Goal: Task Accomplishment & Management: Manage account settings

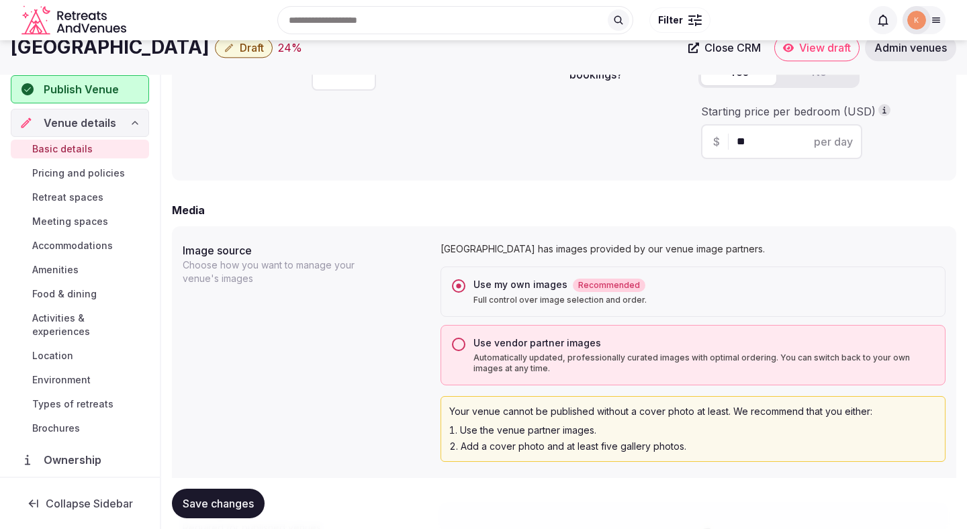
scroll to position [798, 0]
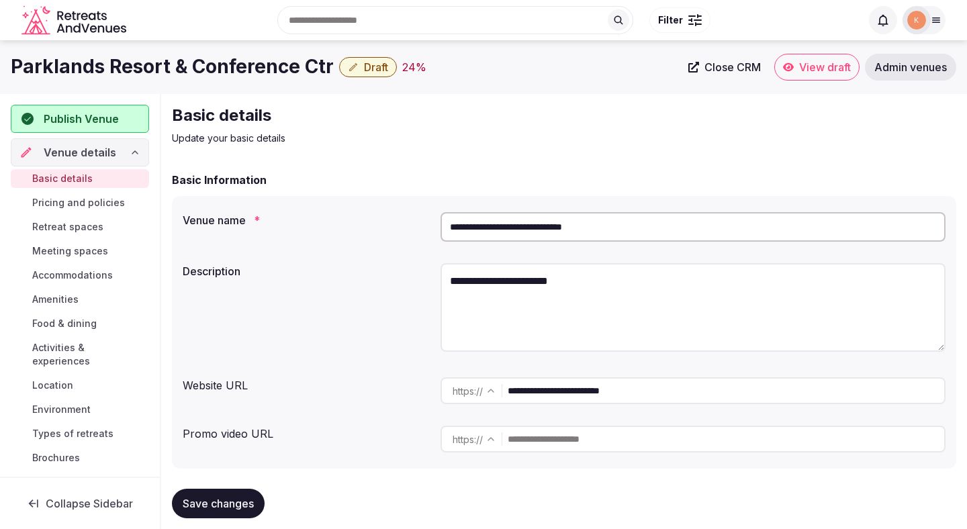
click at [569, 230] on input "**********" at bounding box center [692, 227] width 505 height 30
click at [525, 222] on input "**********" at bounding box center [692, 227] width 505 height 30
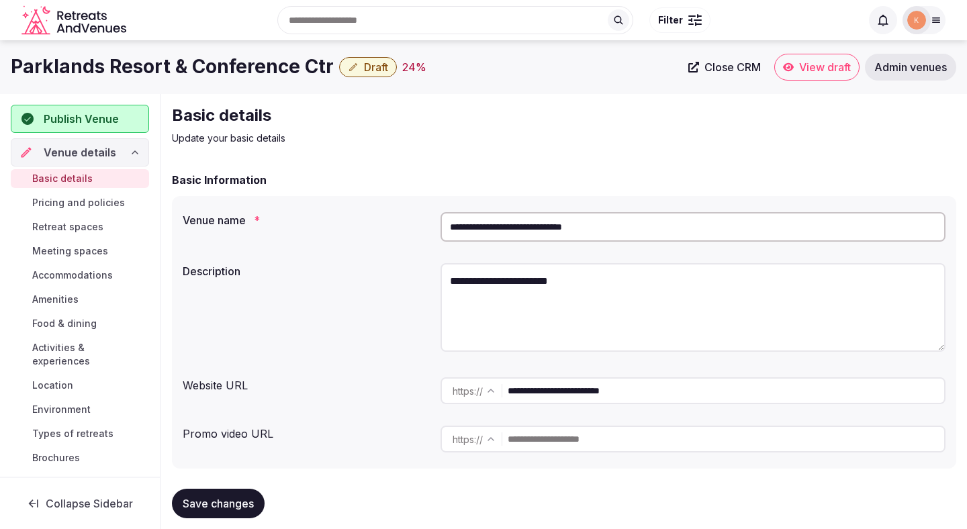
click at [525, 222] on input "**********" at bounding box center [692, 227] width 505 height 30
paste input "text"
type input "**********"
click at [228, 496] on button "Save changes" at bounding box center [218, 504] width 93 height 30
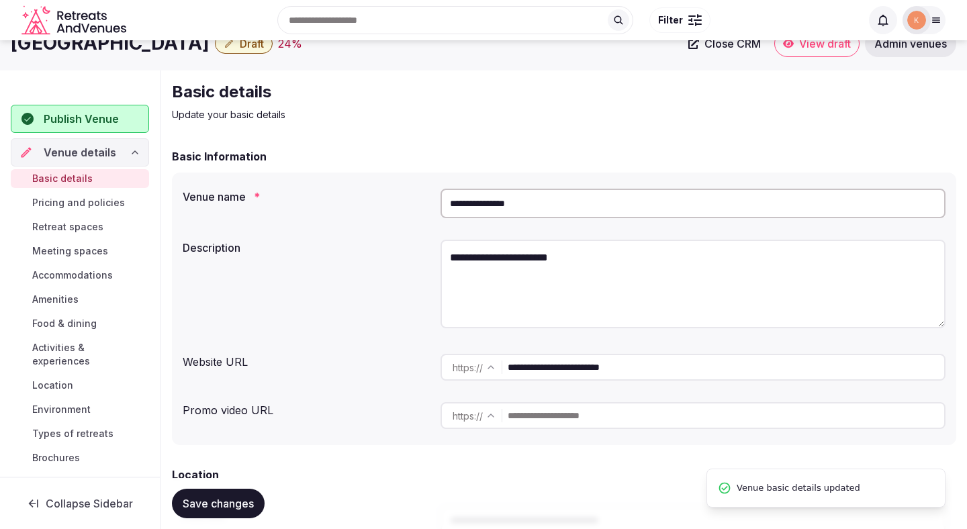
scroll to position [25, 0]
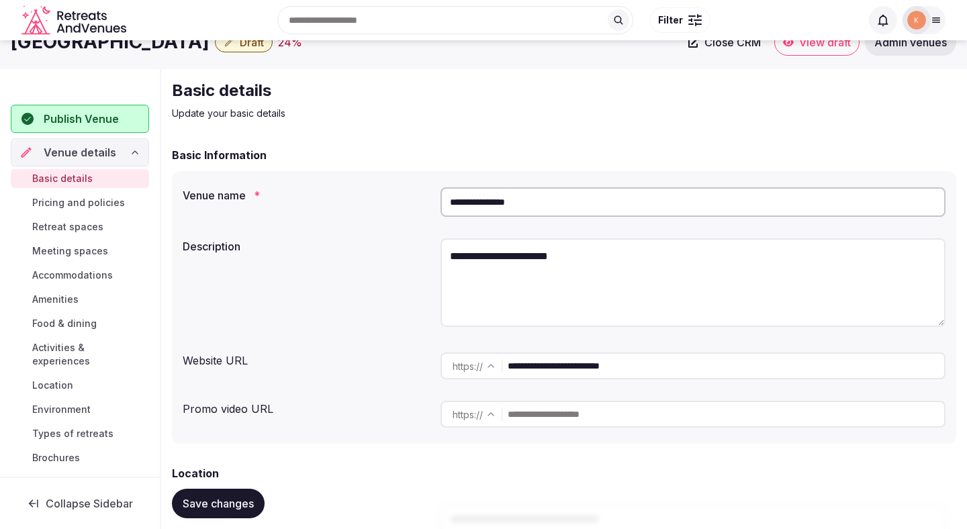
click at [228, 513] on button "Save changes" at bounding box center [218, 504] width 93 height 30
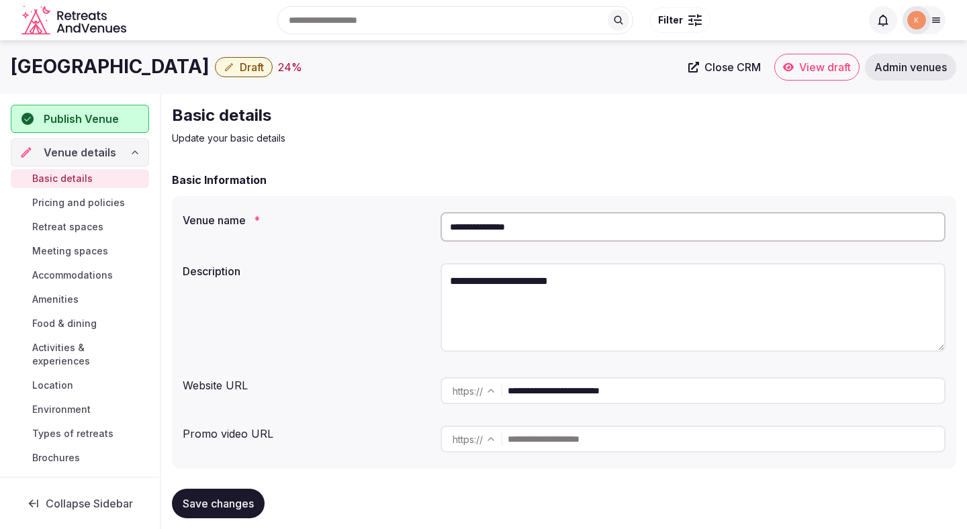
click at [515, 230] on input "**********" at bounding box center [692, 227] width 505 height 30
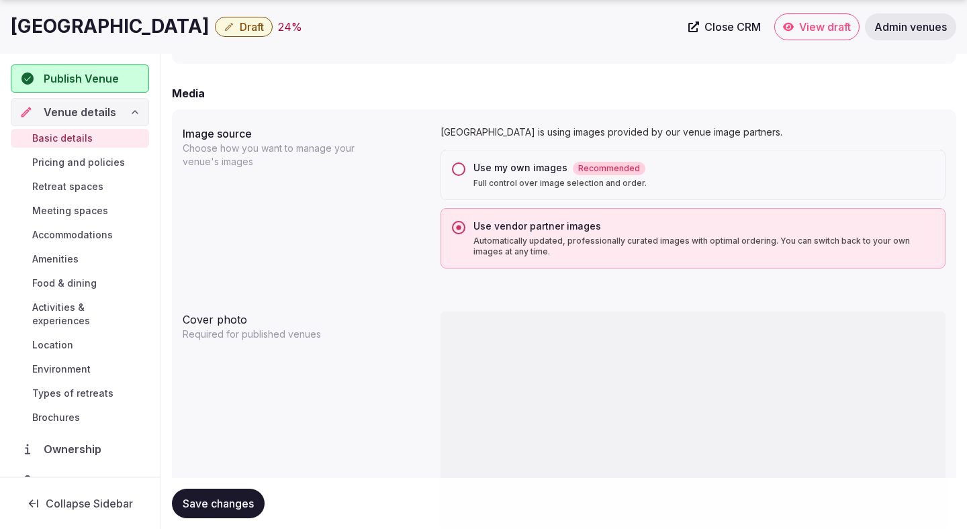
scroll to position [1024, 0]
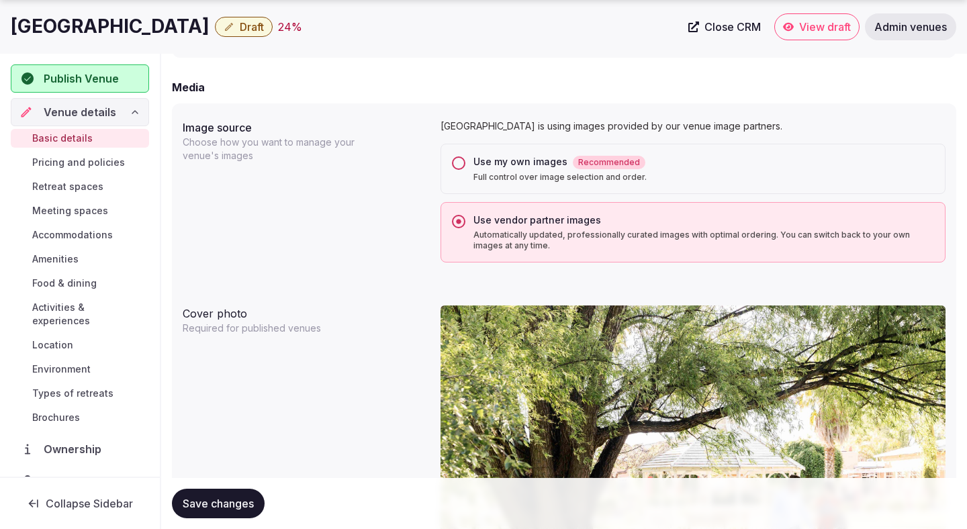
click at [473, 175] on p "Full control over image selection and order." at bounding box center [703, 177] width 461 height 11
click at [465, 170] on button "Use my own images Recommended Full control over image selection and order." at bounding box center [458, 162] width 13 height 13
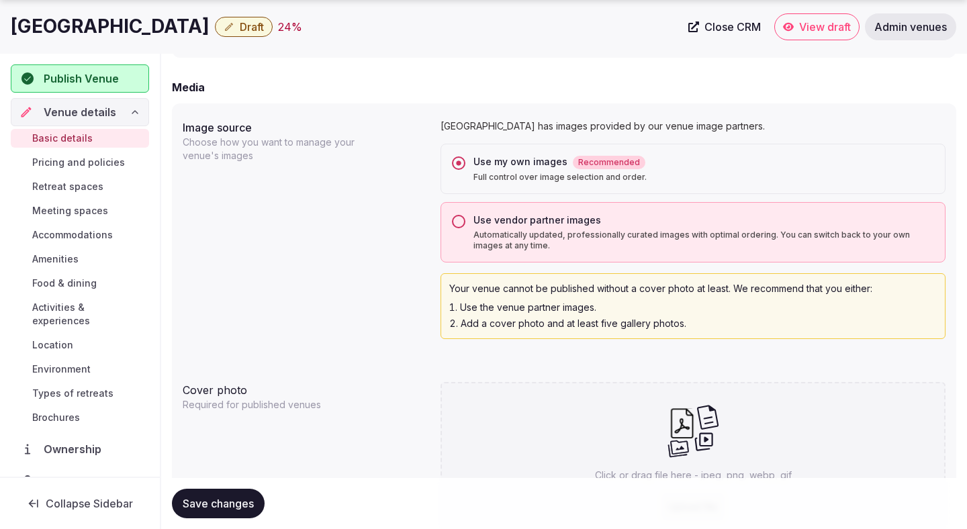
click at [198, 505] on span "Save changes" at bounding box center [218, 503] width 71 height 13
click at [197, 505] on span "Save changes" at bounding box center [218, 503] width 71 height 13
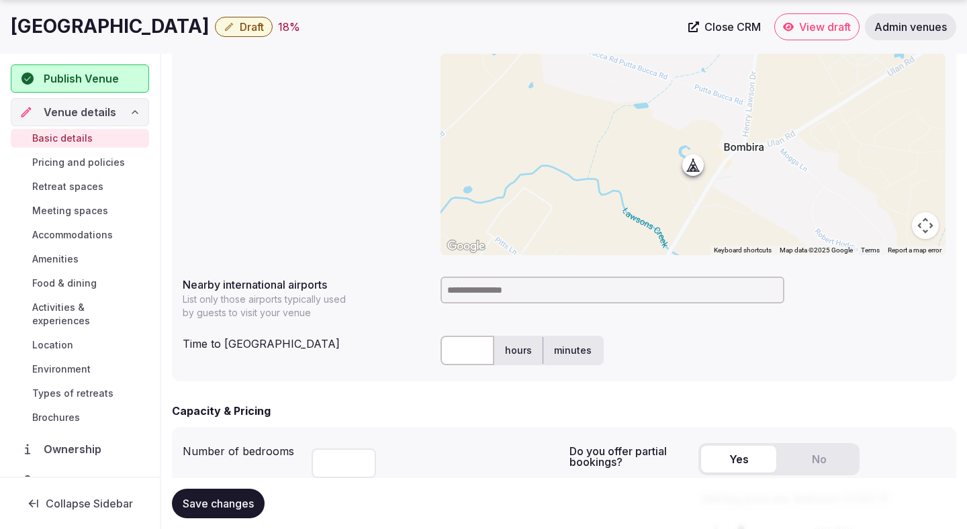
scroll to position [574, 0]
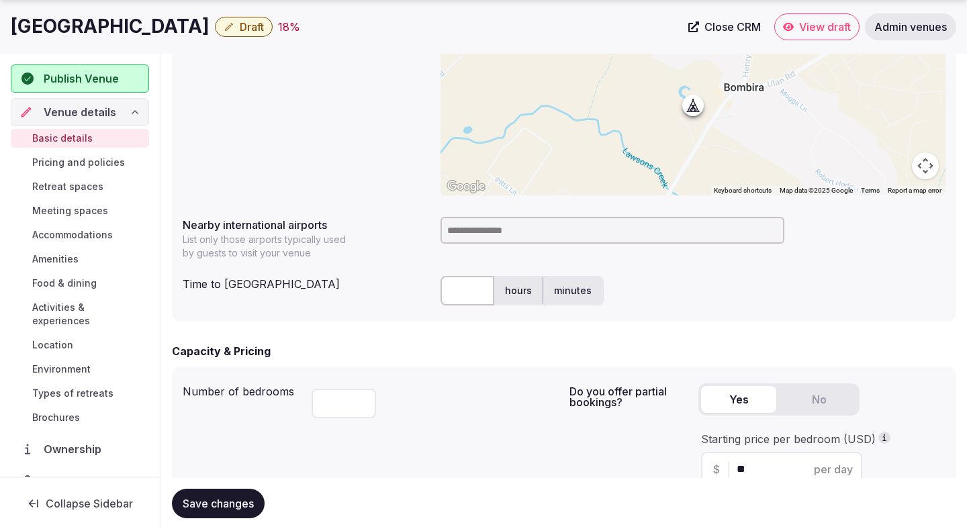
click at [224, 506] on span "Save changes" at bounding box center [218, 503] width 71 height 13
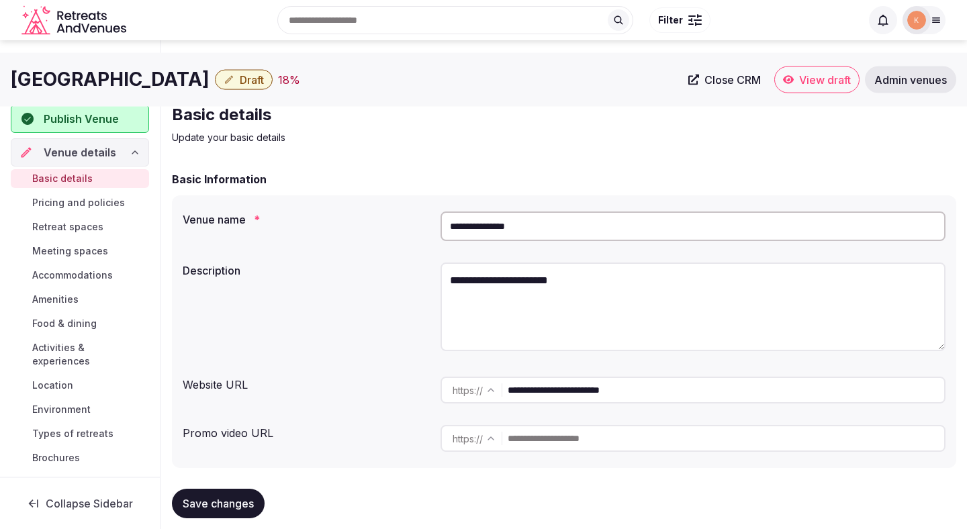
scroll to position [0, 0]
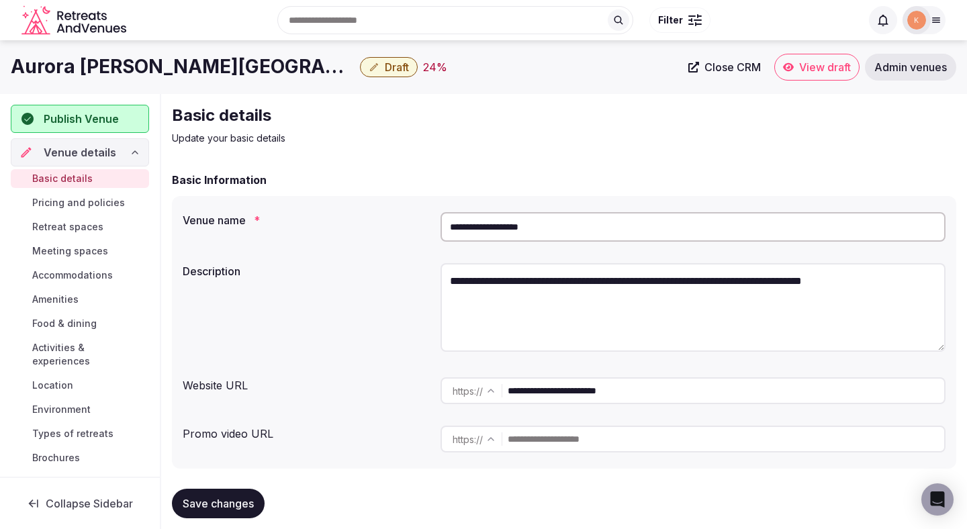
click at [503, 226] on input "**********" at bounding box center [692, 227] width 505 height 30
click at [917, 71] on span "Admin venues" at bounding box center [910, 66] width 73 height 13
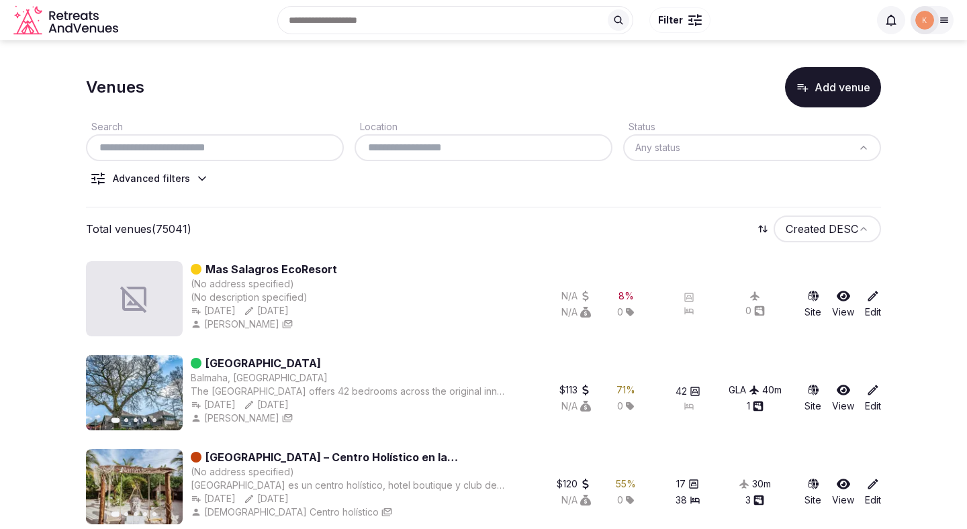
click at [320, 149] on input "text" at bounding box center [214, 148] width 247 height 16
paste input "**********"
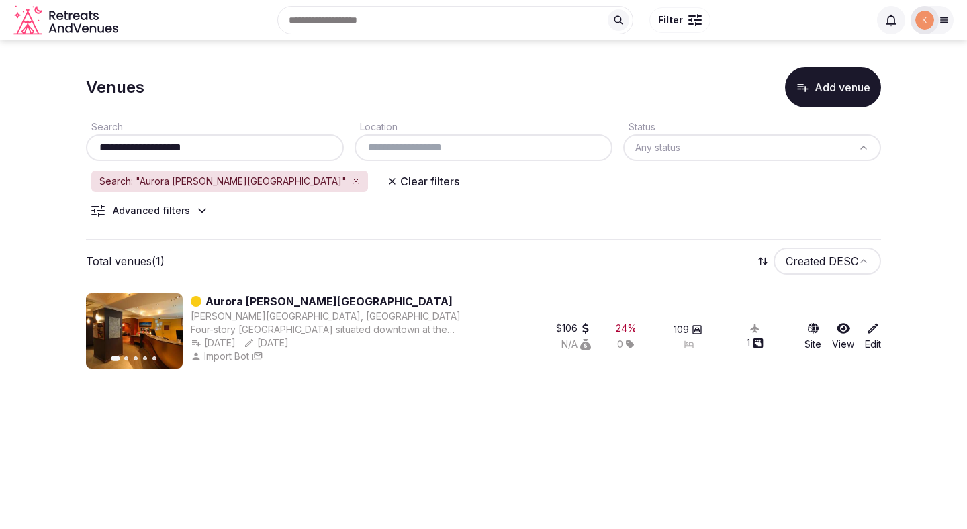
type input "**********"
click at [305, 304] on link "Aurora [PERSON_NAME][GEOGRAPHIC_DATA]" at bounding box center [328, 301] width 247 height 16
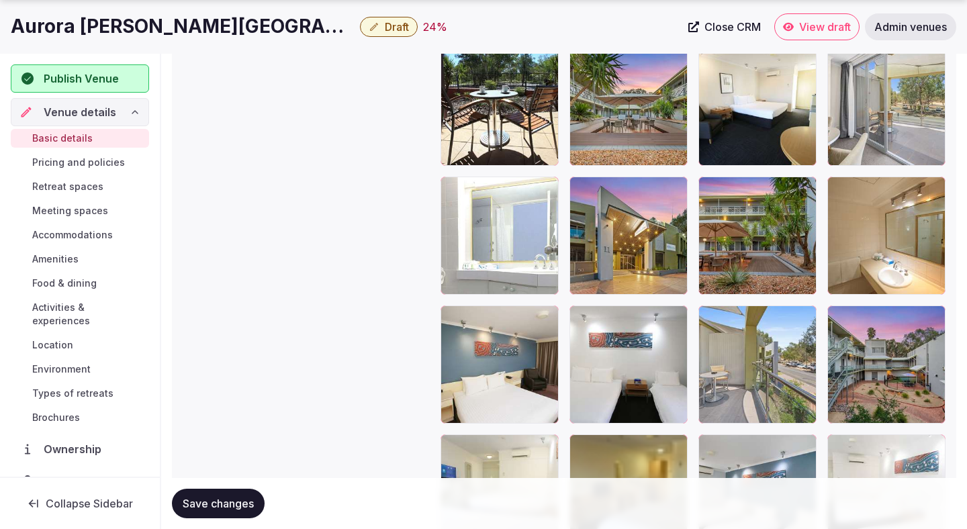
scroll to position [2393, 0]
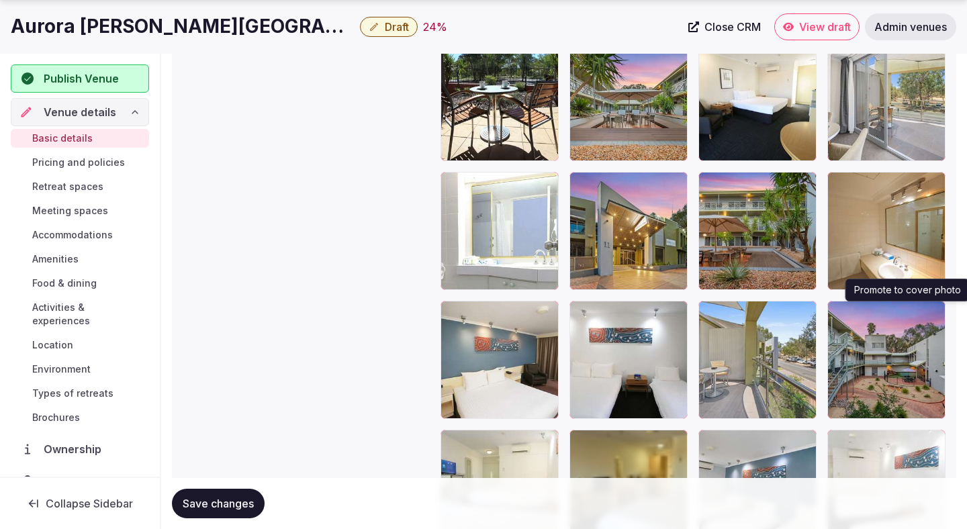
click at [933, 314] on icon "button" at bounding box center [931, 314] width 11 height 11
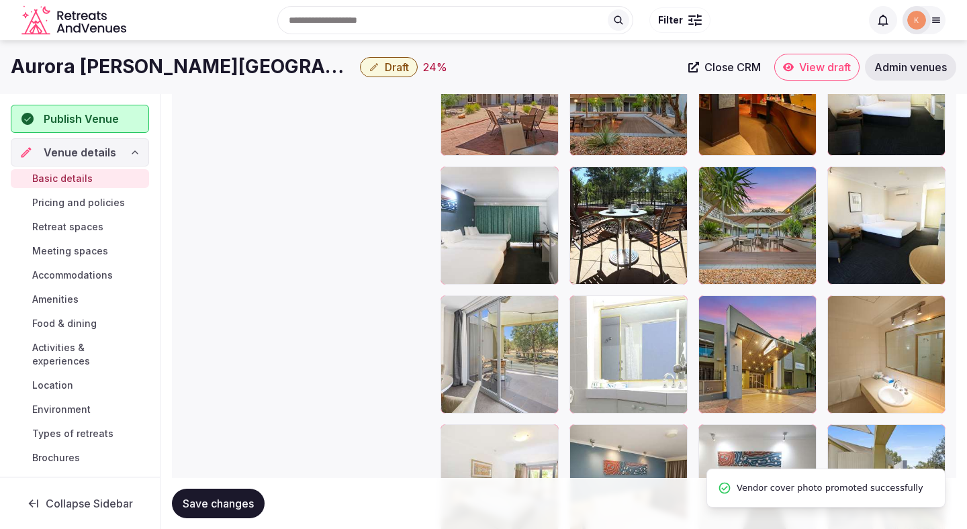
scroll to position [2179, 0]
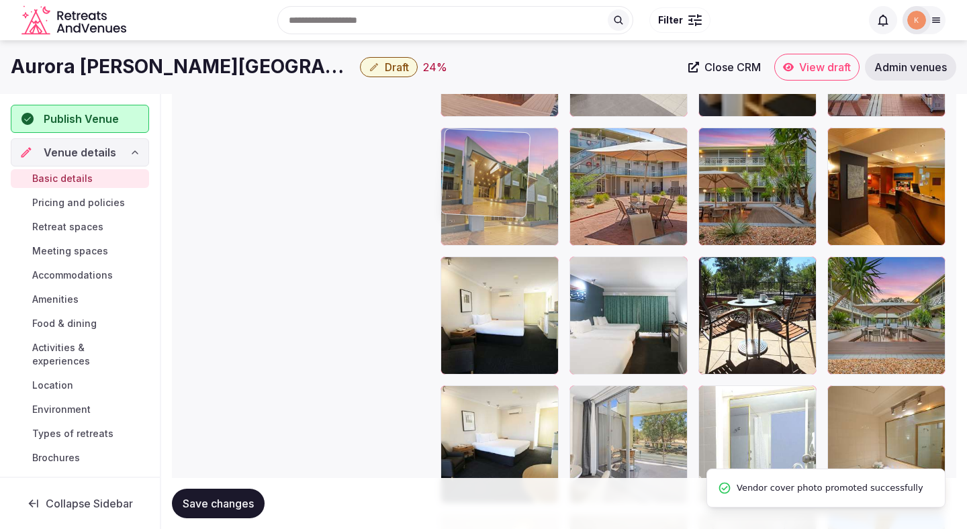
drag, startPoint x: 745, startPoint y: 402, endPoint x: 467, endPoint y: 154, distance: 372.7
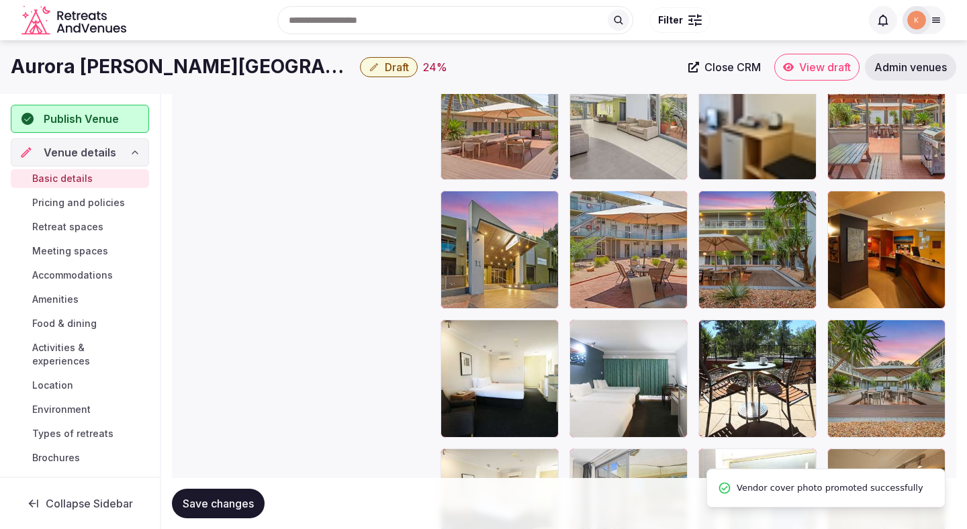
scroll to position [2038, 0]
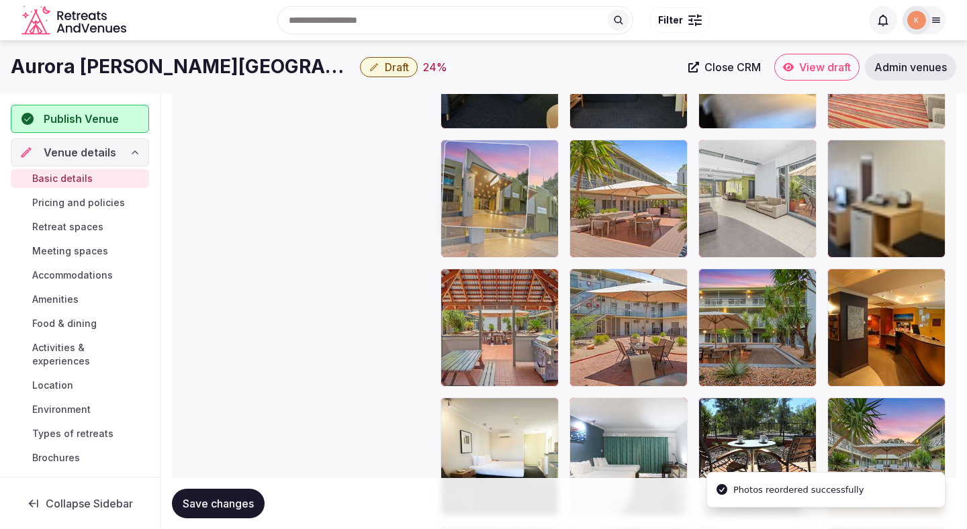
drag, startPoint x: 480, startPoint y: 305, endPoint x: 475, endPoint y: 138, distance: 167.2
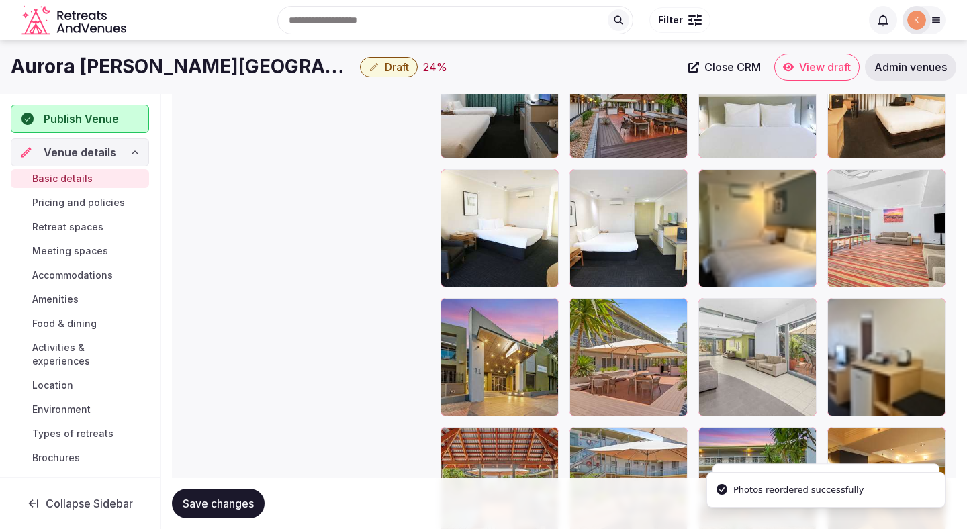
scroll to position [1862, 0]
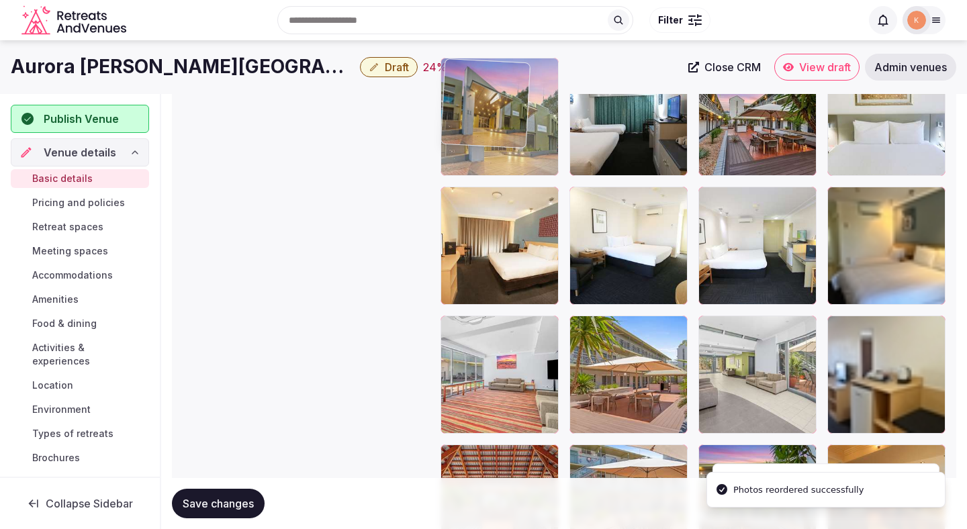
drag, startPoint x: 474, startPoint y: 367, endPoint x: 467, endPoint y: 168, distance: 199.5
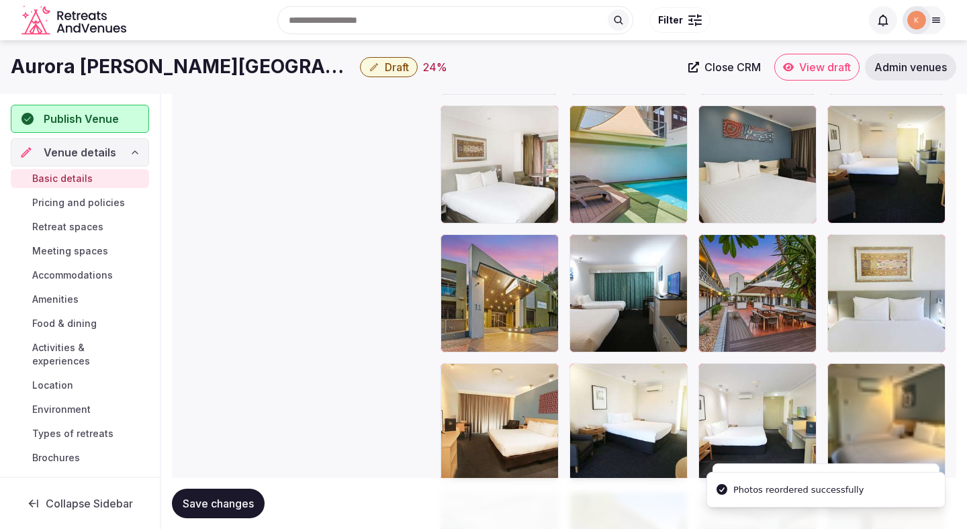
scroll to position [1682, 0]
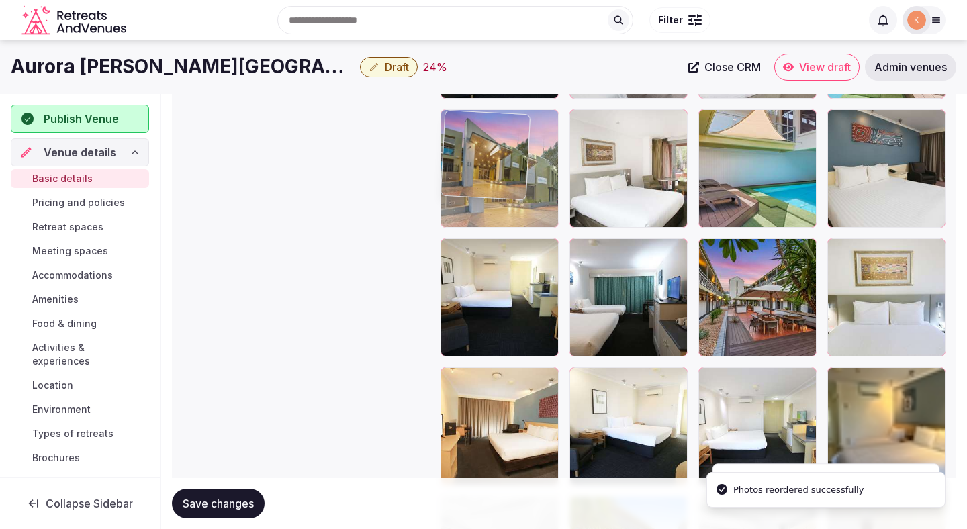
drag, startPoint x: 487, startPoint y: 296, endPoint x: 487, endPoint y: 177, distance: 118.8
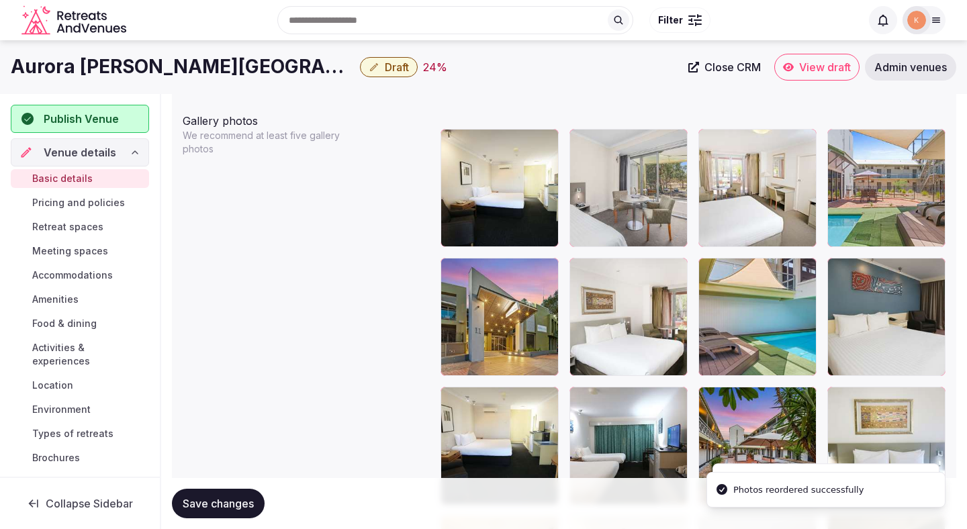
scroll to position [1523, 0]
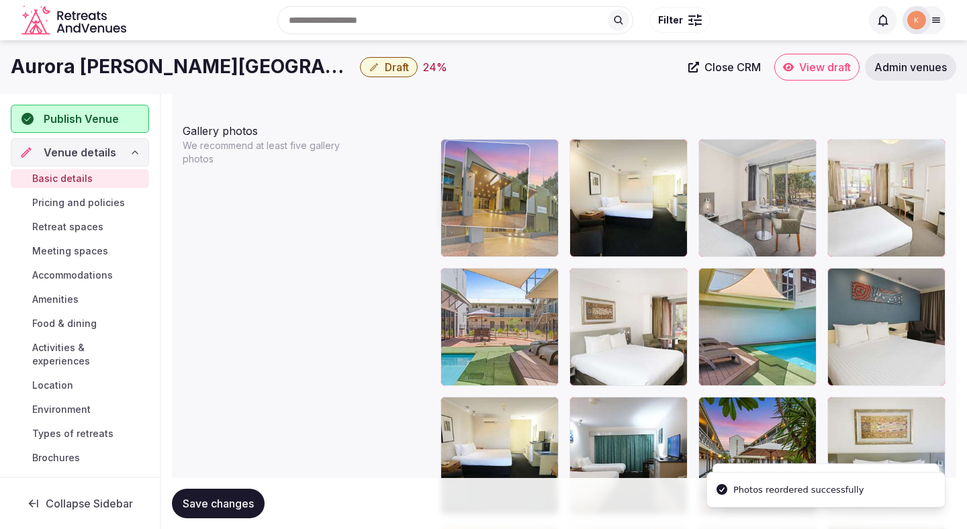
drag, startPoint x: 494, startPoint y: 299, endPoint x: 494, endPoint y: 202, distance: 96.7
click at [494, 199] on body "**********" at bounding box center [483, 61] width 967 height 3169
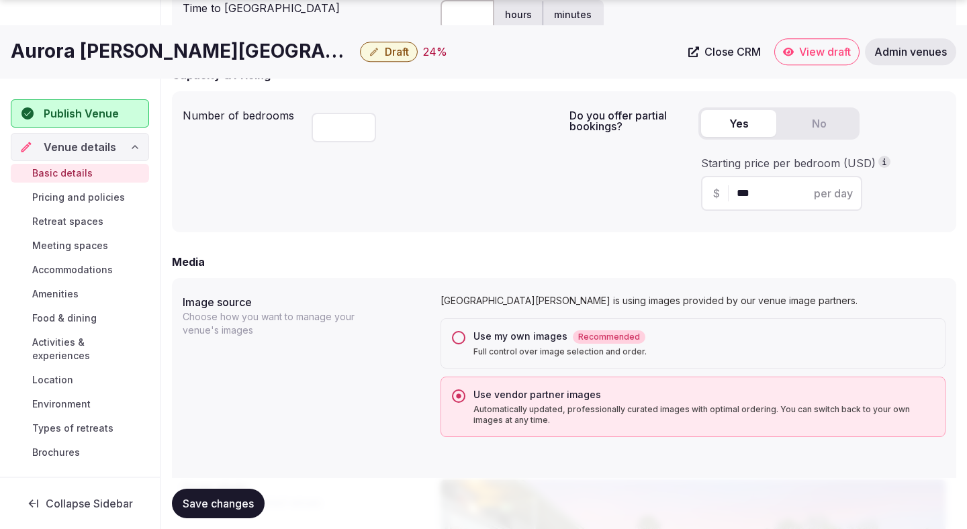
scroll to position [851, 0]
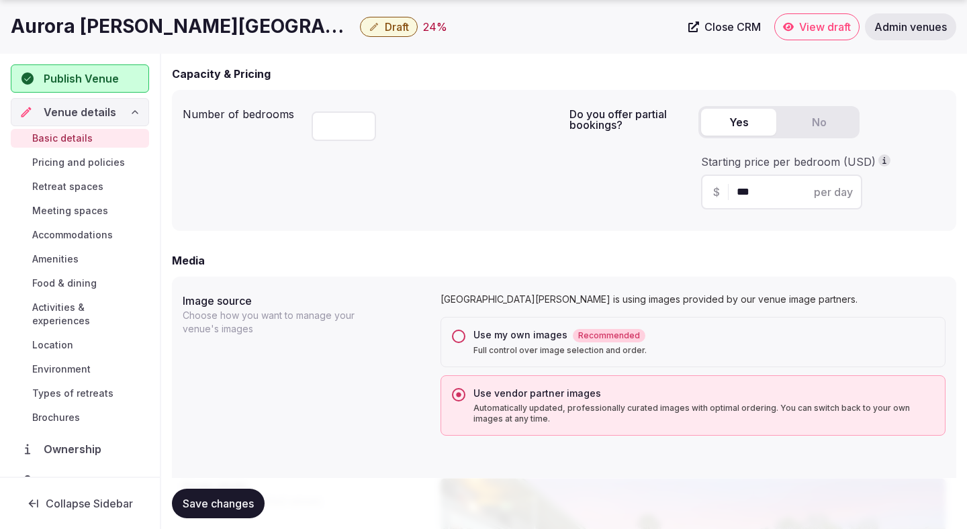
click at [464, 335] on button "Use my own images Recommended Full control over image selection and order." at bounding box center [458, 336] width 13 height 13
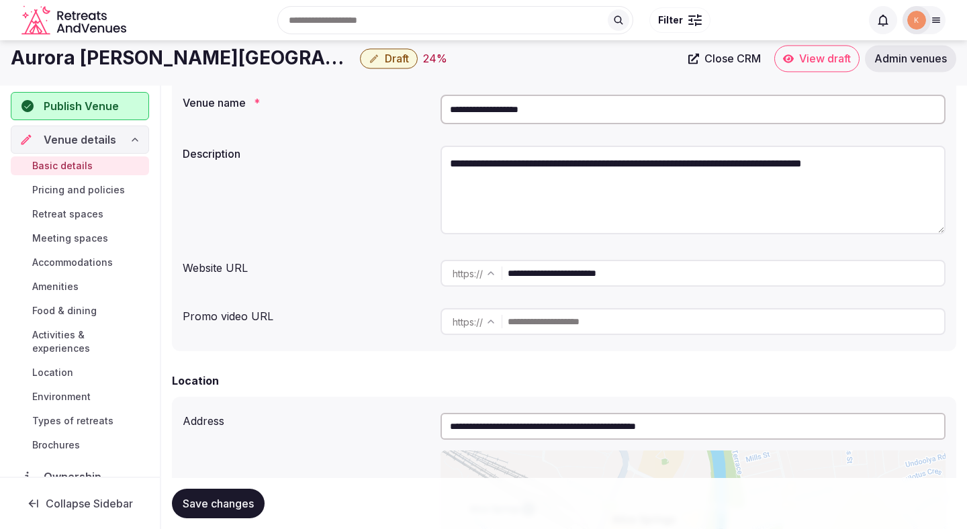
scroll to position [0, 0]
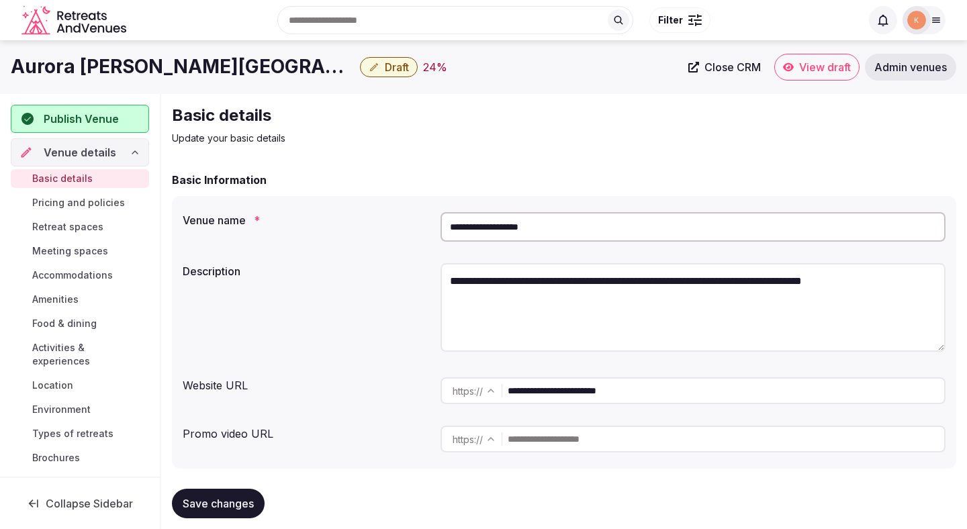
click at [473, 238] on input "**********" at bounding box center [692, 227] width 505 height 30
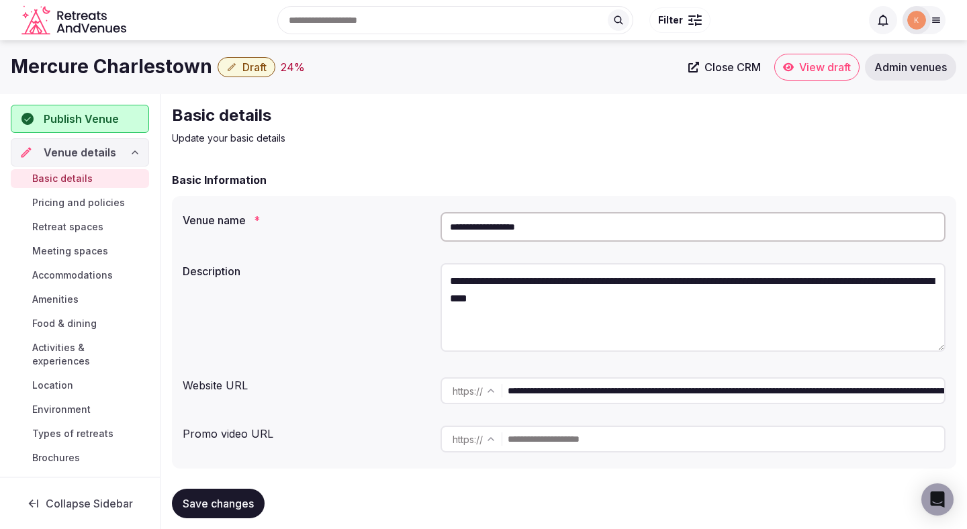
click at [505, 230] on input "**********" at bounding box center [692, 227] width 505 height 30
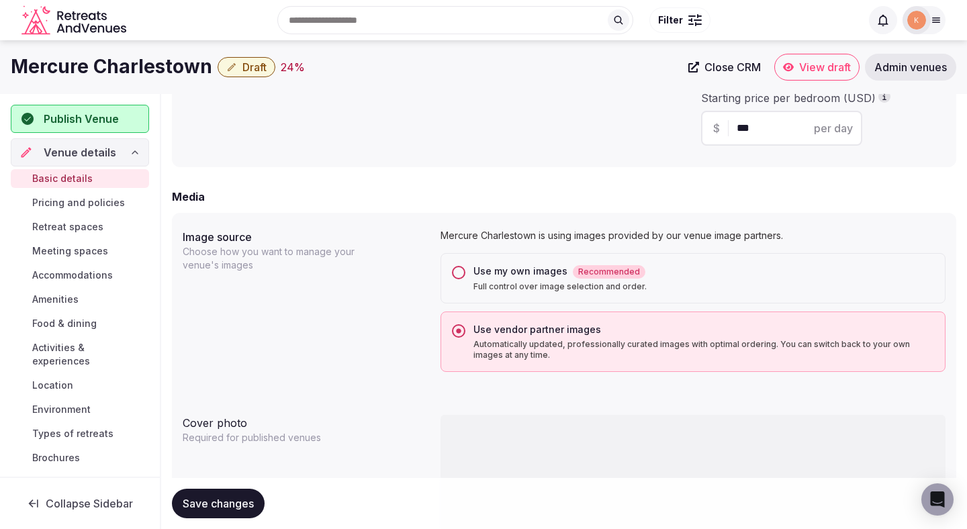
scroll to position [900, 0]
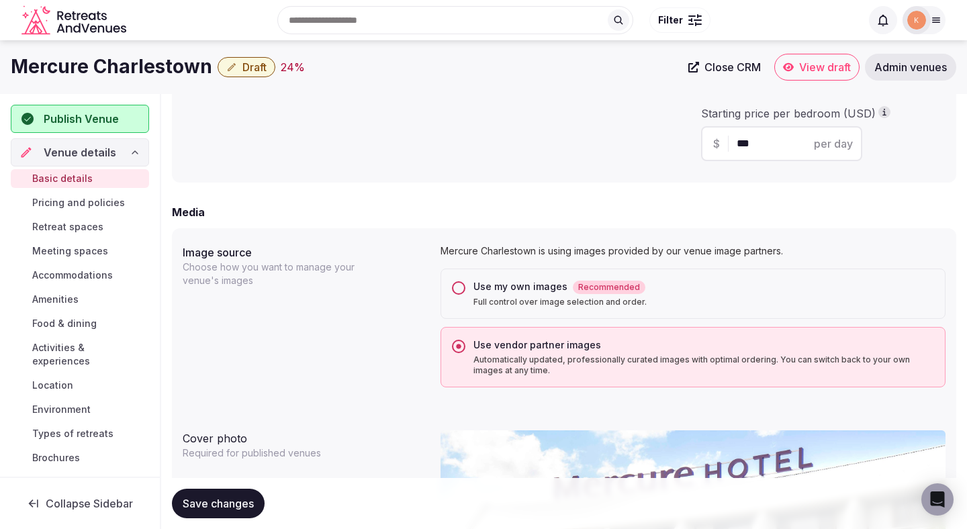
click at [476, 291] on div "Use my own images Recommended" at bounding box center [703, 287] width 461 height 14
click at [465, 291] on button "Use my own images Recommended Full control over image selection and order." at bounding box center [458, 287] width 13 height 13
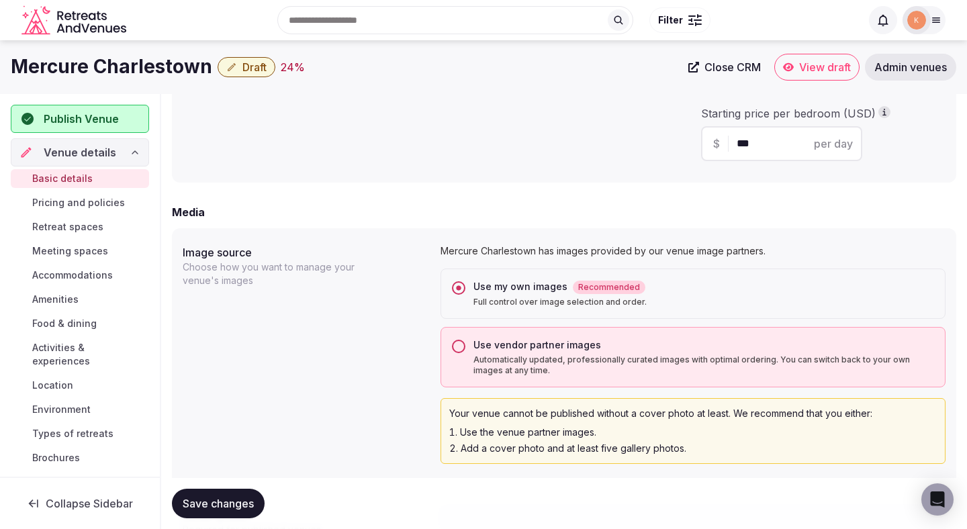
click at [224, 500] on span "Save changes" at bounding box center [218, 503] width 71 height 13
click at [225, 501] on span "Save changes" at bounding box center [218, 503] width 71 height 13
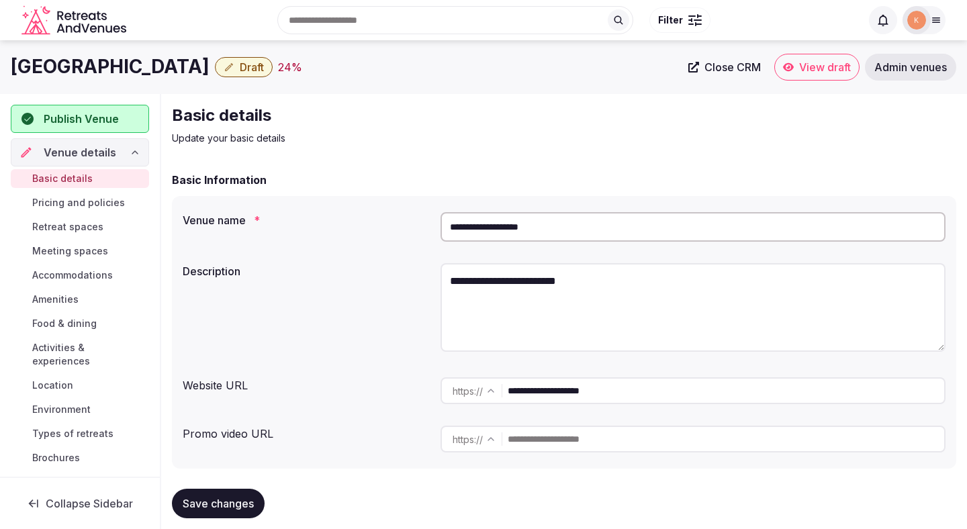
click at [509, 219] on input "**********" at bounding box center [692, 227] width 505 height 30
click at [522, 219] on input "**********" at bounding box center [692, 227] width 505 height 30
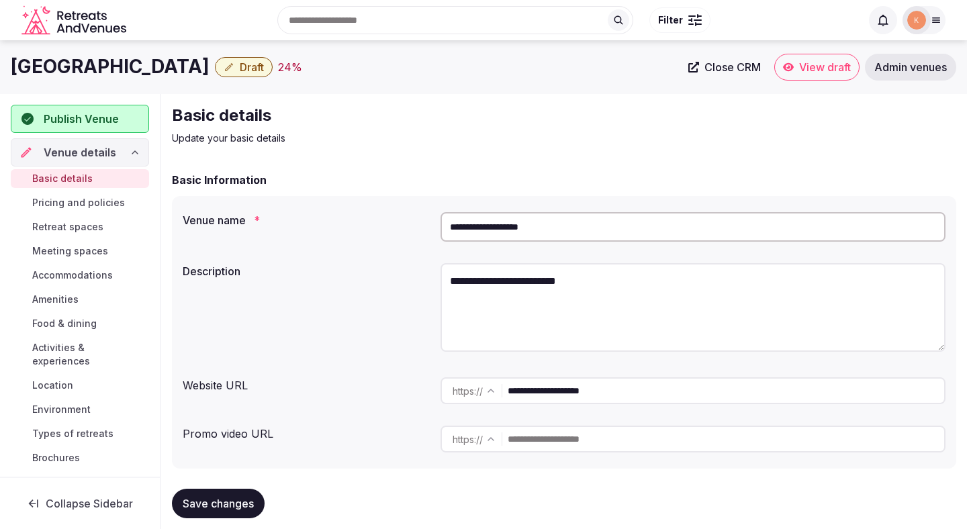
click at [522, 219] on input "**********" at bounding box center [692, 227] width 505 height 30
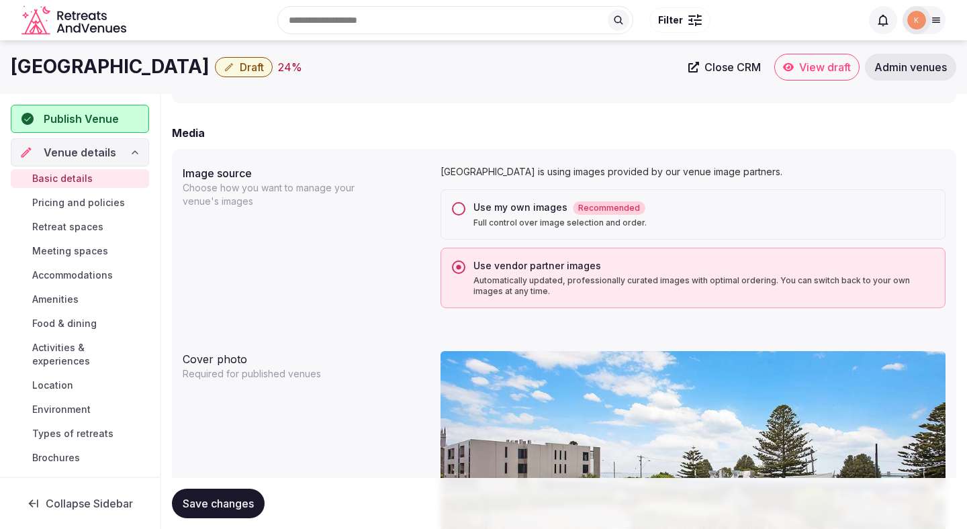
scroll to position [962, 0]
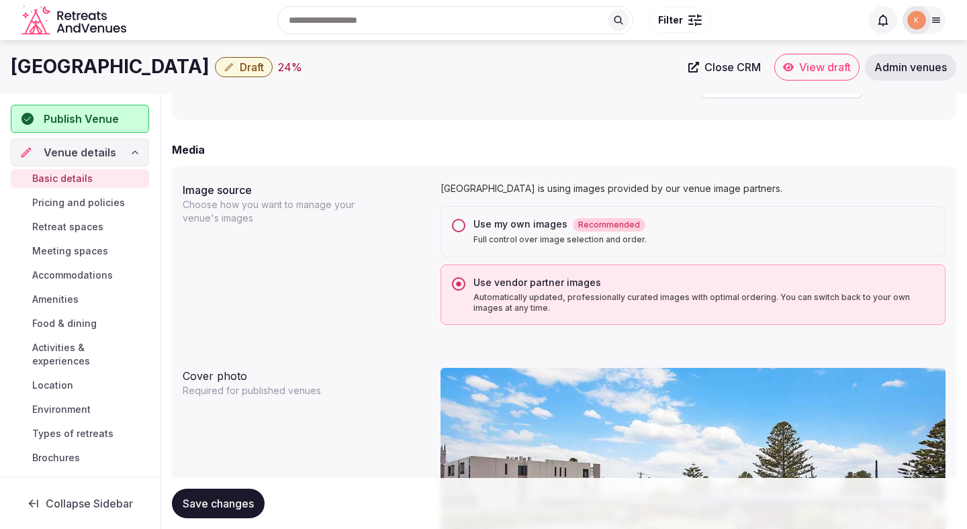
click at [499, 229] on div "Use my own images Recommended" at bounding box center [703, 225] width 461 height 14
click at [465, 229] on button "Use my own images Recommended Full control over image selection and order." at bounding box center [458, 225] width 13 height 13
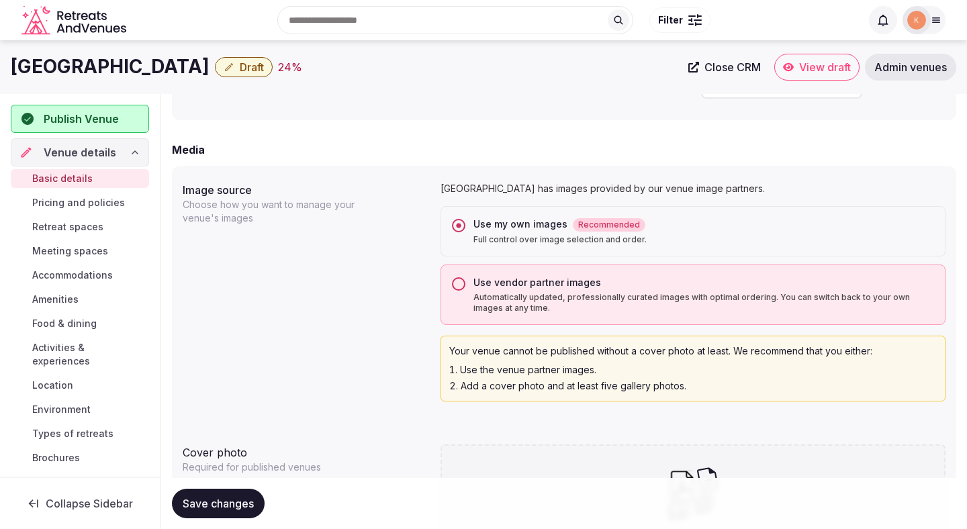
click at [221, 507] on span "Save changes" at bounding box center [218, 503] width 71 height 13
click at [221, 506] on span "Save changes" at bounding box center [218, 503] width 71 height 13
click at [226, 503] on span "Save changes" at bounding box center [218, 503] width 71 height 13
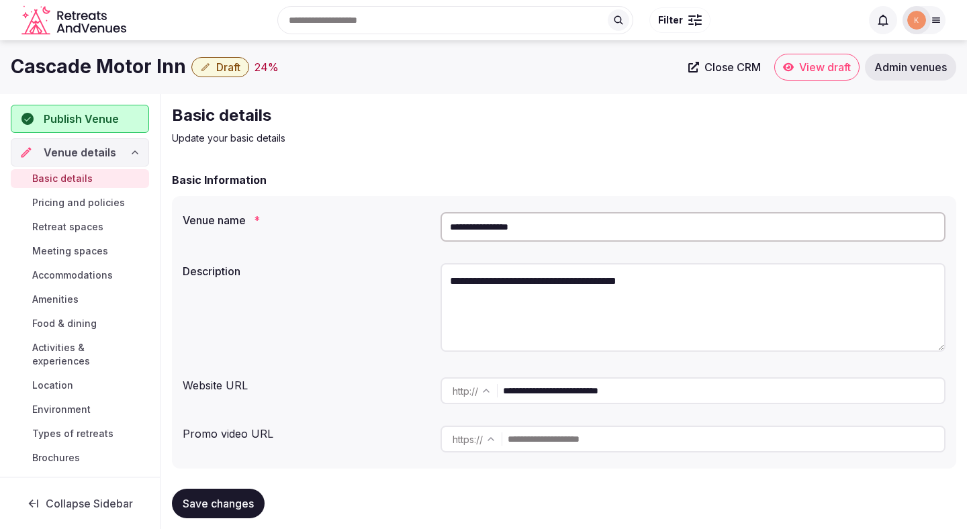
click at [522, 228] on input "**********" at bounding box center [692, 227] width 505 height 30
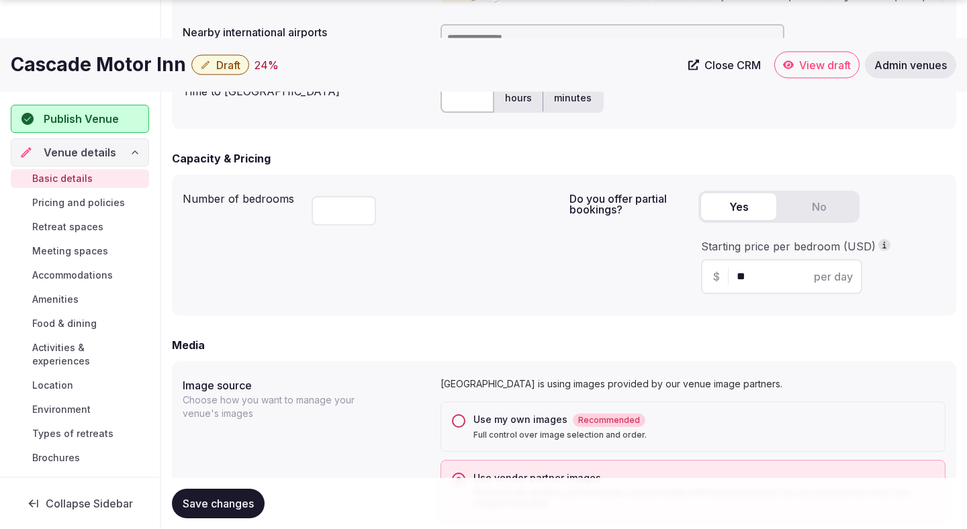
scroll to position [774, 0]
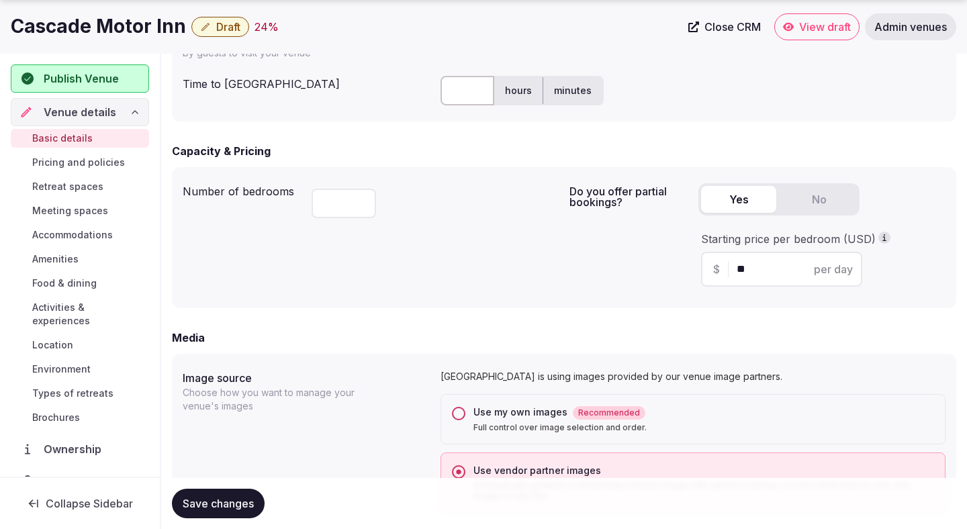
click at [467, 410] on div "Use my own images Recommended Full control over image selection and order." at bounding box center [692, 419] width 505 height 50
click at [463, 410] on button "Use my own images Recommended Full control over image selection and order." at bounding box center [458, 413] width 13 height 13
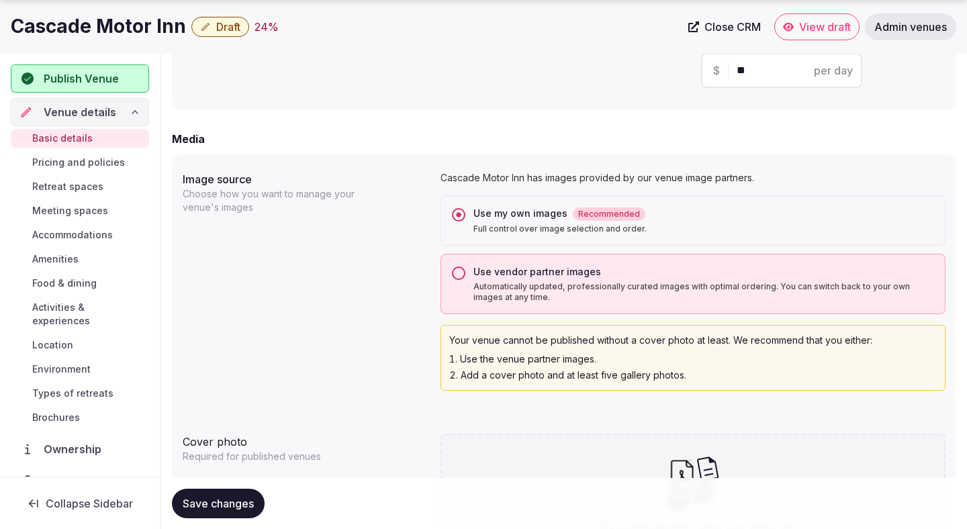
scroll to position [1022, 0]
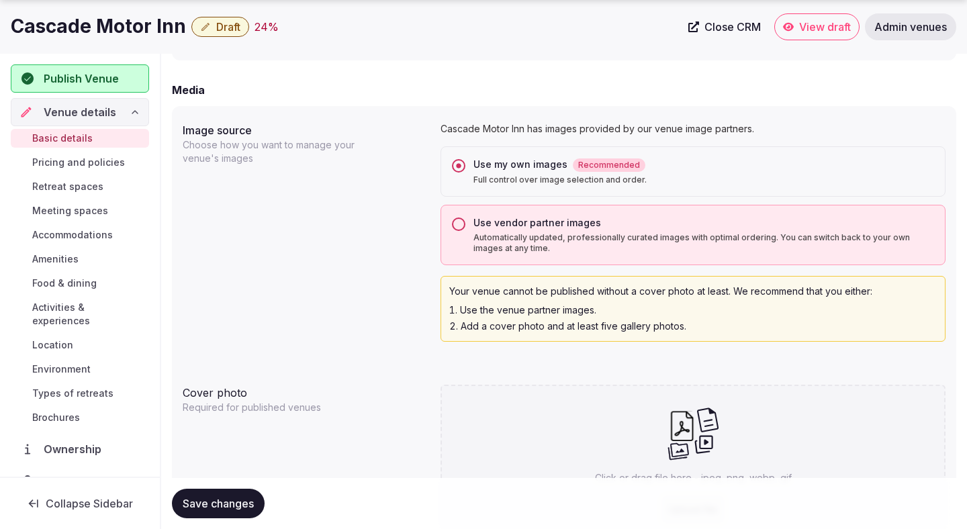
click at [235, 516] on button "Save changes" at bounding box center [218, 504] width 93 height 30
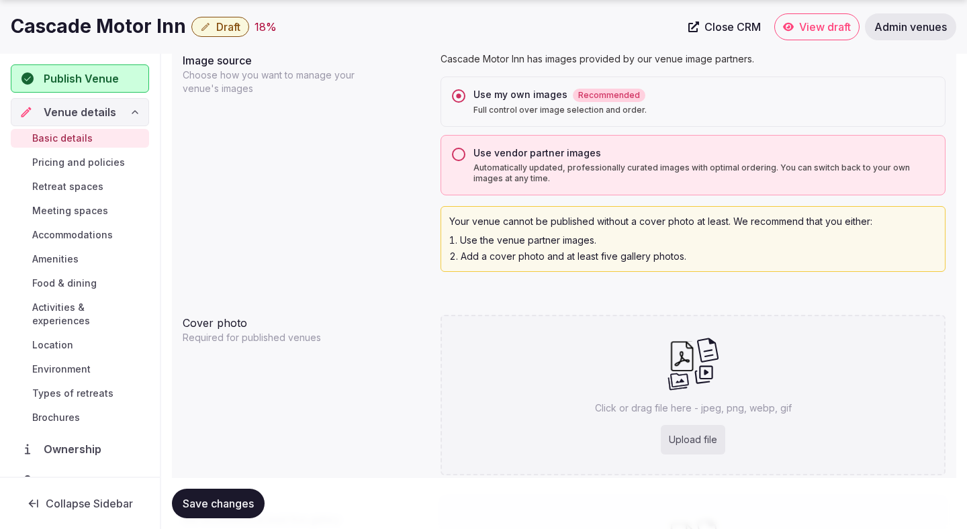
scroll to position [1320, 0]
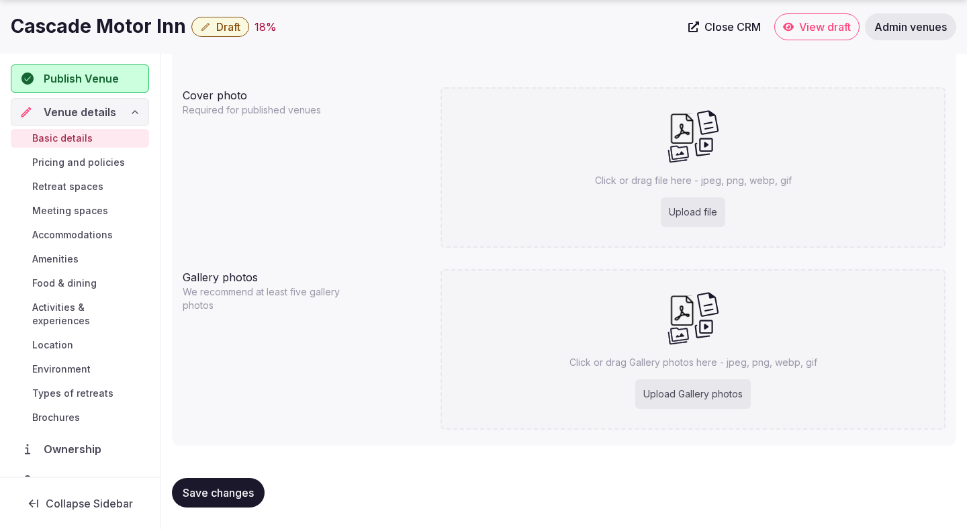
click at [203, 495] on span "Save changes" at bounding box center [218, 492] width 71 height 13
click at [201, 495] on span "Save changes" at bounding box center [218, 492] width 71 height 13
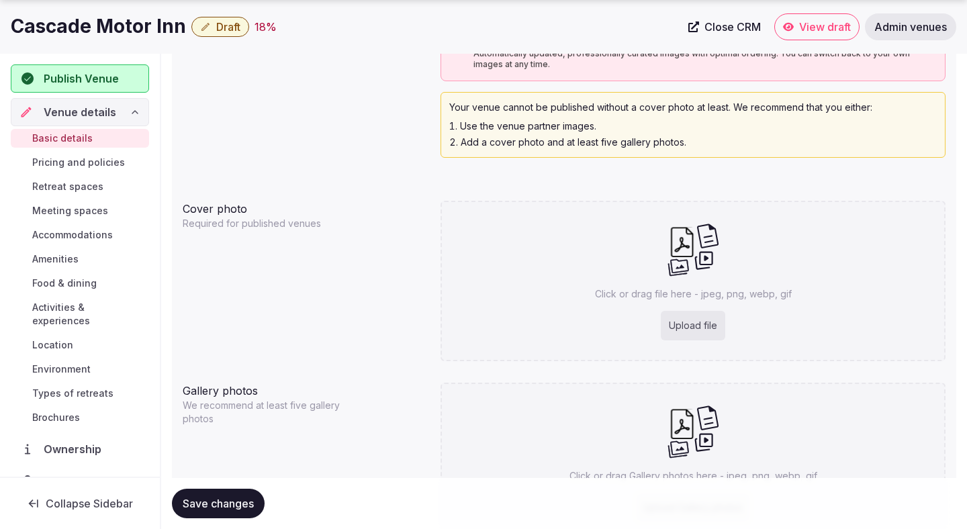
scroll to position [1273, 0]
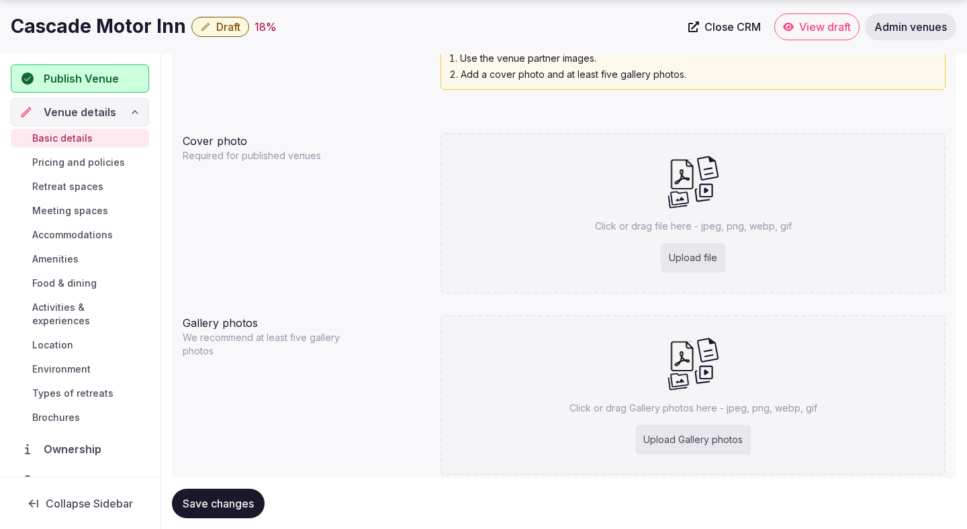
click at [240, 505] on span "Save changes" at bounding box center [218, 503] width 71 height 13
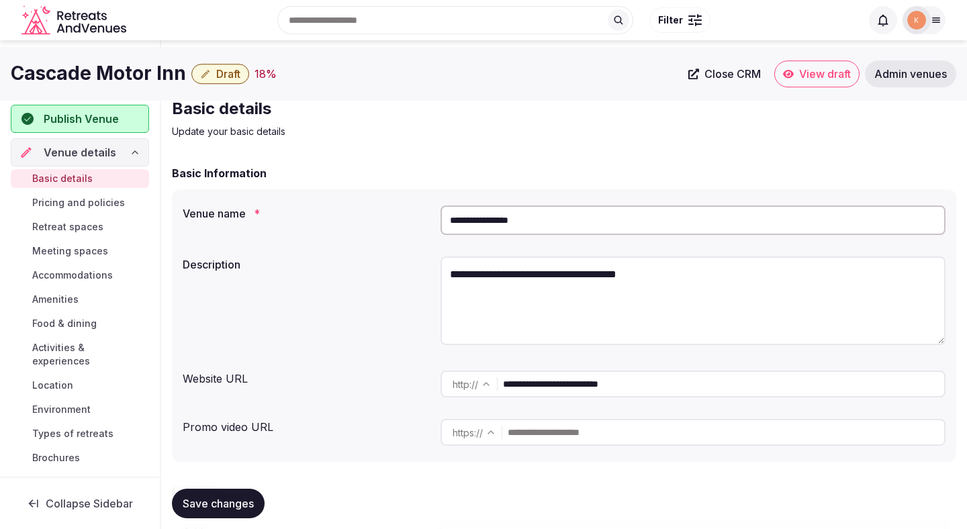
scroll to position [0, 0]
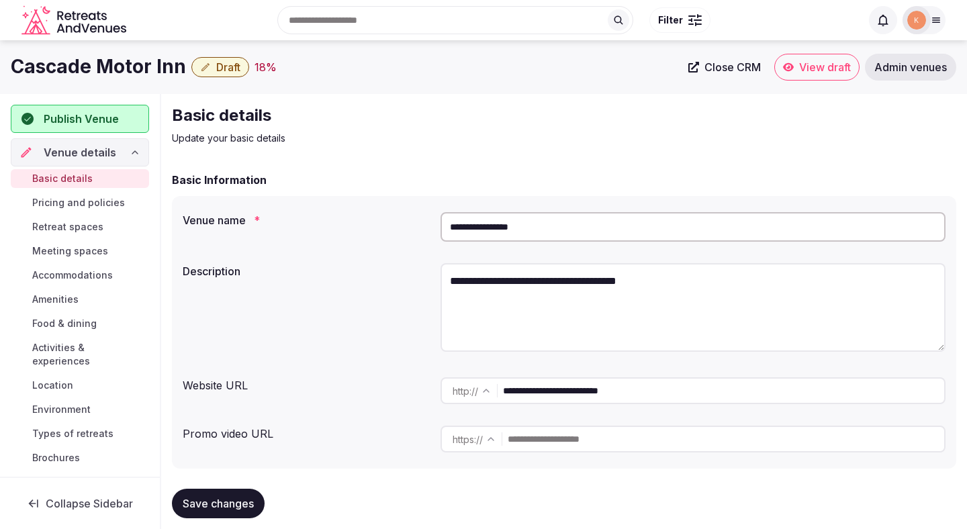
click at [231, 501] on span "Save changes" at bounding box center [218, 503] width 71 height 13
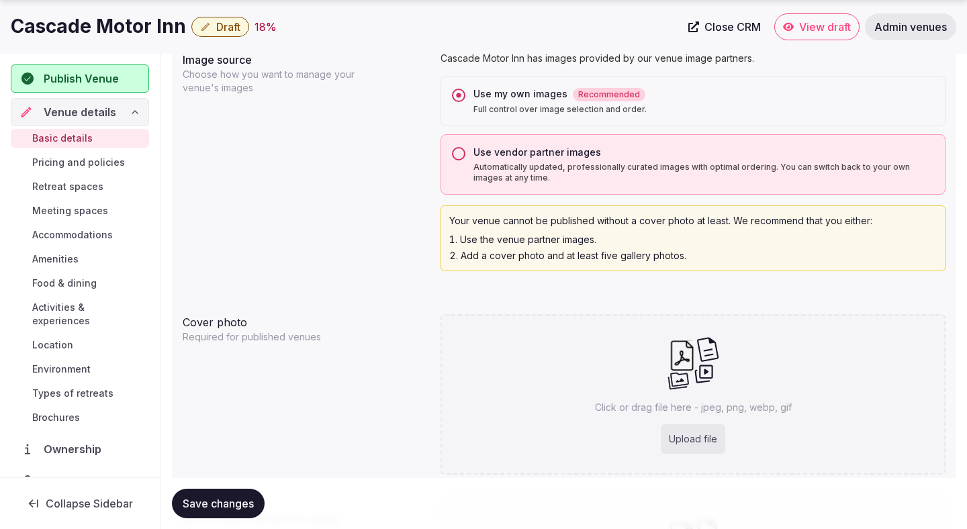
scroll to position [1320, 0]
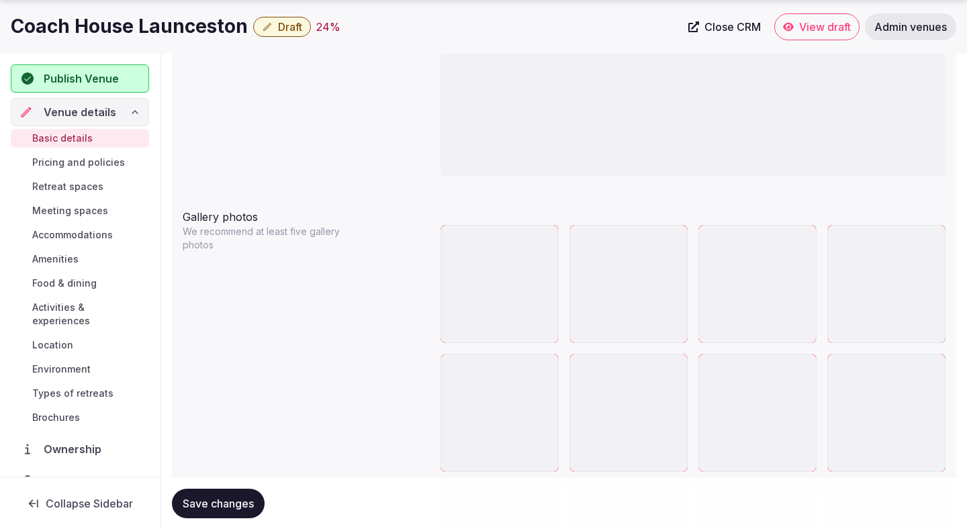
scroll to position [1452, 0]
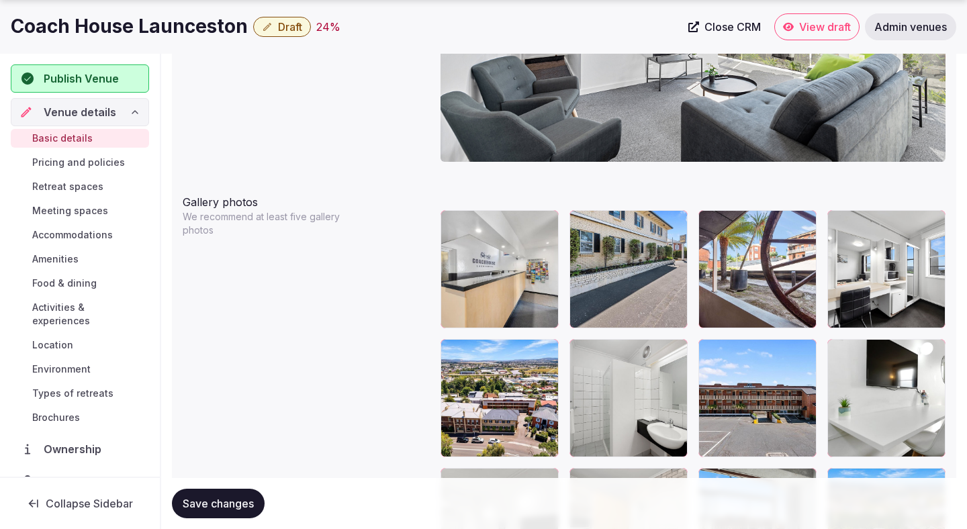
click at [807, 354] on icon "button" at bounding box center [803, 352] width 11 height 11
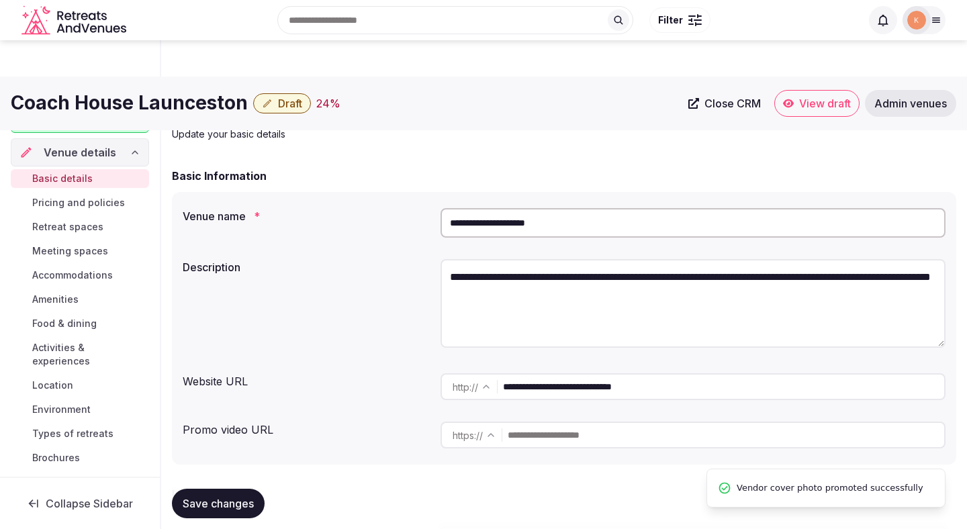
scroll to position [0, 0]
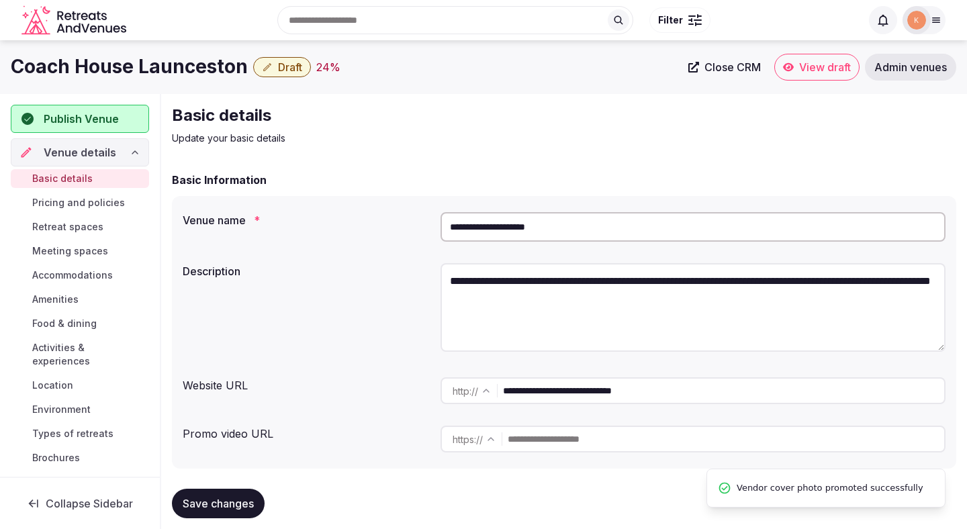
click at [544, 232] on input "**********" at bounding box center [692, 227] width 505 height 30
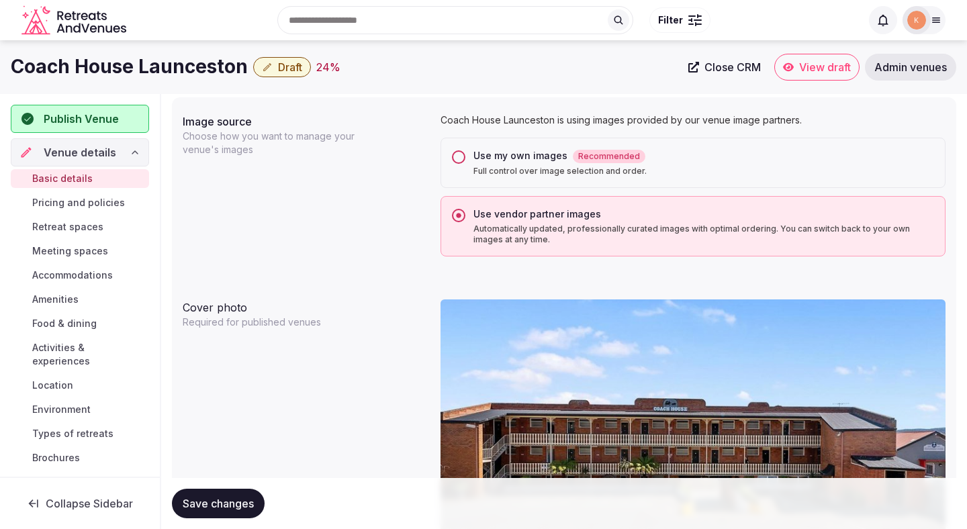
scroll to position [1026, 0]
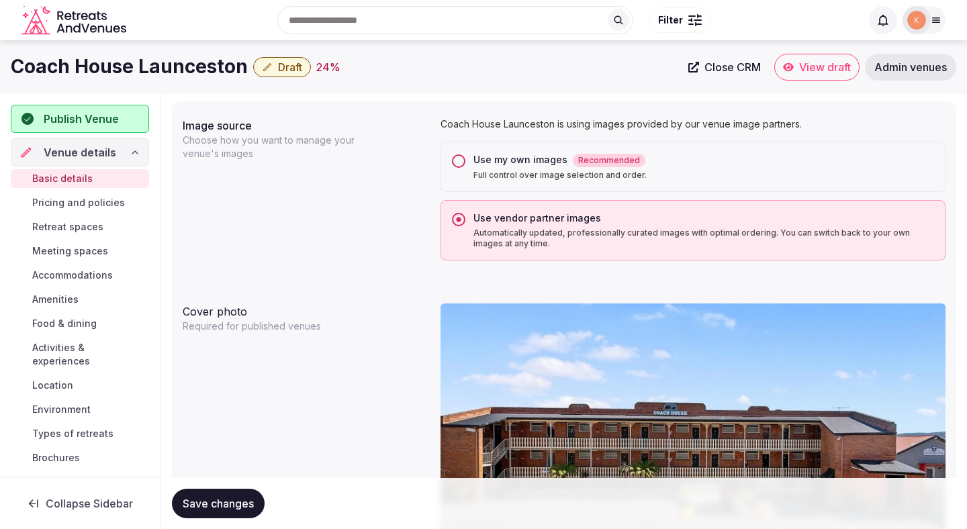
click at [487, 160] on div "Use my own images Recommended" at bounding box center [703, 160] width 461 height 14
click at [465, 160] on button "Use my own images Recommended Full control over image selection and order." at bounding box center [458, 160] width 13 height 13
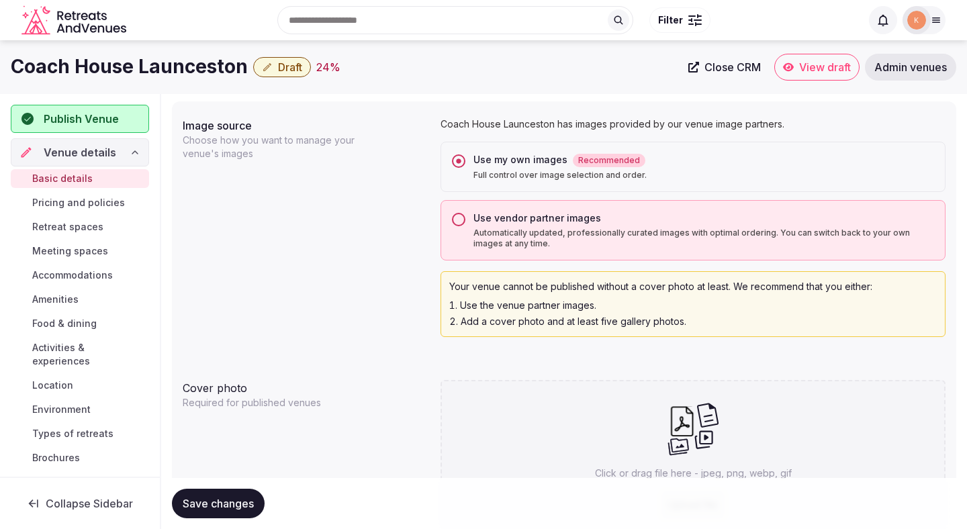
click at [226, 501] on span "Save changes" at bounding box center [218, 503] width 71 height 13
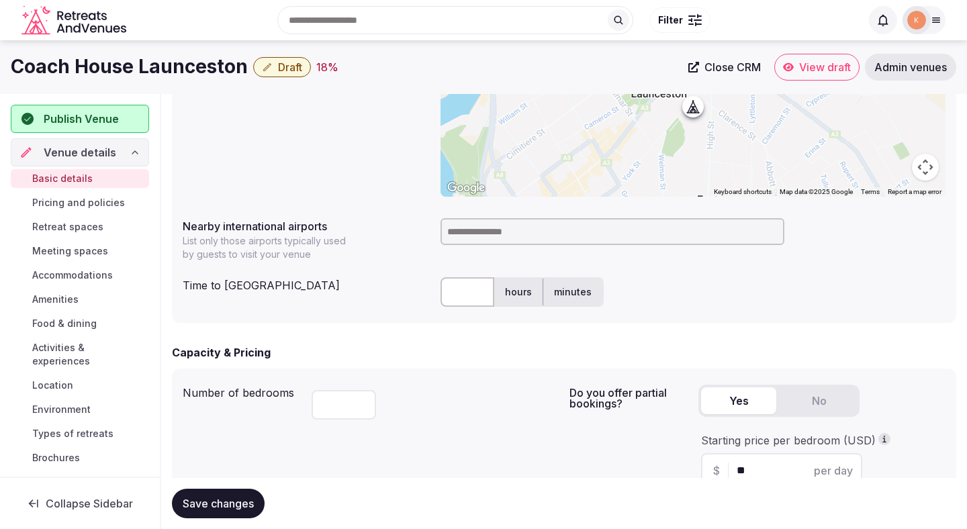
scroll to position [524, 0]
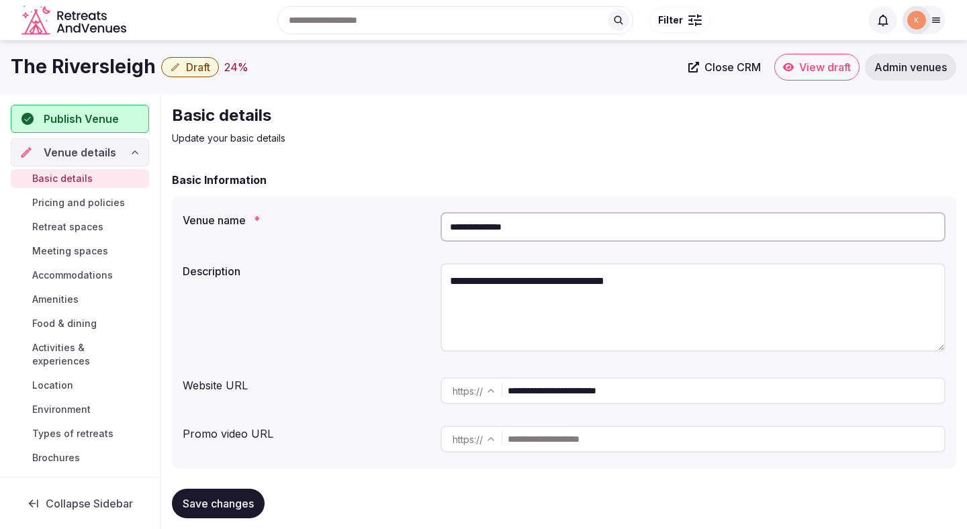
click at [506, 224] on input "**********" at bounding box center [692, 227] width 505 height 30
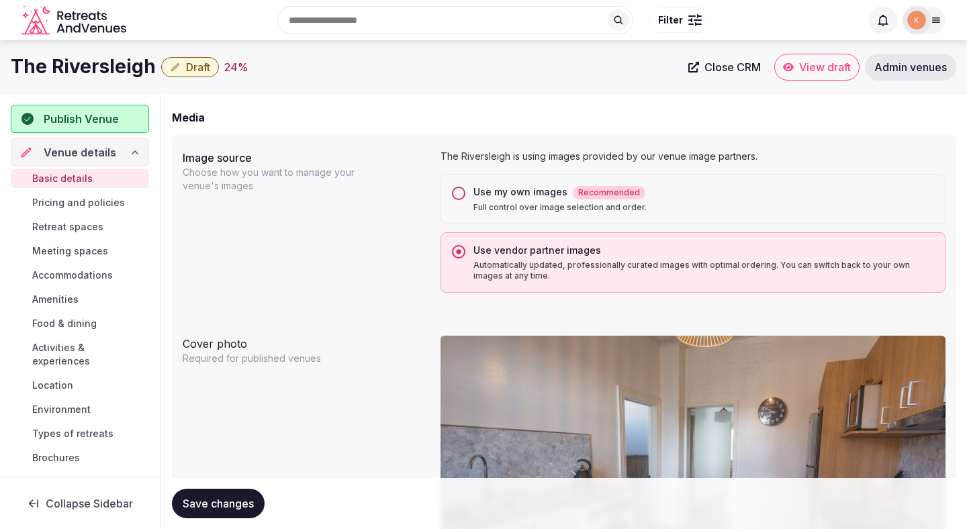
scroll to position [867, 0]
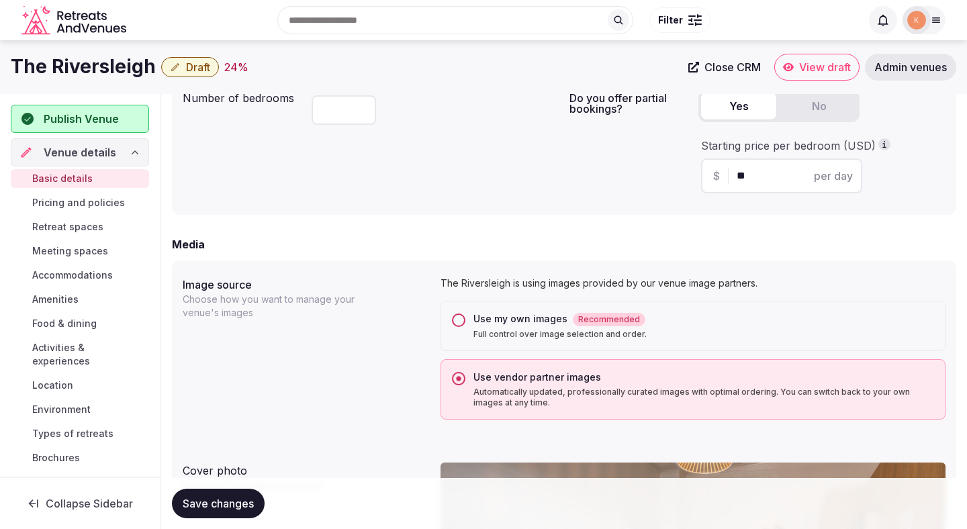
click at [491, 330] on p "Full control over image selection and order." at bounding box center [703, 334] width 461 height 11
click at [465, 327] on button "Use my own images Recommended Full control over image selection and order." at bounding box center [458, 320] width 13 height 13
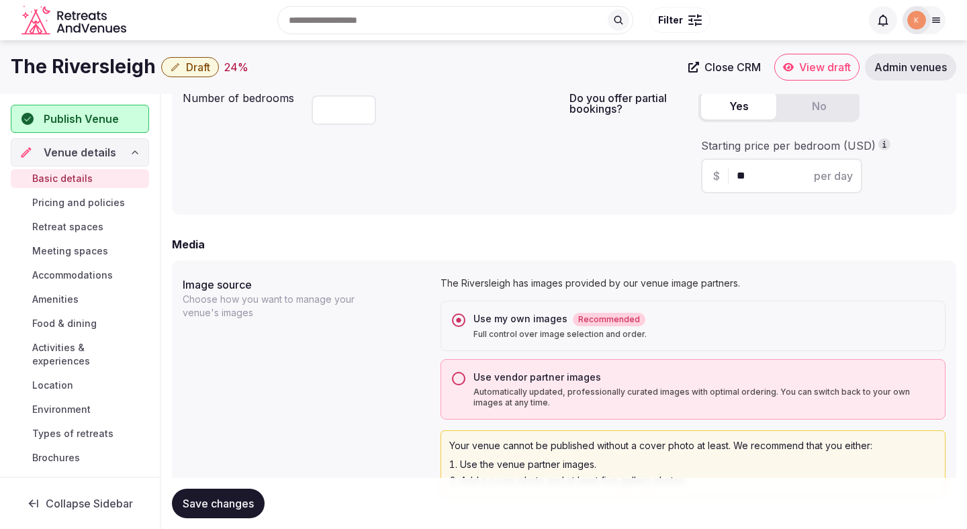
click at [231, 501] on span "Save changes" at bounding box center [218, 503] width 71 height 13
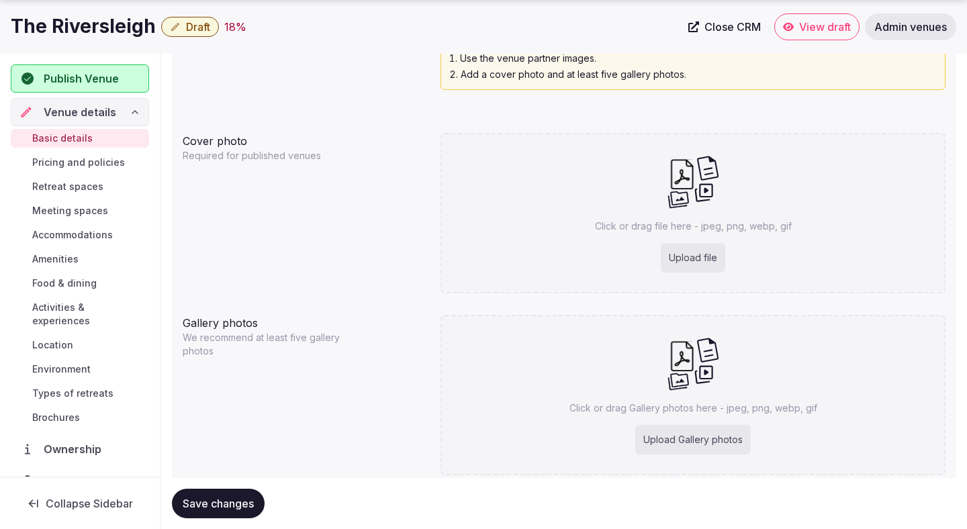
scroll to position [1320, 0]
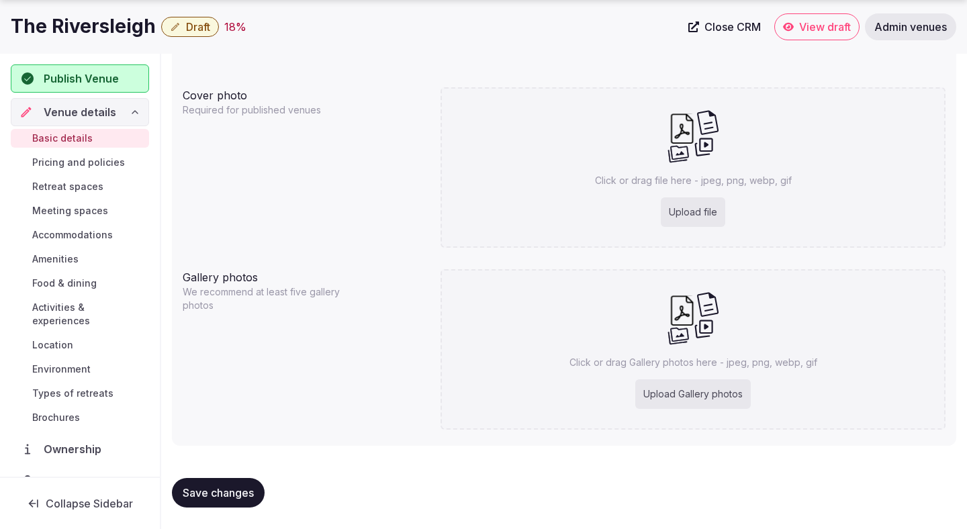
click at [202, 487] on span "Save changes" at bounding box center [218, 492] width 71 height 13
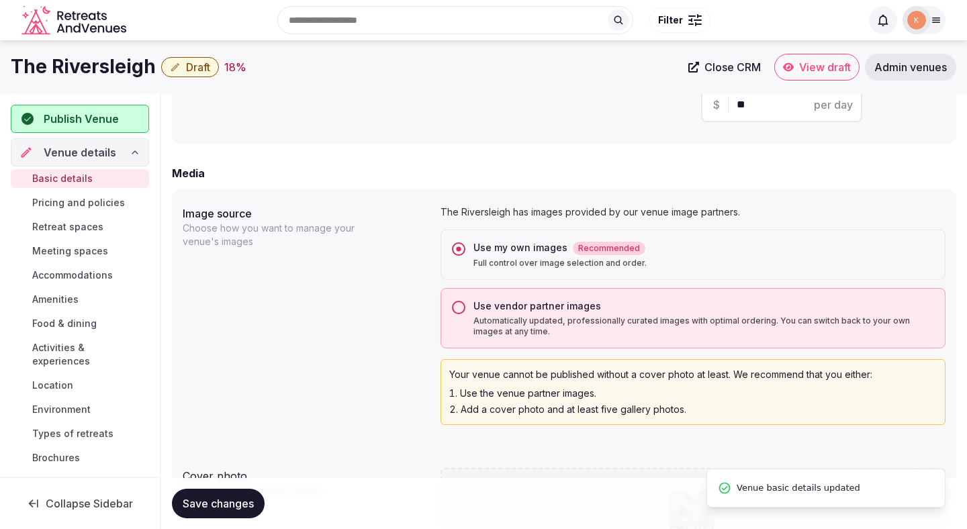
scroll to position [0, 0]
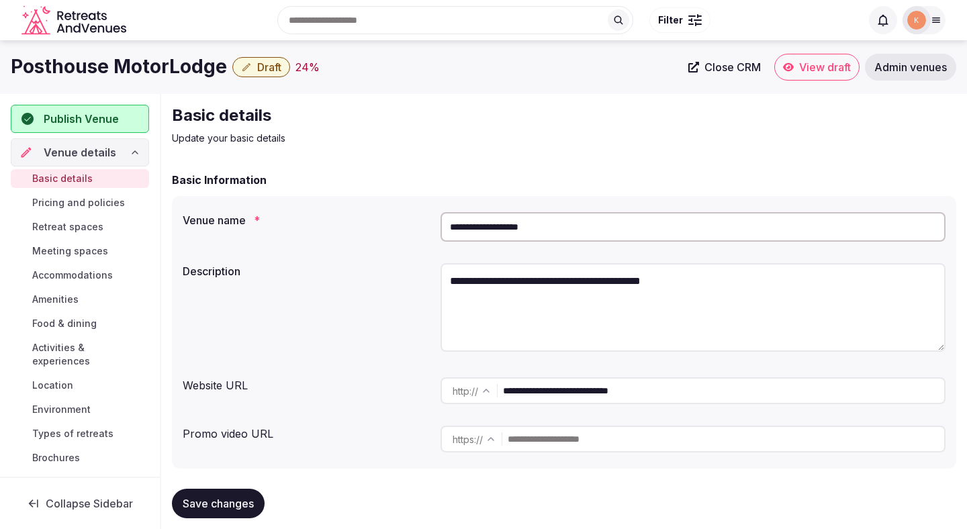
click at [491, 226] on input "**********" at bounding box center [692, 227] width 505 height 30
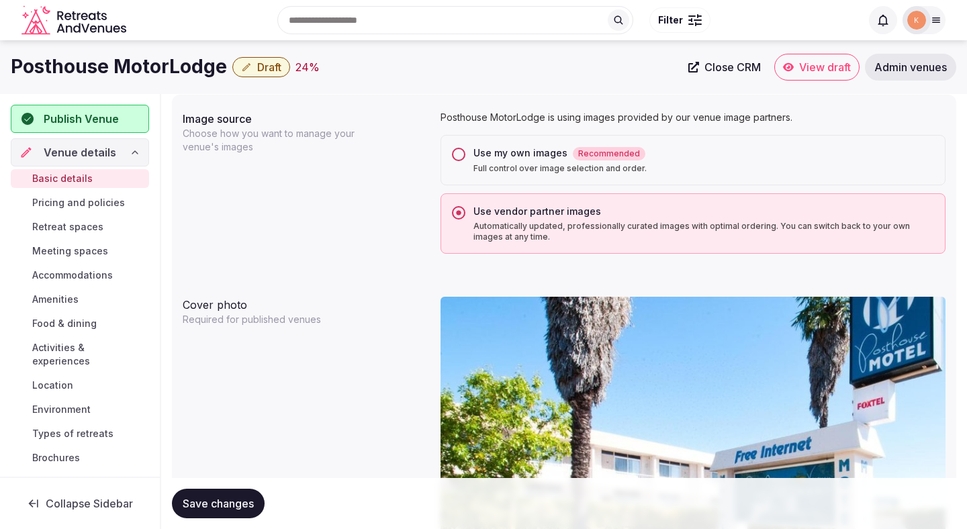
scroll to position [990, 0]
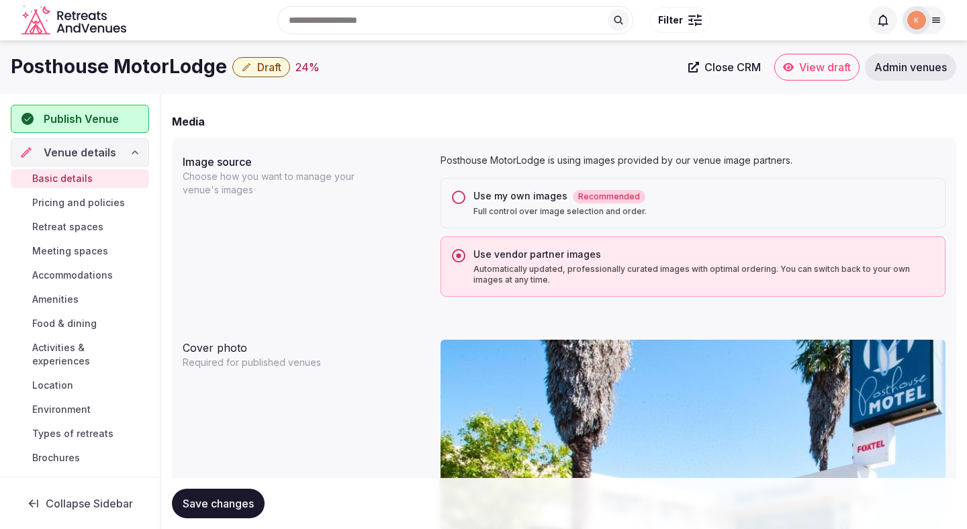
click at [524, 195] on div "Use my own images Recommended" at bounding box center [703, 196] width 461 height 14
click at [465, 195] on button "Use my own images Recommended Full control over image selection and order." at bounding box center [458, 197] width 13 height 13
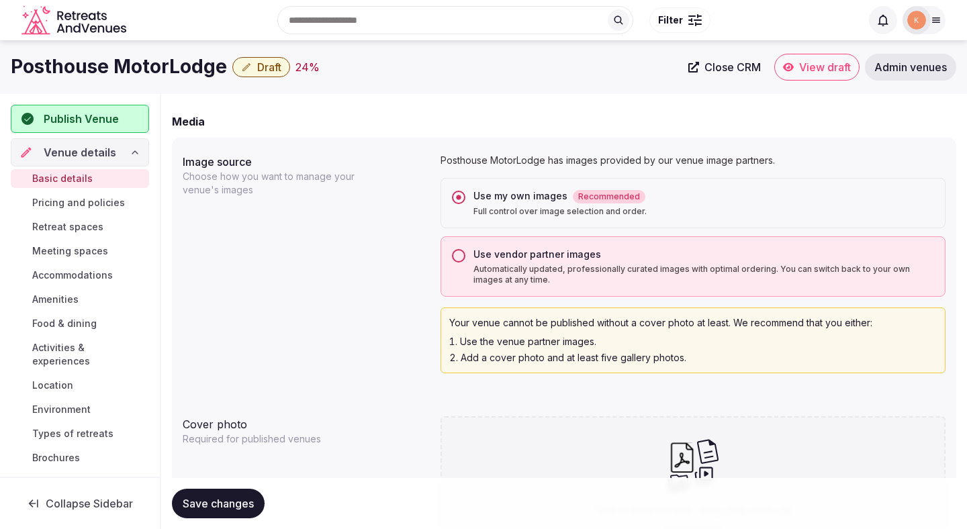
click at [235, 501] on span "Save changes" at bounding box center [218, 503] width 71 height 13
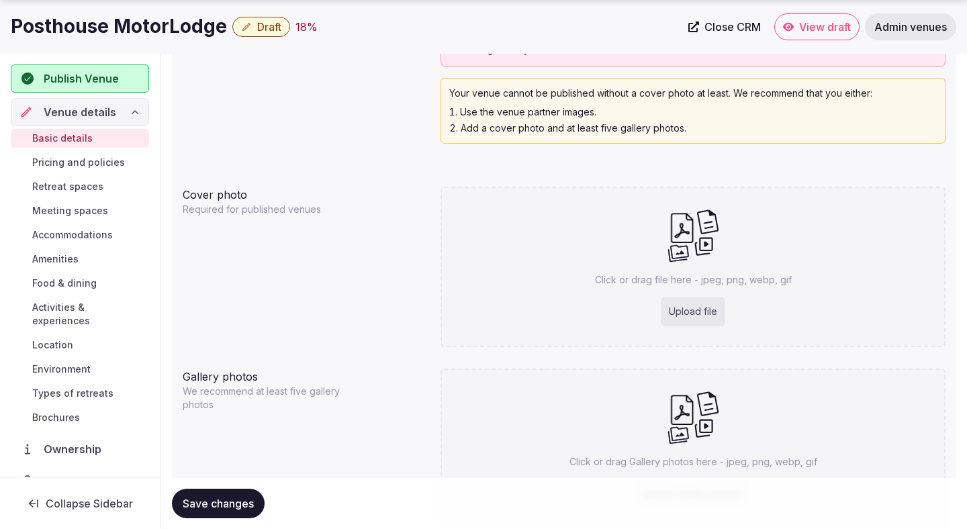
scroll to position [1320, 0]
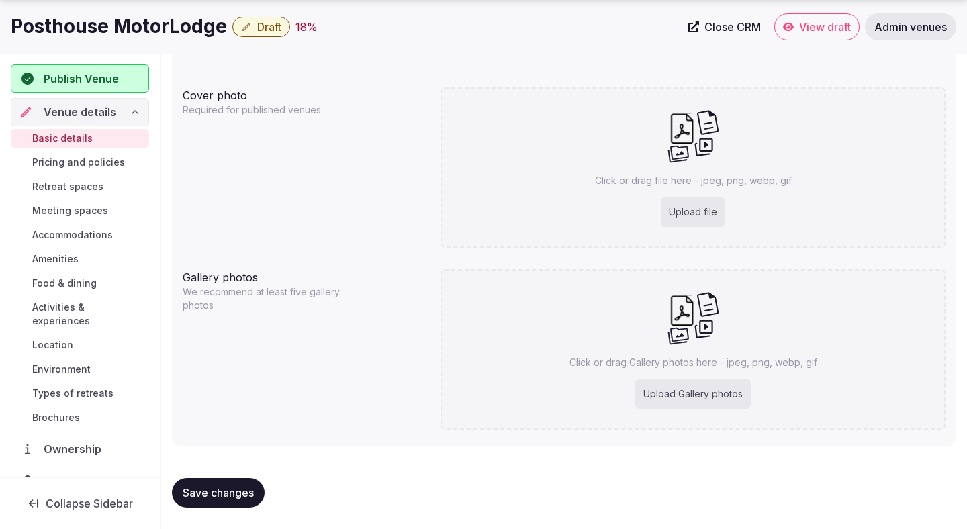
click at [226, 494] on span "Save changes" at bounding box center [218, 492] width 71 height 13
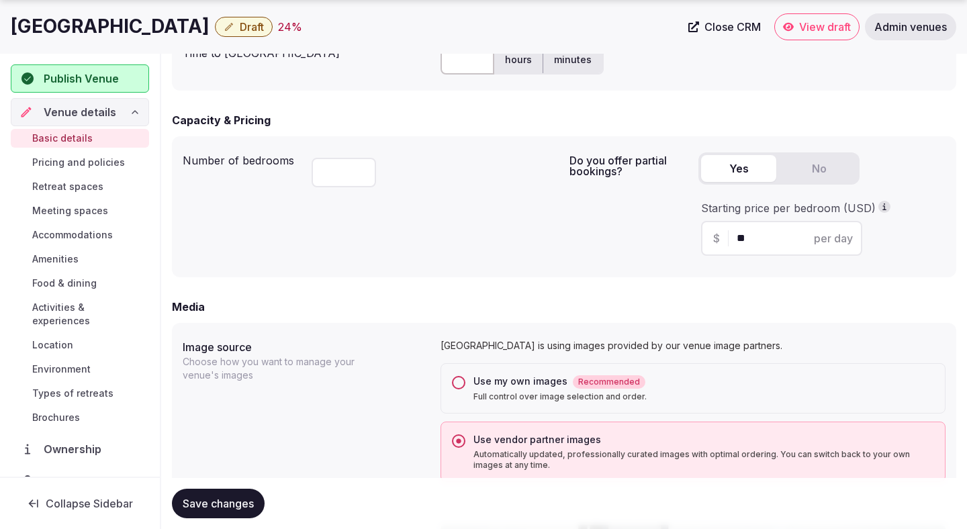
scroll to position [884, 0]
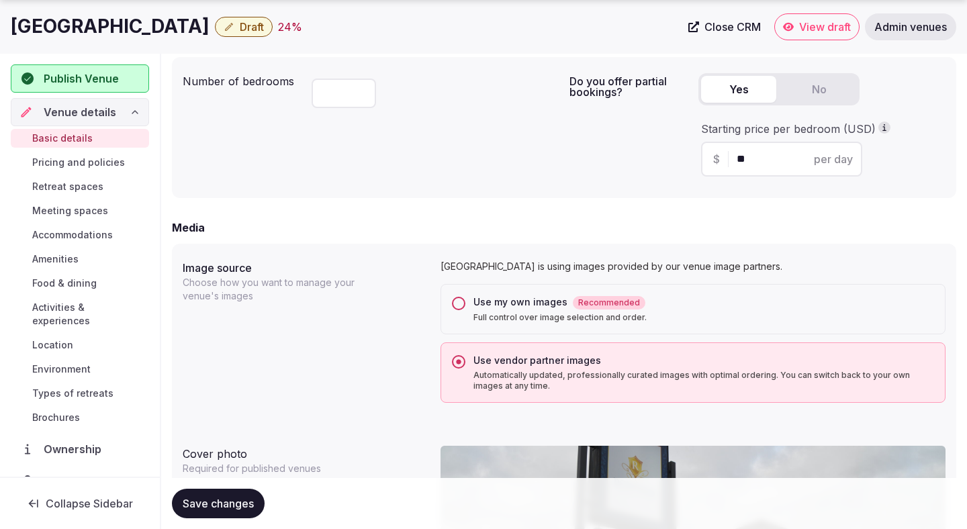
click at [512, 319] on p "Full control over image selection and order." at bounding box center [703, 317] width 461 height 11
click at [465, 310] on button "Use my own images Recommended Full control over image selection and order." at bounding box center [458, 303] width 13 height 13
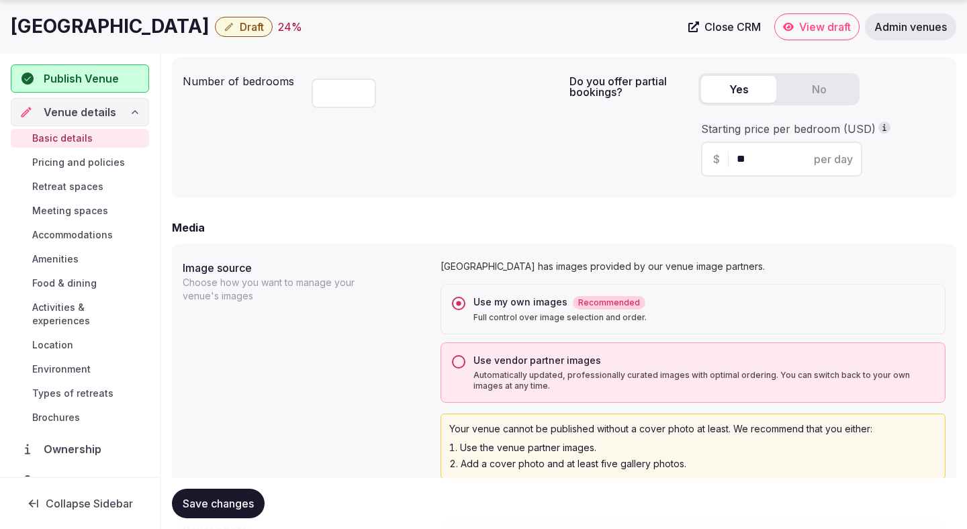
click at [512, 319] on p "Full control over image selection and order." at bounding box center [703, 317] width 461 height 11
click at [465, 310] on button "Use my own images Recommended Full control over image selection and order." at bounding box center [458, 303] width 13 height 13
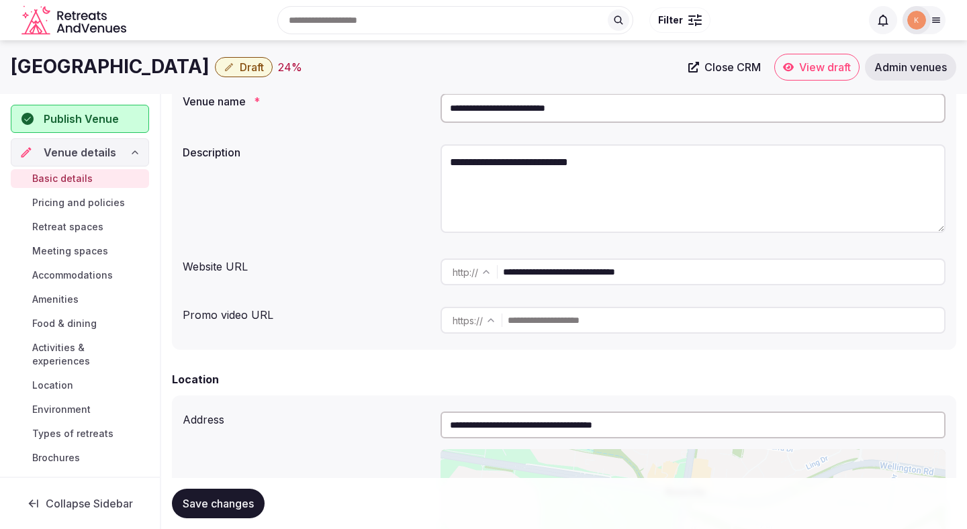
scroll to position [0, 0]
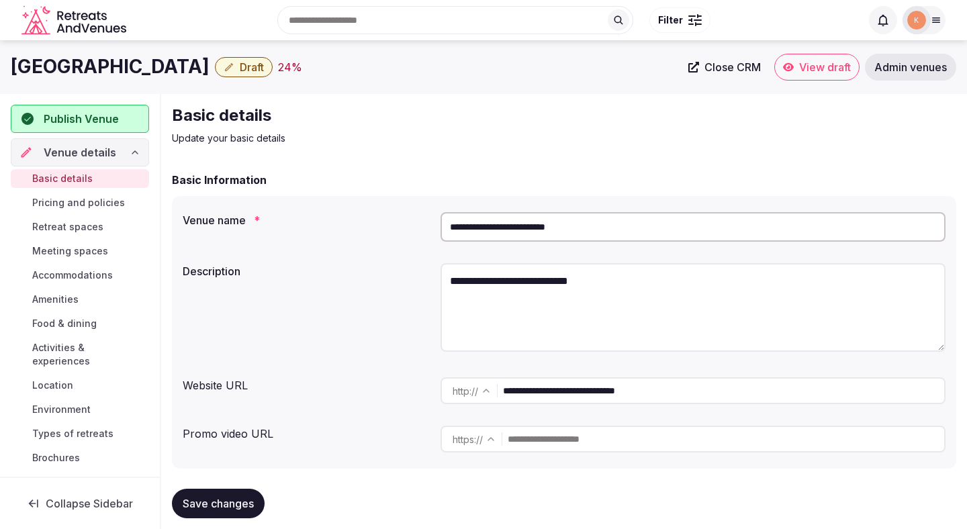
click at [499, 236] on input "**********" at bounding box center [692, 227] width 505 height 30
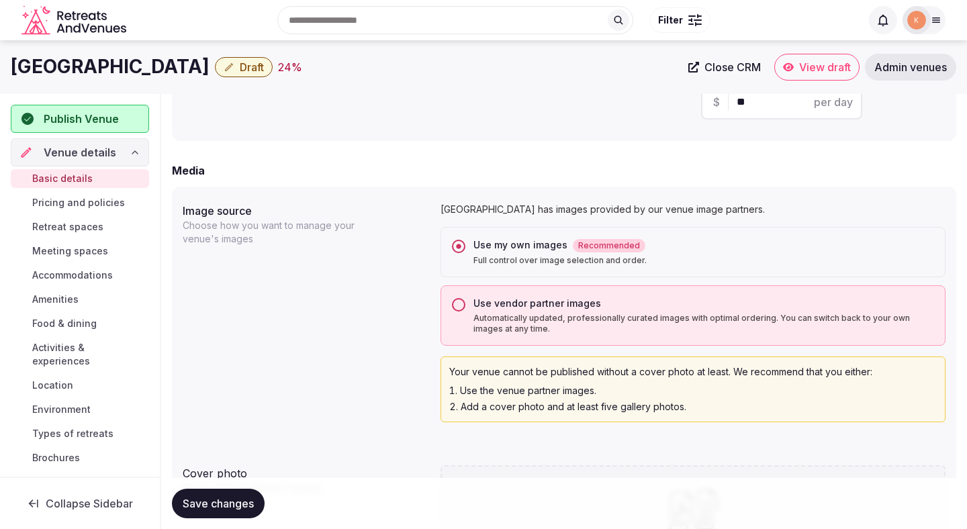
scroll to position [799, 0]
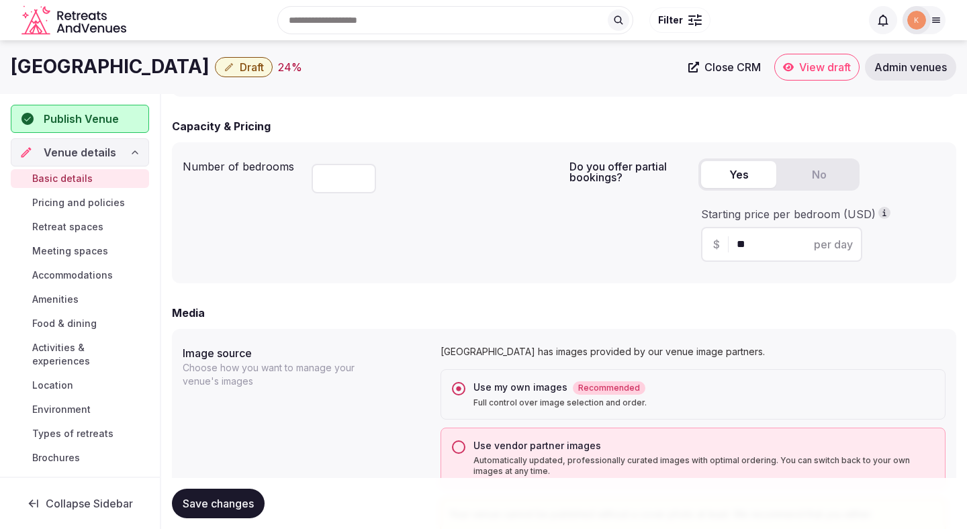
click at [239, 498] on span "Save changes" at bounding box center [218, 503] width 71 height 13
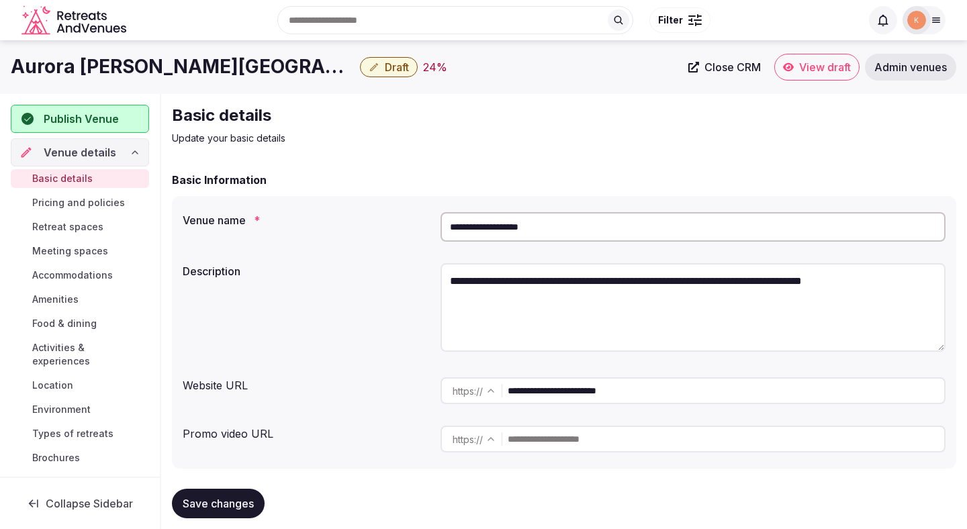
click at [515, 235] on input "**********" at bounding box center [692, 227] width 505 height 30
click at [545, 185] on div "Basic Information" at bounding box center [564, 180] width 784 height 16
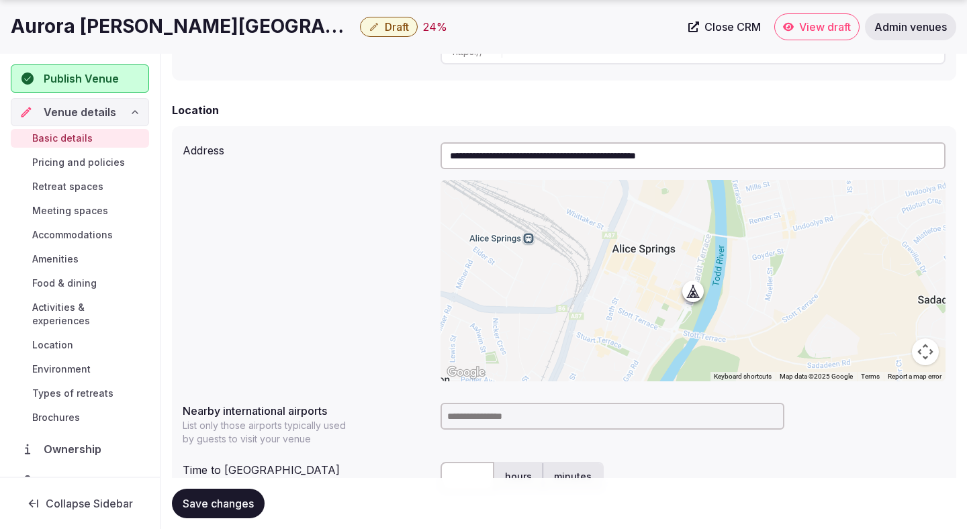
scroll to position [389, 0]
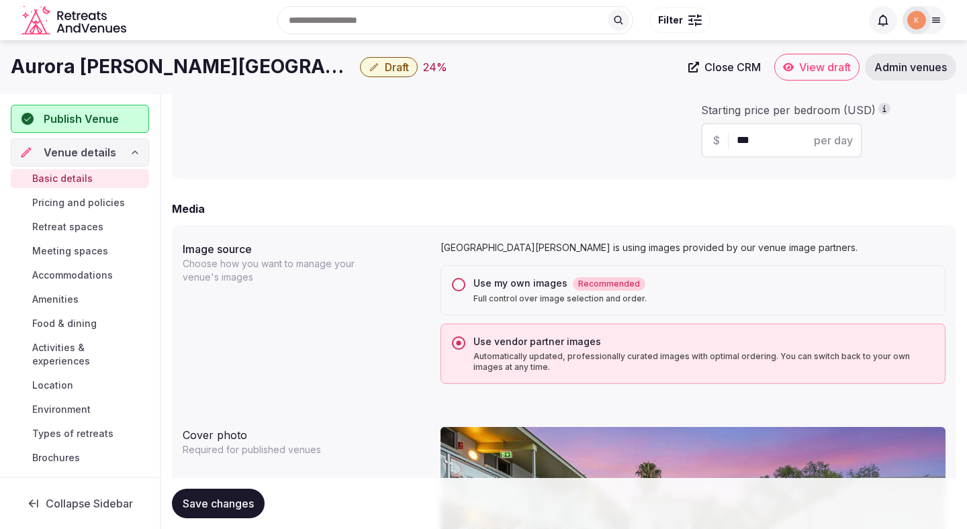
click at [479, 293] on label "Use my own images Recommended Full control over image selection and order." at bounding box center [703, 291] width 461 height 28
click at [465, 291] on button "Use my own images Recommended Full control over image selection and order." at bounding box center [458, 284] width 13 height 13
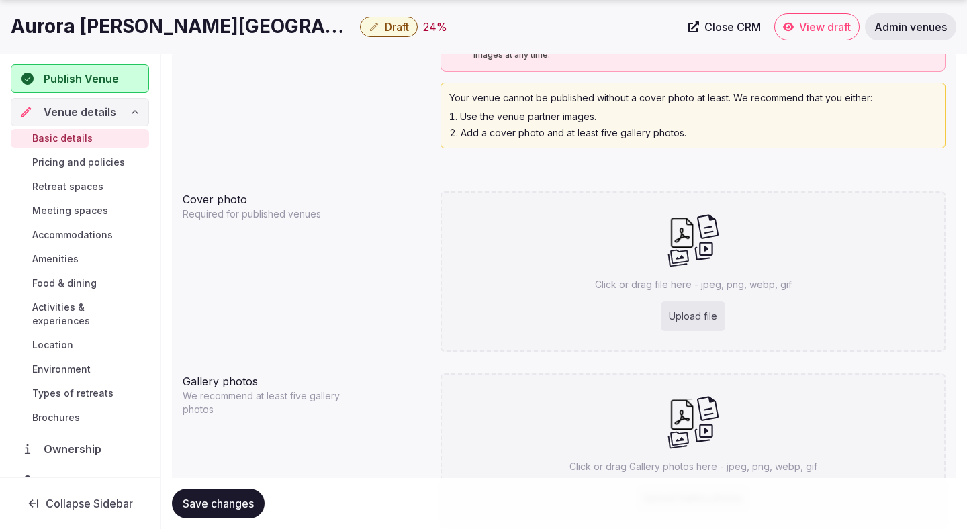
scroll to position [1320, 0]
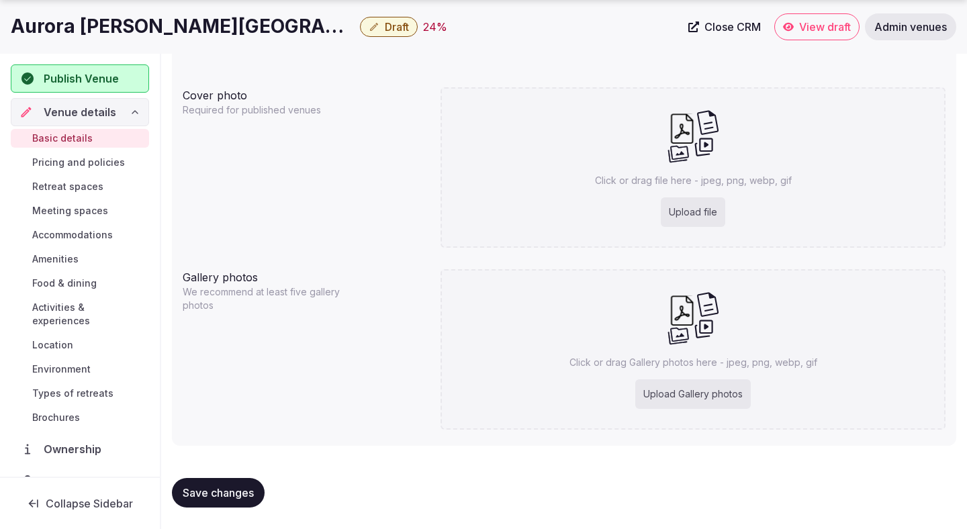
click at [218, 509] on div "Save changes" at bounding box center [564, 492] width 784 height 51
click at [231, 497] on span "Save changes" at bounding box center [218, 492] width 71 height 13
click at [230, 497] on span "Save changes" at bounding box center [218, 492] width 71 height 13
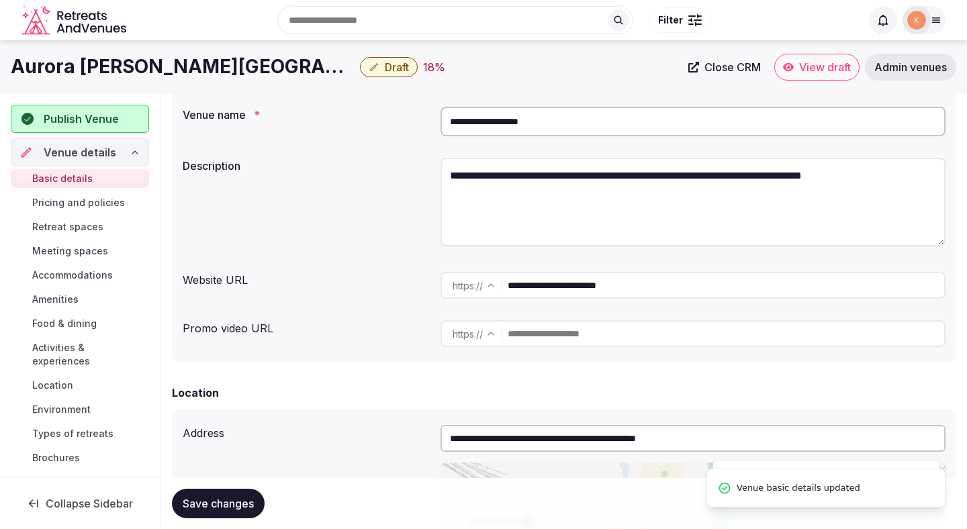
scroll to position [0, 0]
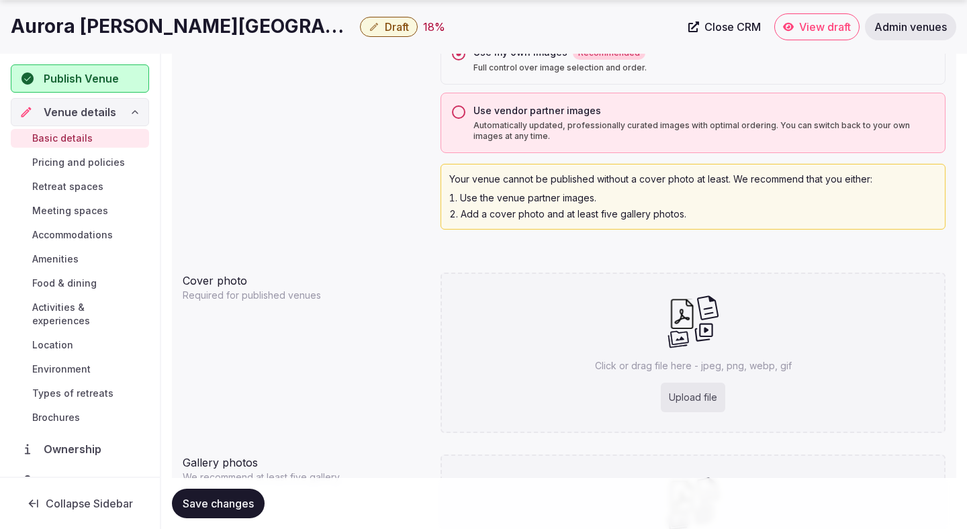
scroll to position [1320, 0]
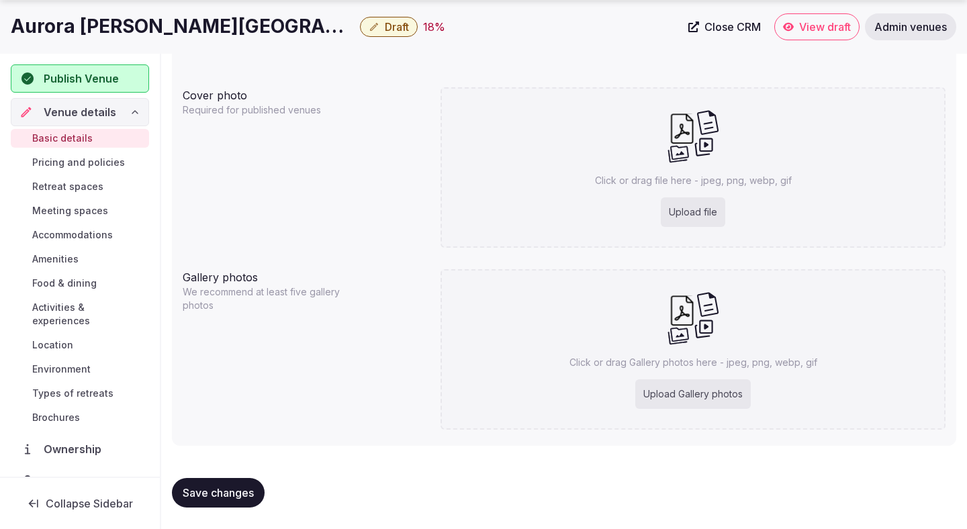
click at [236, 495] on span "Save changes" at bounding box center [218, 492] width 71 height 13
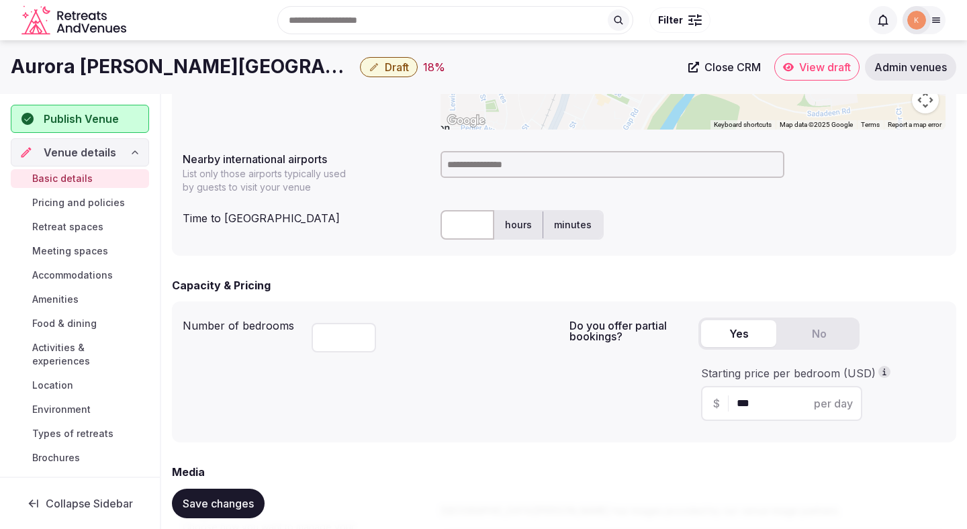
scroll to position [450, 0]
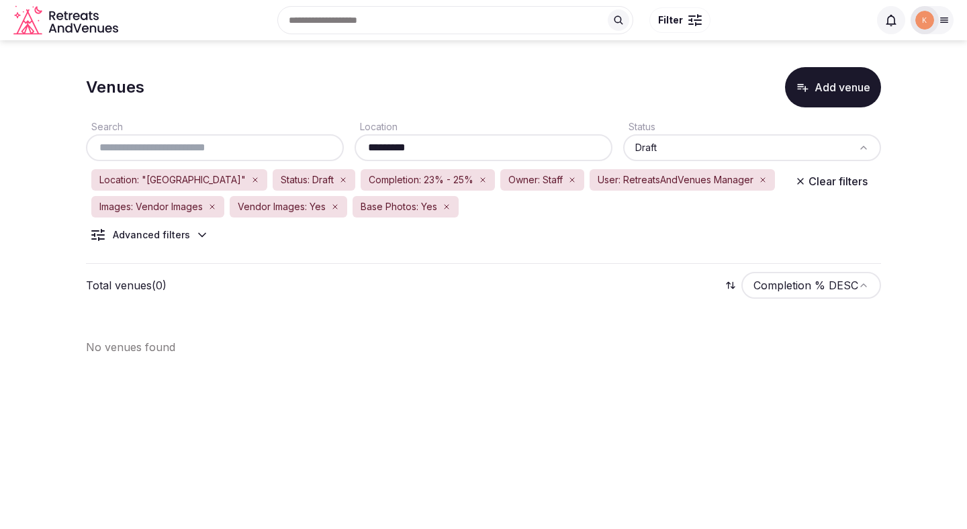
click at [253, 180] on icon "button" at bounding box center [255, 180] width 4 height 4
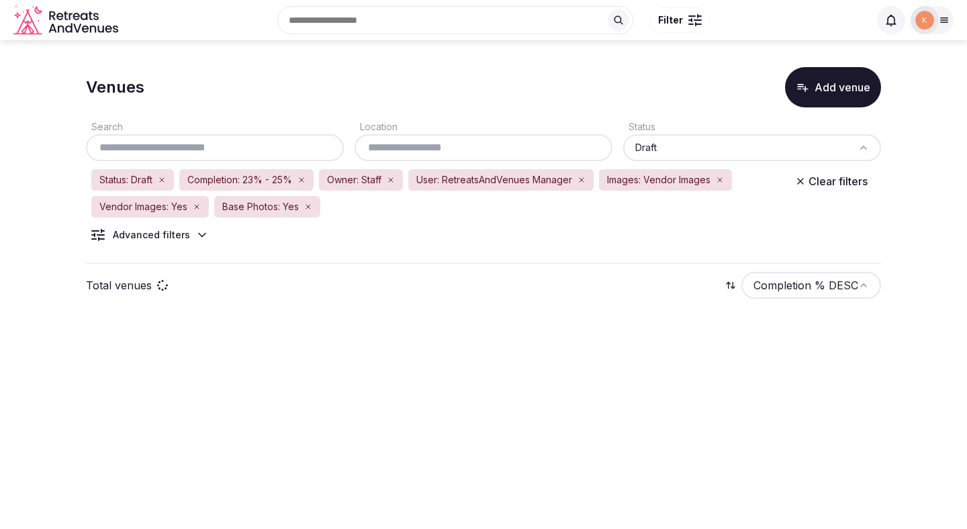
click at [367, 363] on body "Search Popular Destinations [GEOGRAPHIC_DATA], [GEOGRAPHIC_DATA] [GEOGRAPHIC_DA…" at bounding box center [483, 264] width 967 height 529
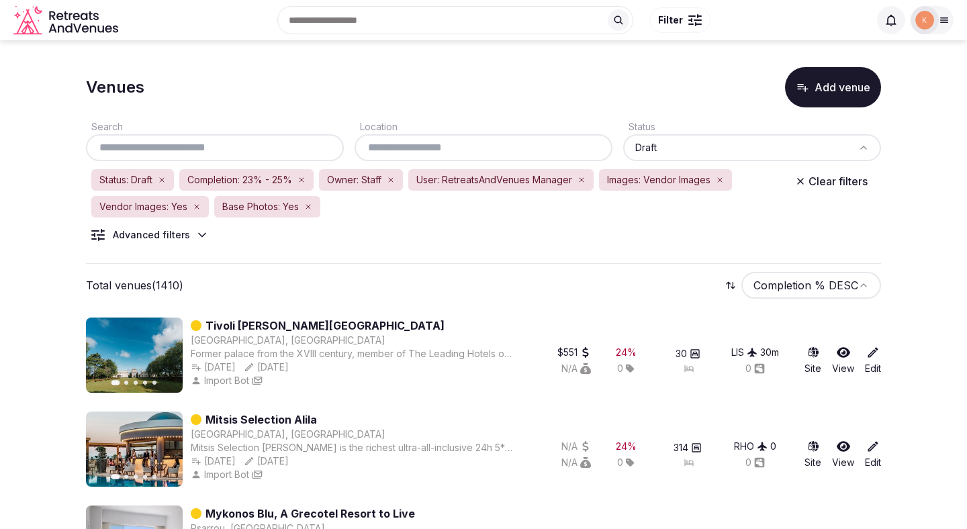
click at [393, 145] on input "text" at bounding box center [483, 148] width 247 height 16
paste input "**********"
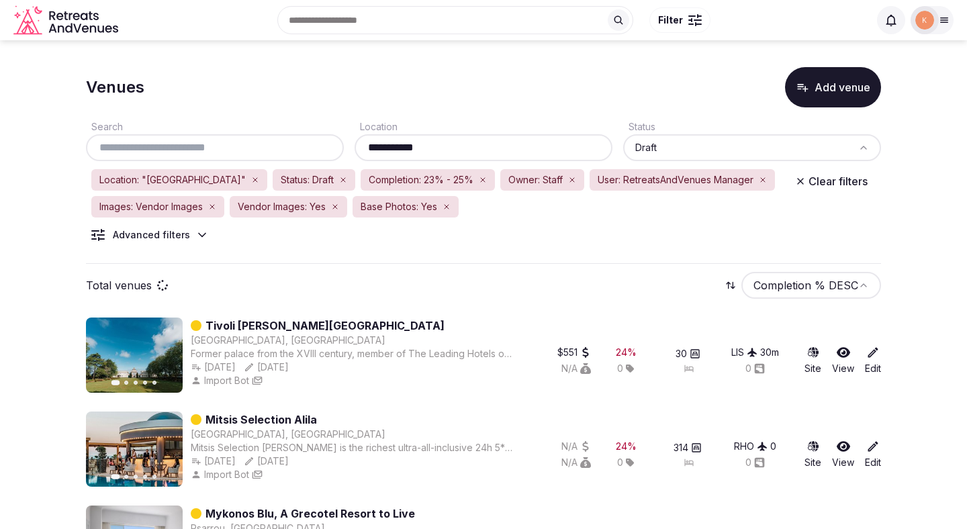
type input "**********"
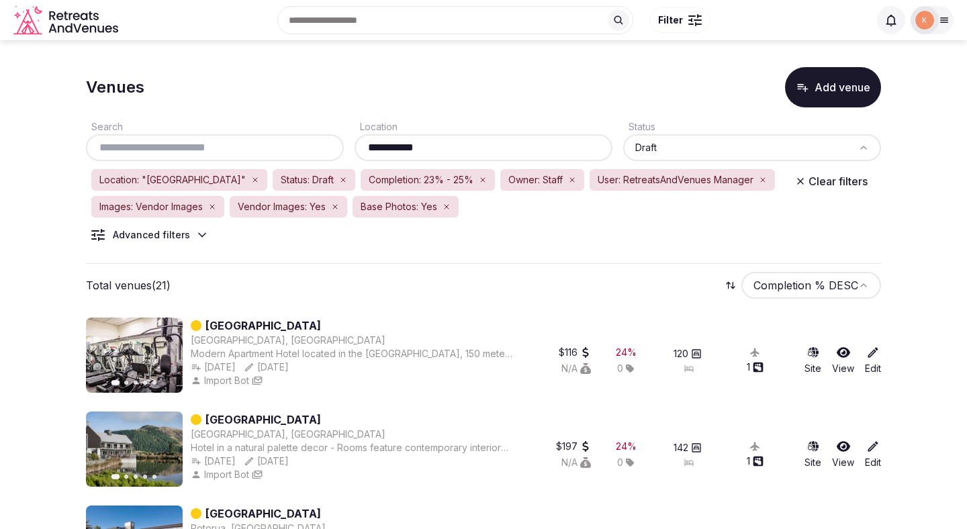
click at [448, 159] on div "**********" at bounding box center [483, 147] width 258 height 27
click at [448, 147] on input "**********" at bounding box center [483, 148] width 247 height 16
click at [421, 263] on div "**********" at bounding box center [483, 185] width 795 height 156
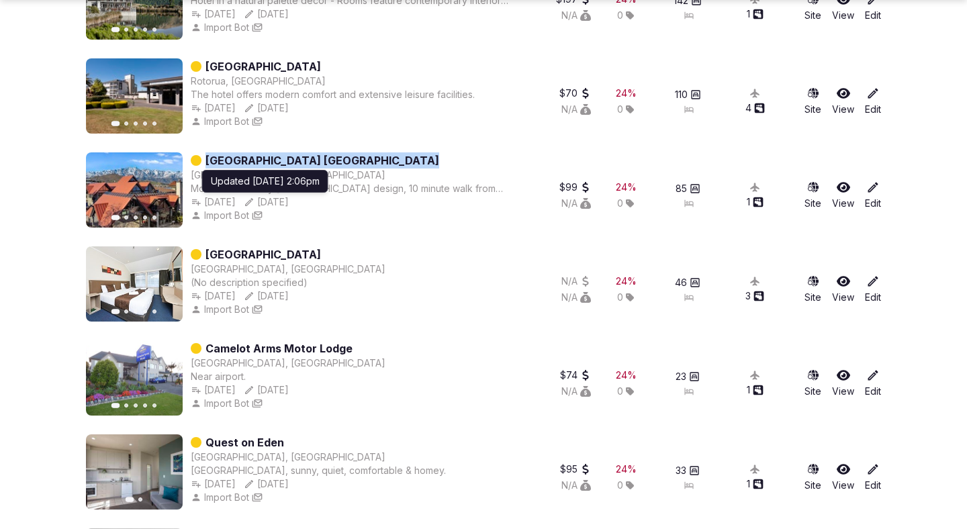
scroll to position [488, 0]
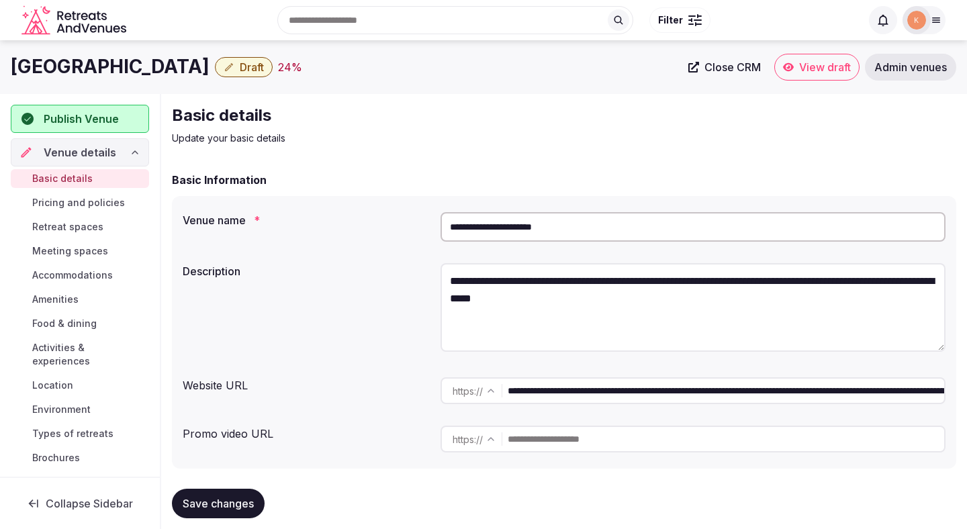
click at [540, 230] on input "**********" at bounding box center [692, 227] width 505 height 30
click at [896, 64] on span "Admin venues" at bounding box center [910, 66] width 73 height 13
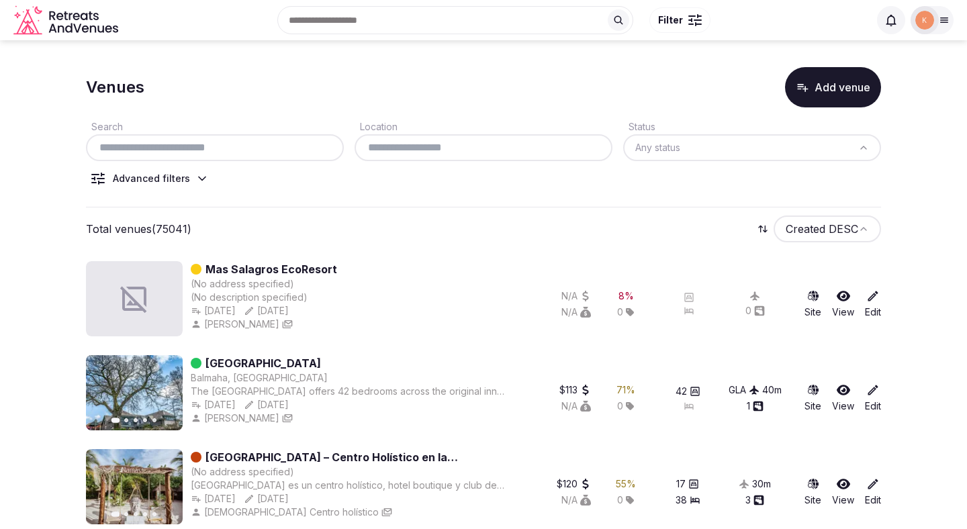
click at [546, 154] on input "text" at bounding box center [483, 148] width 247 height 16
click at [316, 148] on input "text" at bounding box center [214, 148] width 247 height 16
paste input "**********"
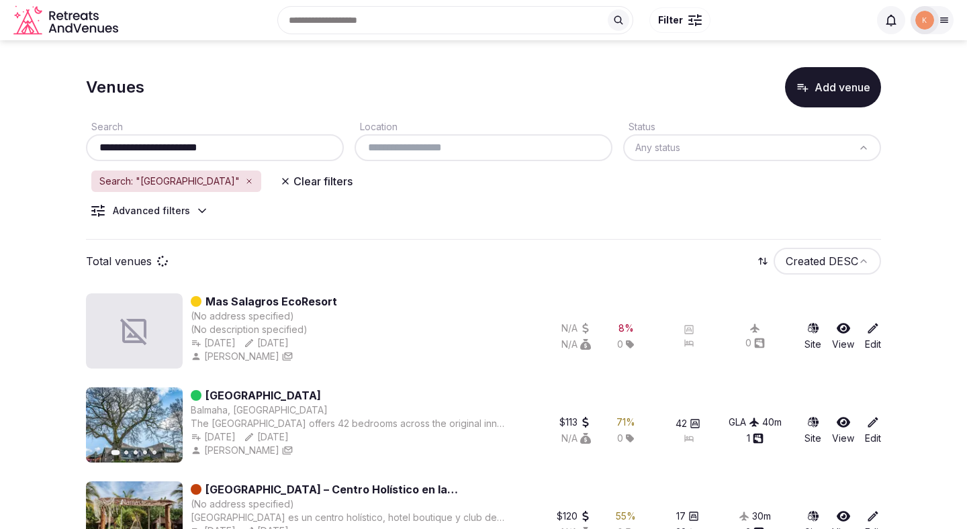
type input "**********"
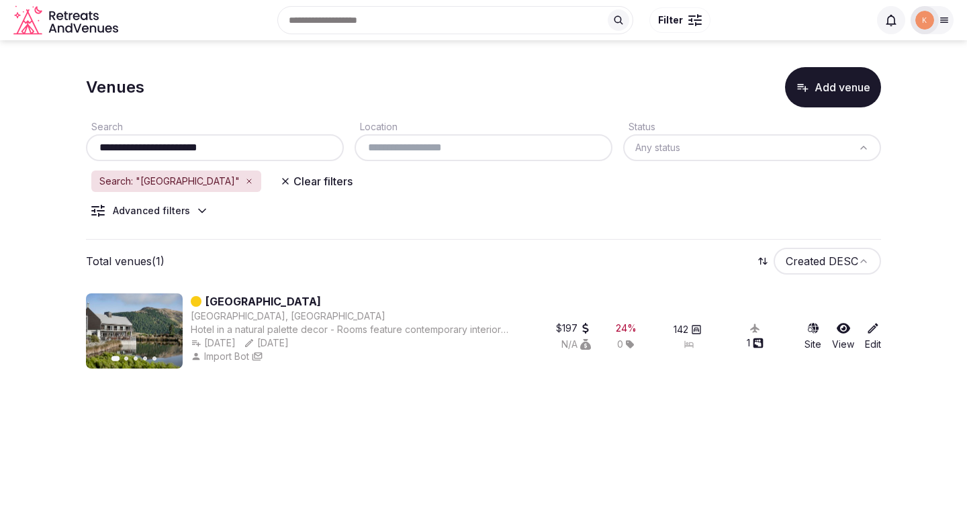
click at [299, 295] on link "Peppers Bluewater Resort" at bounding box center [262, 301] width 115 height 16
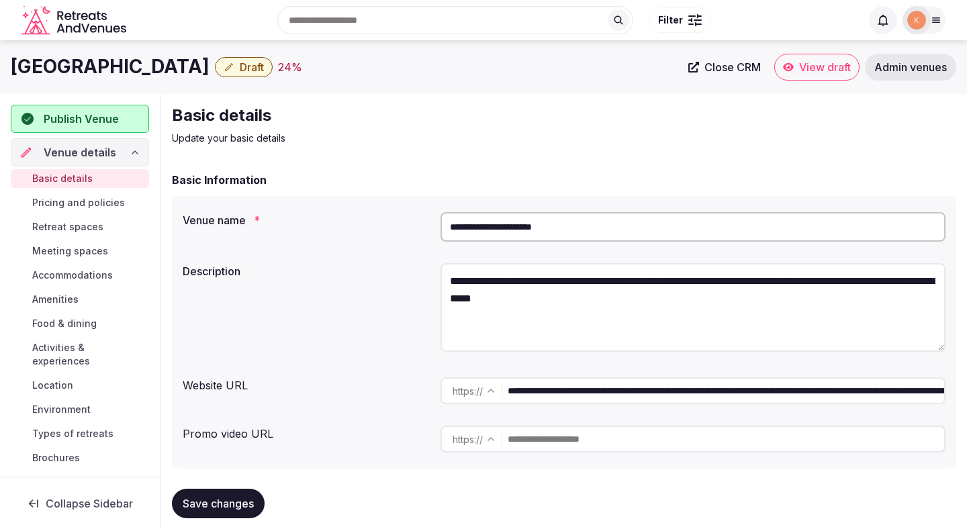
click at [728, 75] on link "Close CRM" at bounding box center [724, 67] width 89 height 27
click at [518, 231] on input "**********" at bounding box center [692, 227] width 505 height 30
click at [468, 214] on input "**********" at bounding box center [692, 227] width 505 height 30
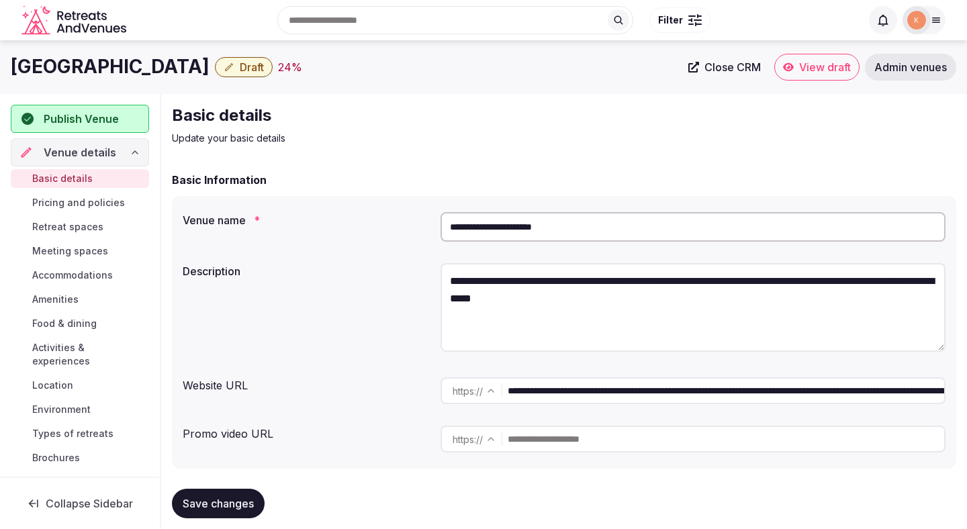
click at [468, 220] on input "**********" at bounding box center [692, 227] width 505 height 30
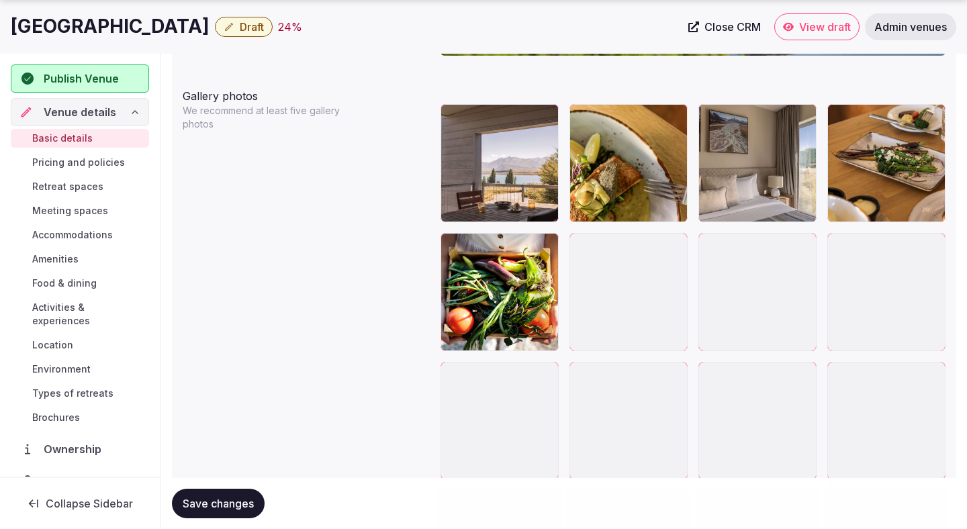
scroll to position [1563, 0]
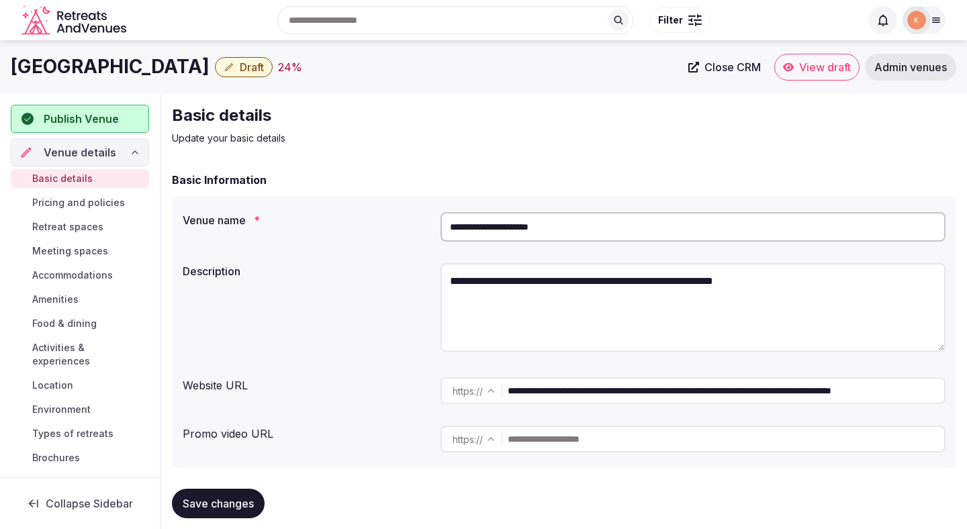
click at [479, 227] on input "**********" at bounding box center [692, 227] width 505 height 30
click at [908, 64] on span "Admin venues" at bounding box center [910, 66] width 73 height 13
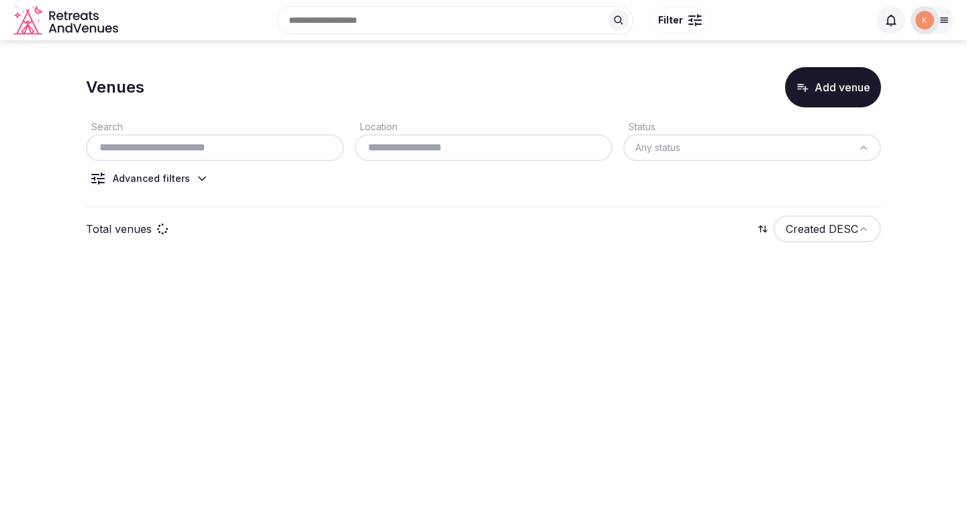
click at [294, 146] on input "text" at bounding box center [214, 148] width 247 height 16
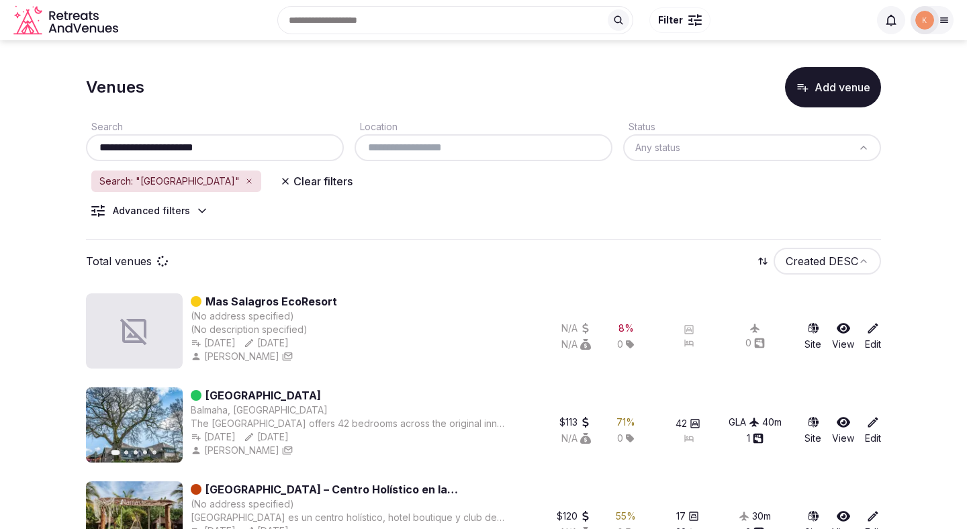
type input "**********"
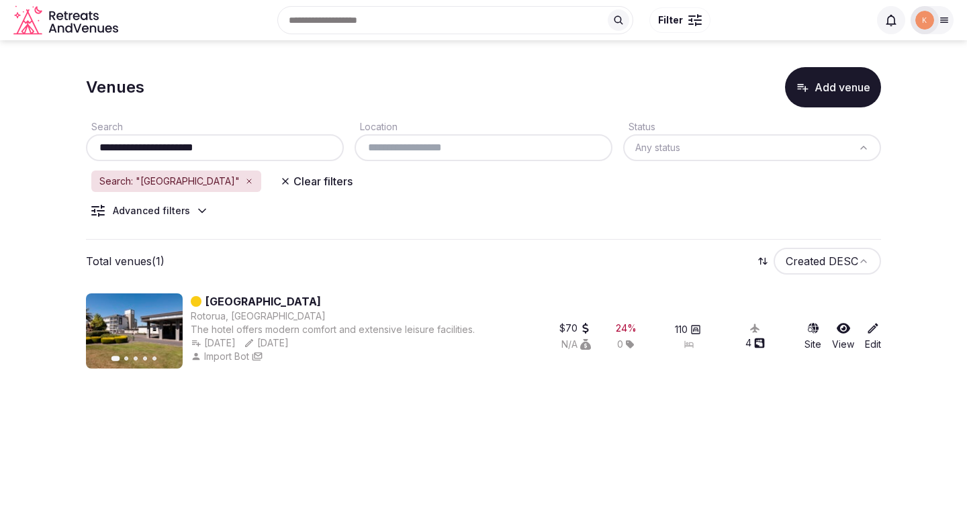
click at [220, 297] on link "[GEOGRAPHIC_DATA]" at bounding box center [262, 301] width 115 height 16
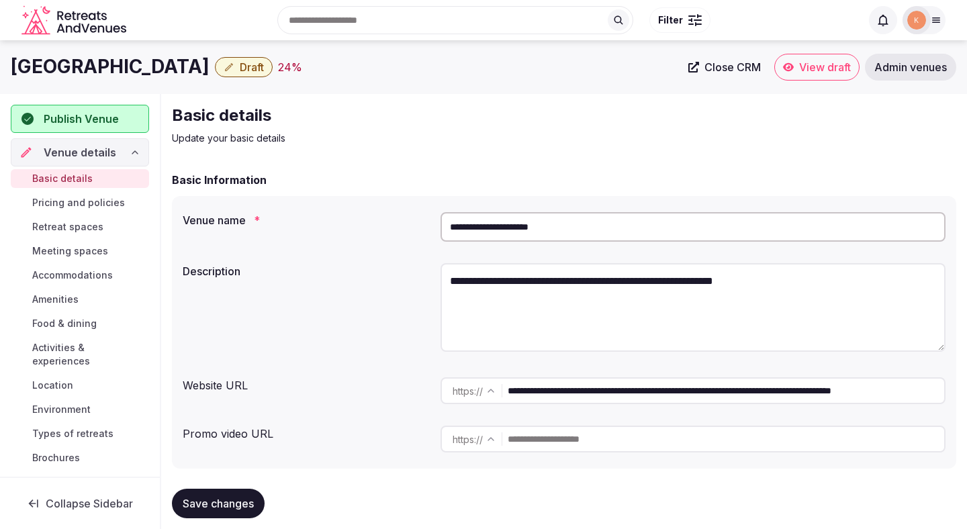
click at [720, 69] on span "Close CRM" at bounding box center [732, 66] width 56 height 13
click at [528, 222] on input "**********" at bounding box center [692, 227] width 505 height 30
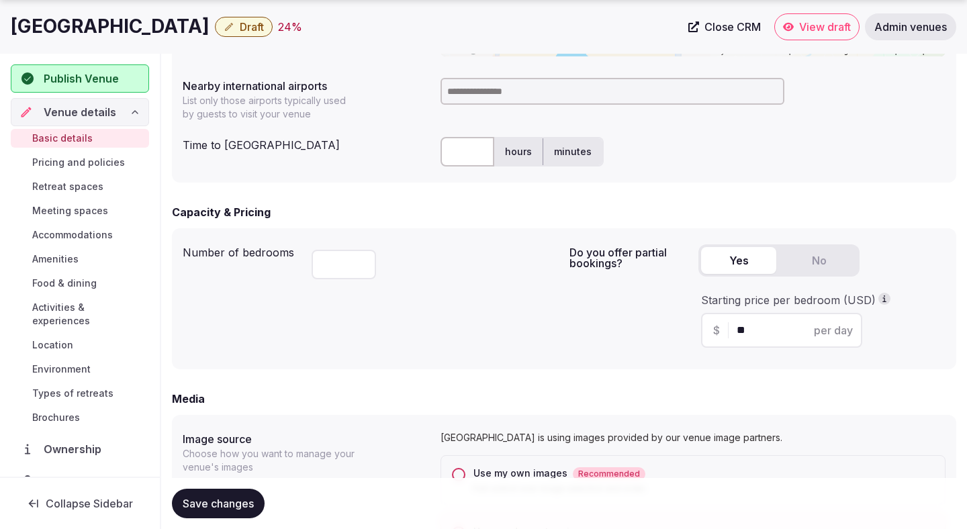
scroll to position [728, 0]
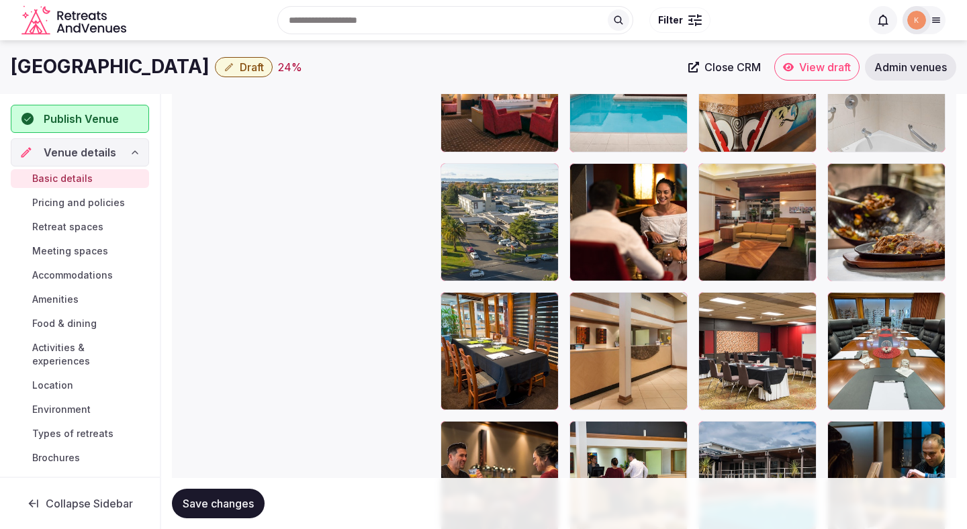
click at [312, 297] on div "Gallery photos We recommend at least five gallery photos To pick up a draggable…" at bounding box center [564, 536] width 763 height 1305
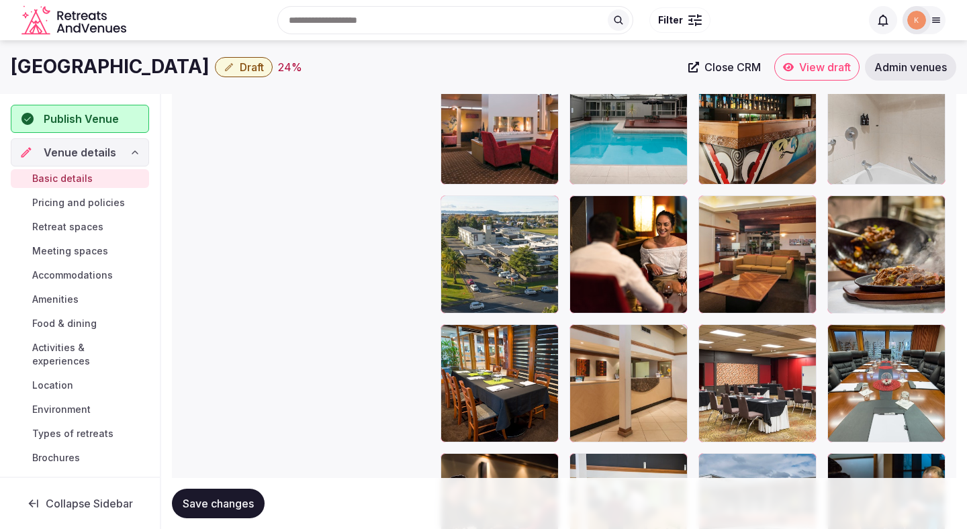
scroll to position [1714, 0]
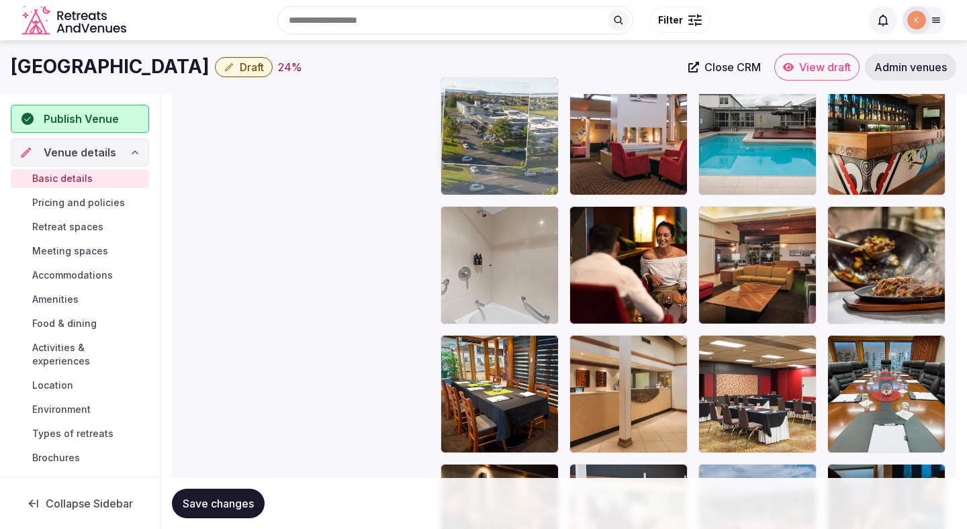
drag, startPoint x: 452, startPoint y: 254, endPoint x: 449, endPoint y: 144, distance: 110.1
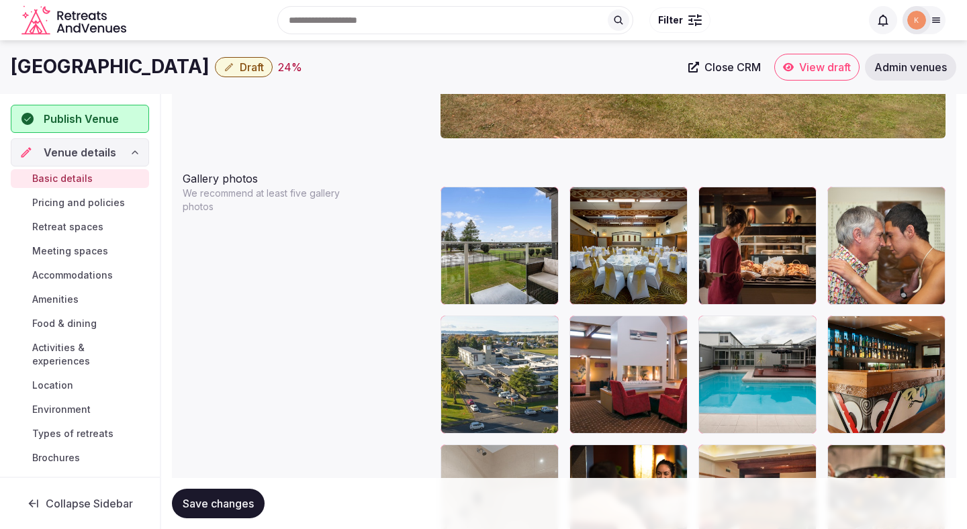
scroll to position [1474, 0]
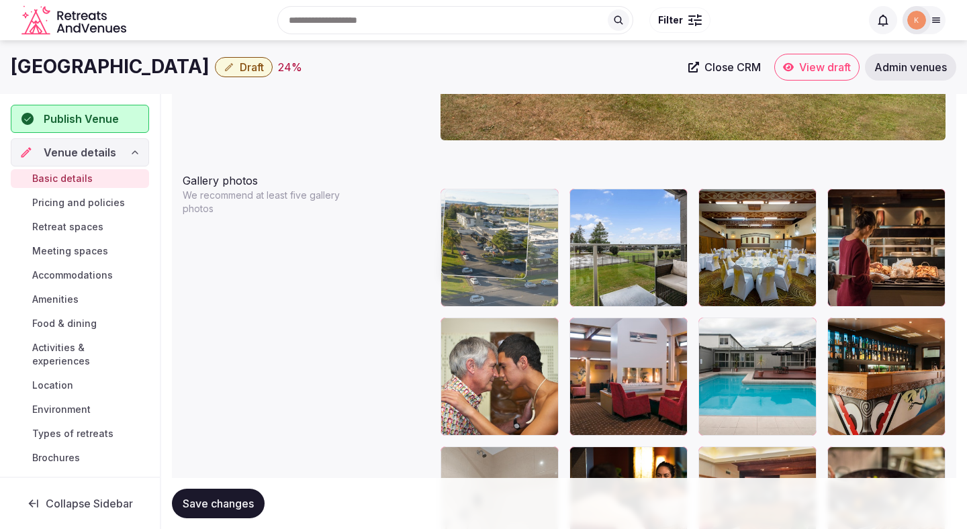
drag, startPoint x: 471, startPoint y: 366, endPoint x: 469, endPoint y: 262, distance: 103.4
click at [469, 262] on body "**********" at bounding box center [483, 46] width 967 height 3040
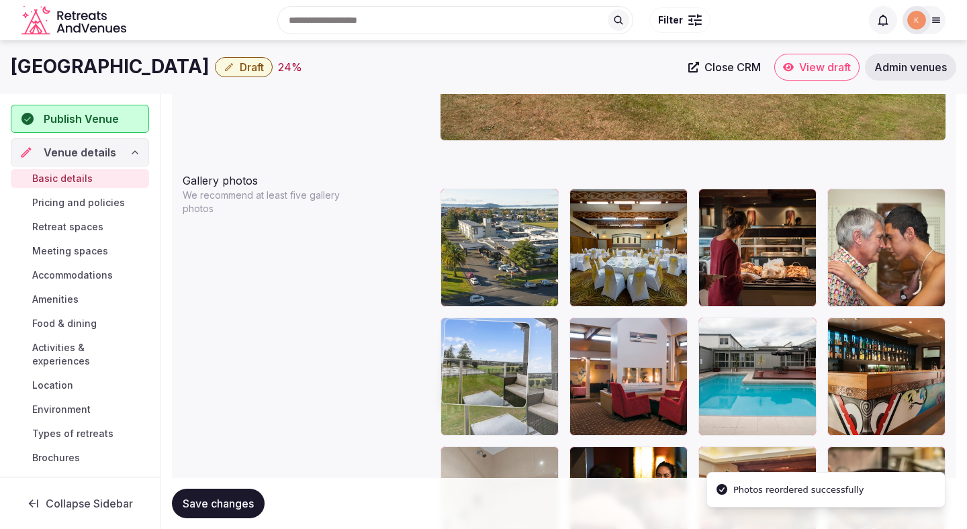
drag, startPoint x: 586, startPoint y: 250, endPoint x: 524, endPoint y: 365, distance: 130.4
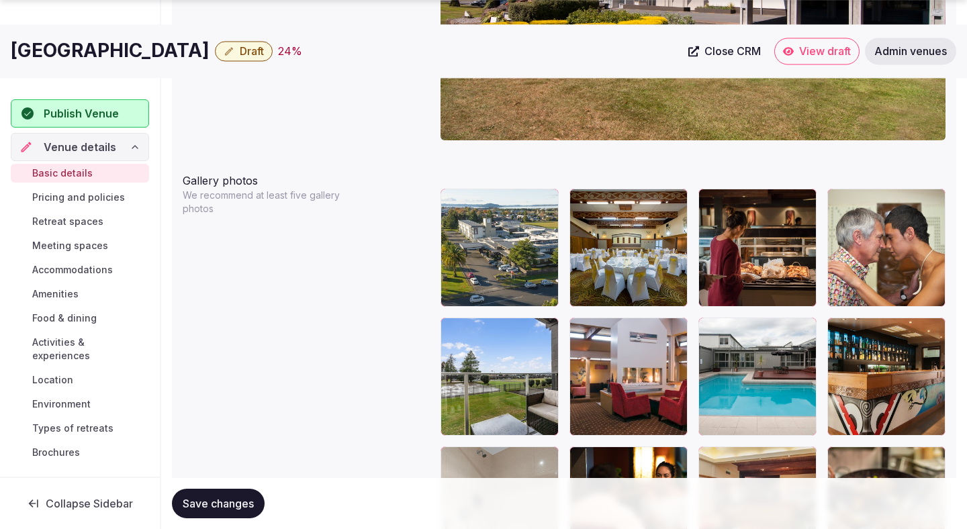
scroll to position [1484, 0]
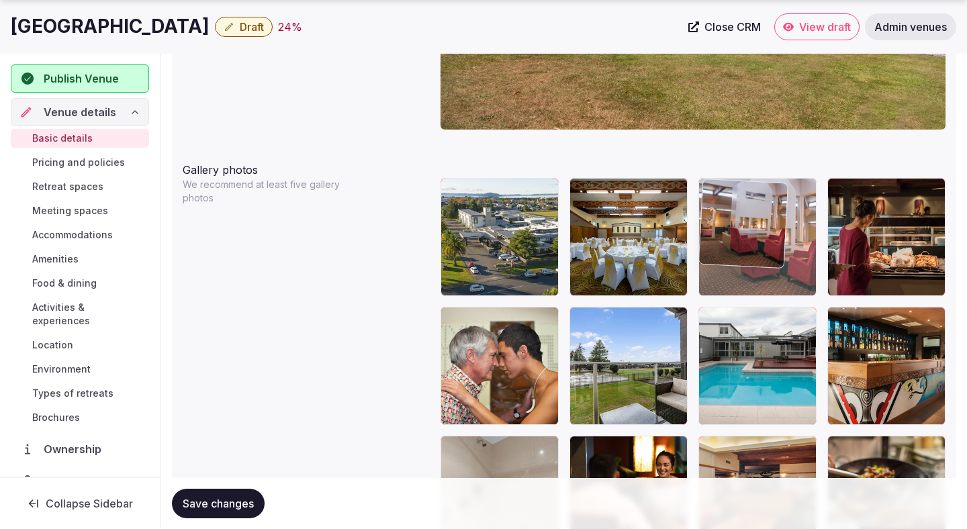
drag, startPoint x: 604, startPoint y: 360, endPoint x: 740, endPoint y: 235, distance: 184.3
click at [740, 235] on body "**********" at bounding box center [483, 36] width 967 height 3040
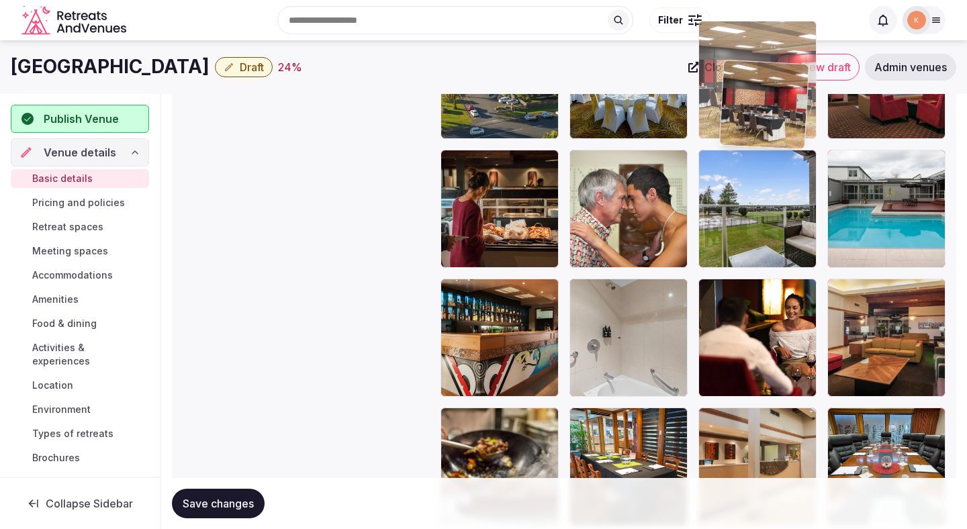
scroll to position [1641, 0]
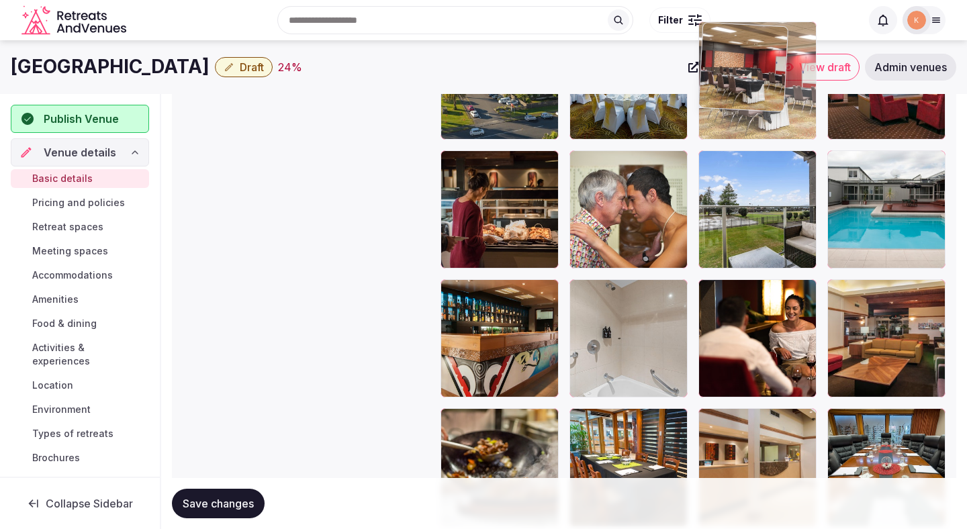
drag, startPoint x: 734, startPoint y: 417, endPoint x: 755, endPoint y: 105, distance: 312.2
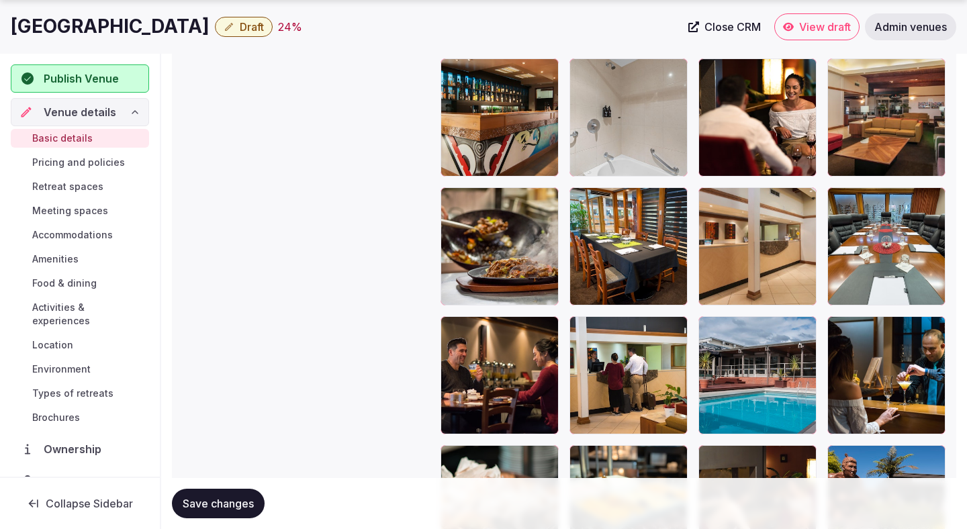
scroll to position [1890, 0]
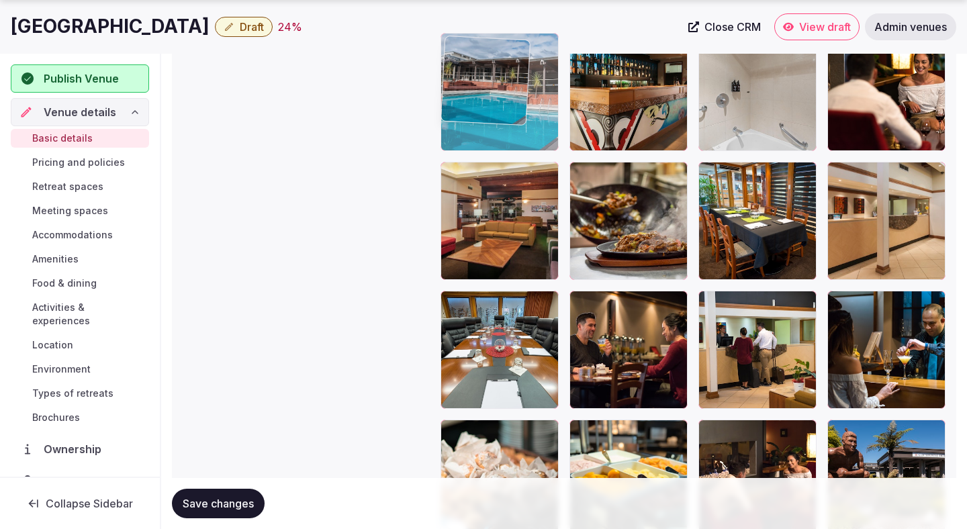
drag, startPoint x: 768, startPoint y: 328, endPoint x: 512, endPoint y: 101, distance: 342.0
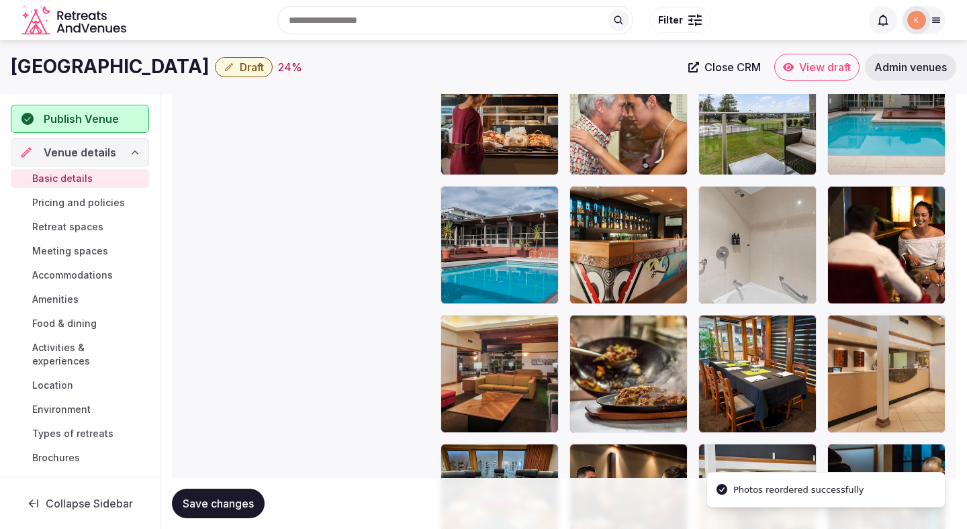
scroll to position [1708, 0]
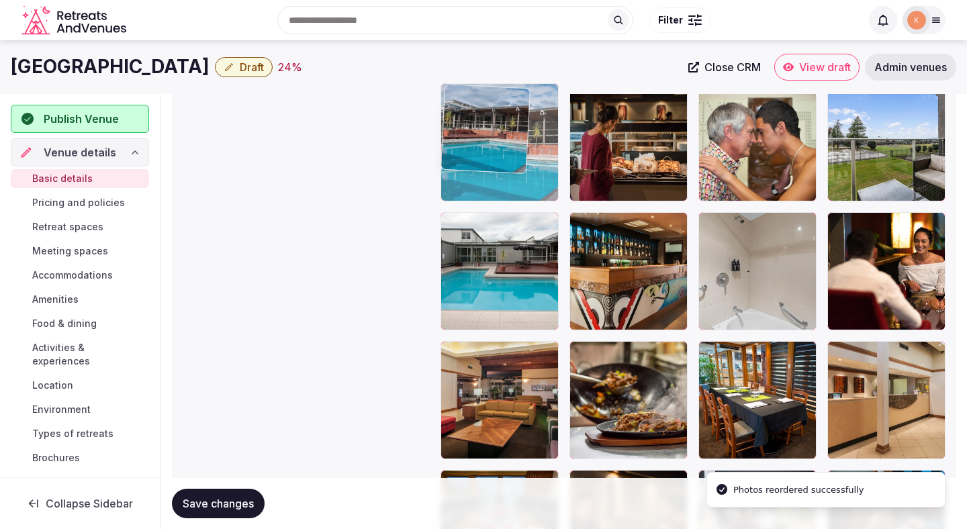
drag, startPoint x: 487, startPoint y: 263, endPoint x: 485, endPoint y: 162, distance: 101.4
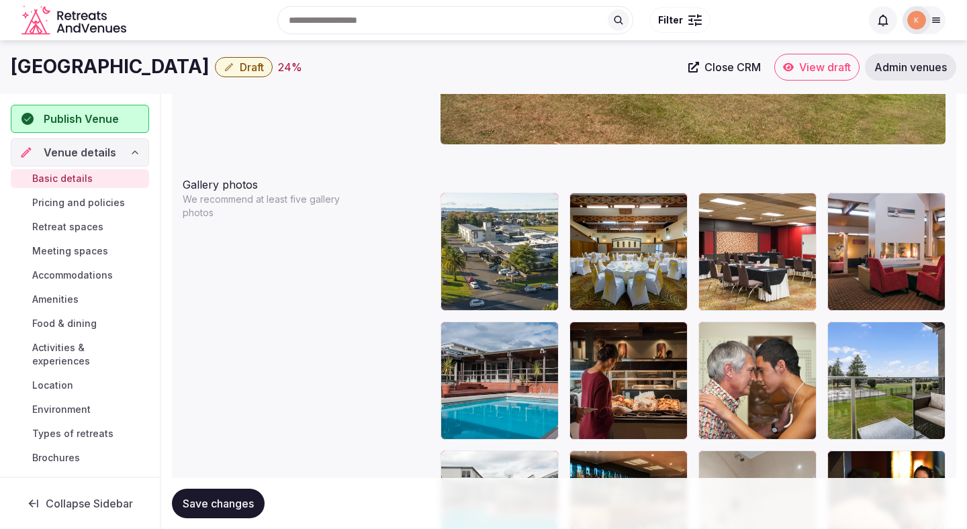
scroll to position [1468, 0]
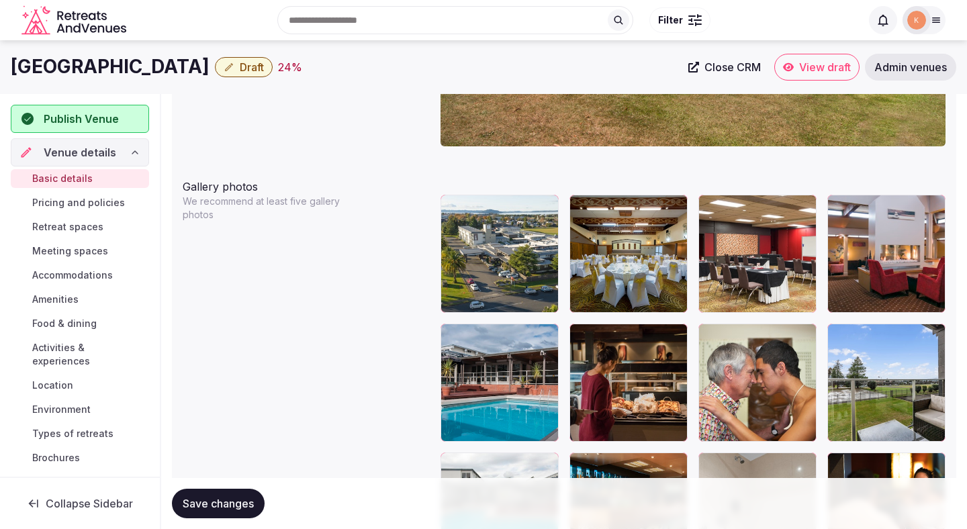
click at [224, 493] on button "Save changes" at bounding box center [218, 504] width 93 height 30
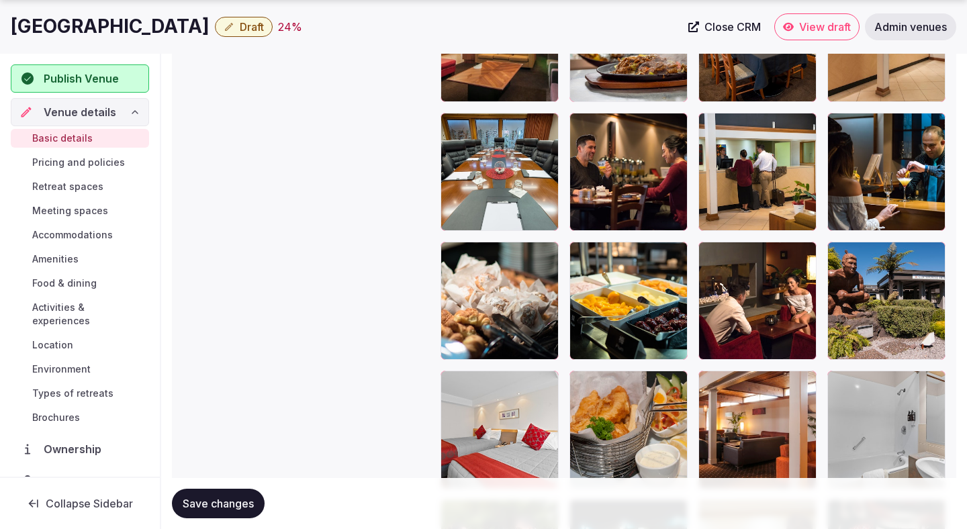
scroll to position [2170, 0]
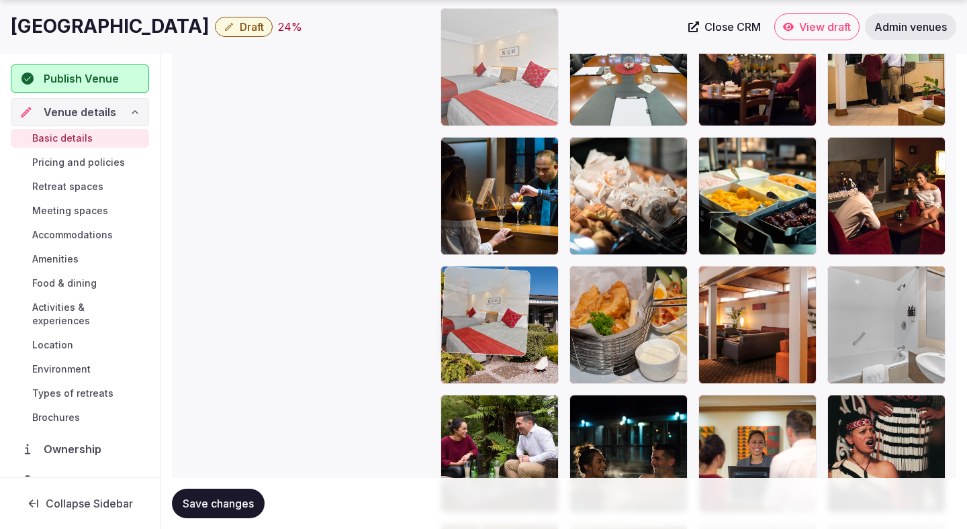
drag, startPoint x: 518, startPoint y: 369, endPoint x: 579, endPoint y: 143, distance: 234.3
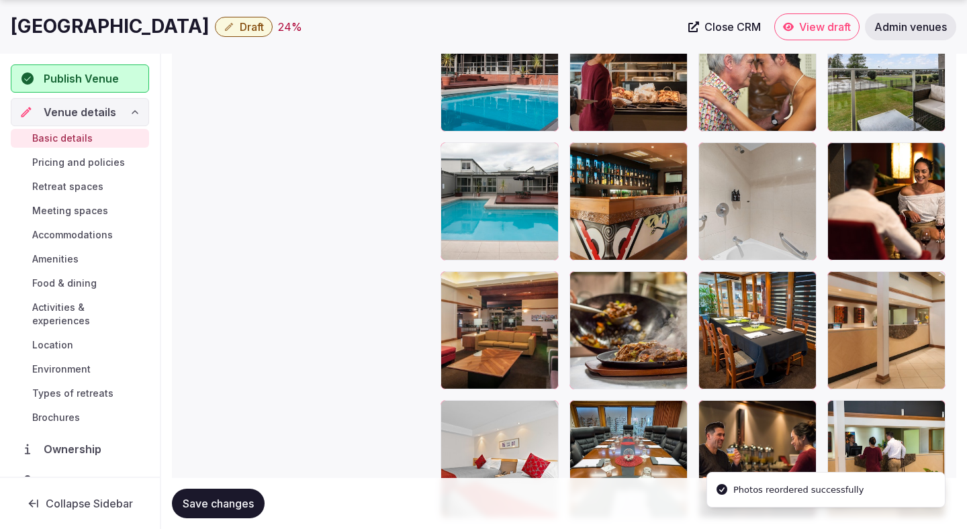
scroll to position [1804, 0]
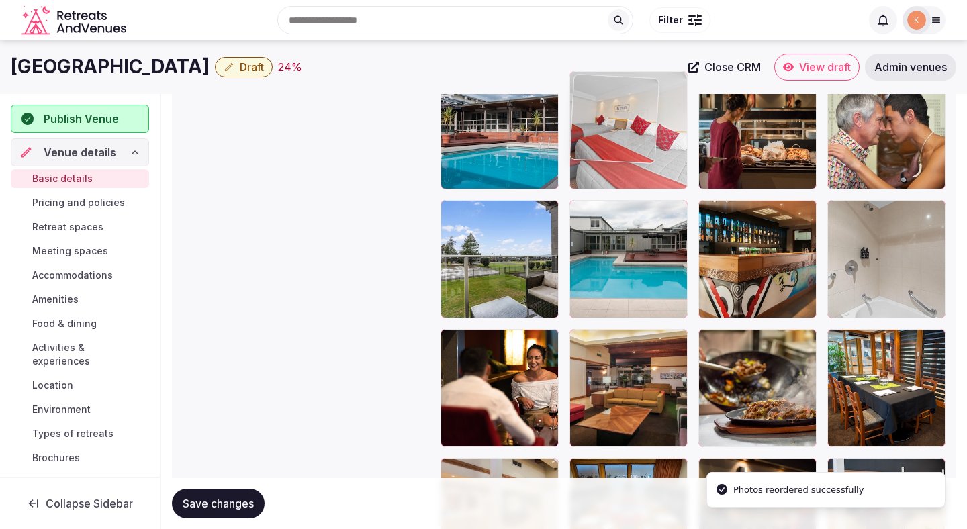
drag, startPoint x: 495, startPoint y: 380, endPoint x: 641, endPoint y: 93, distance: 322.1
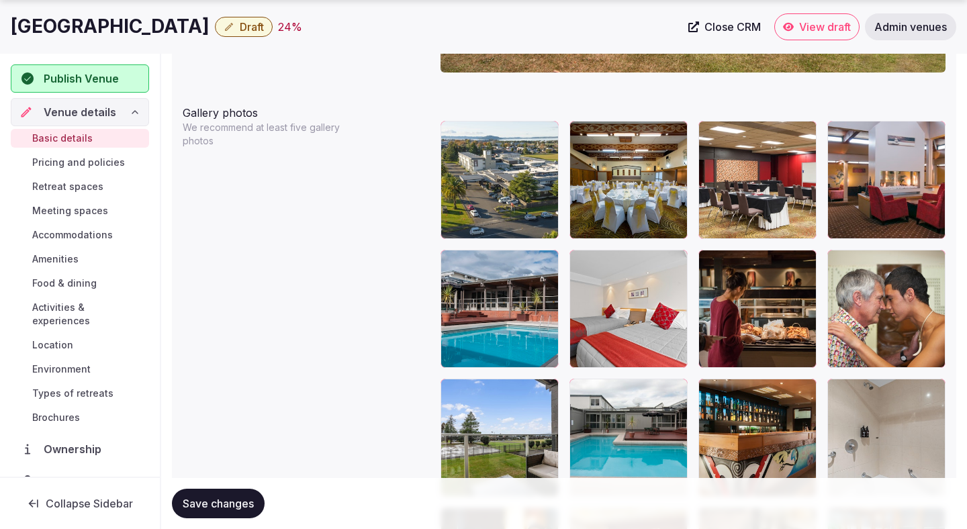
scroll to position [1549, 0]
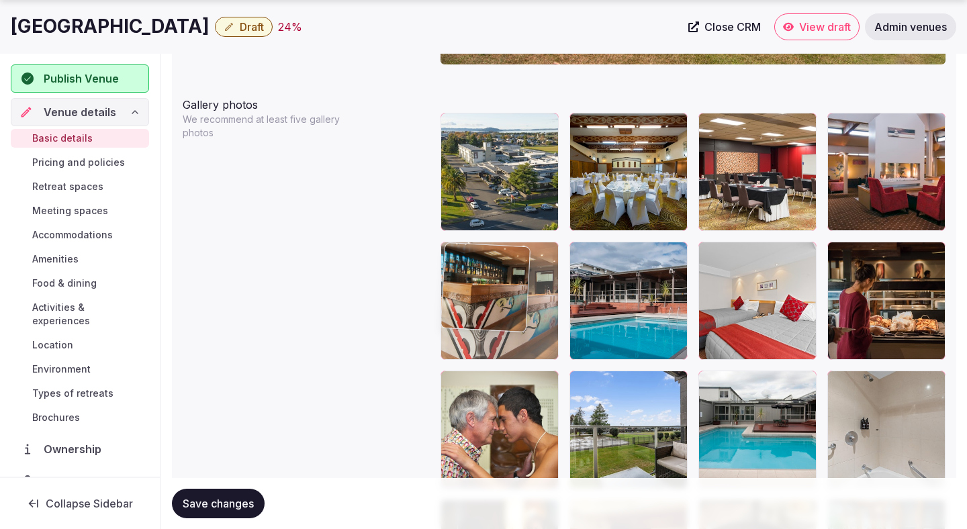
drag, startPoint x: 736, startPoint y: 405, endPoint x: 513, endPoint y: 340, distance: 232.8
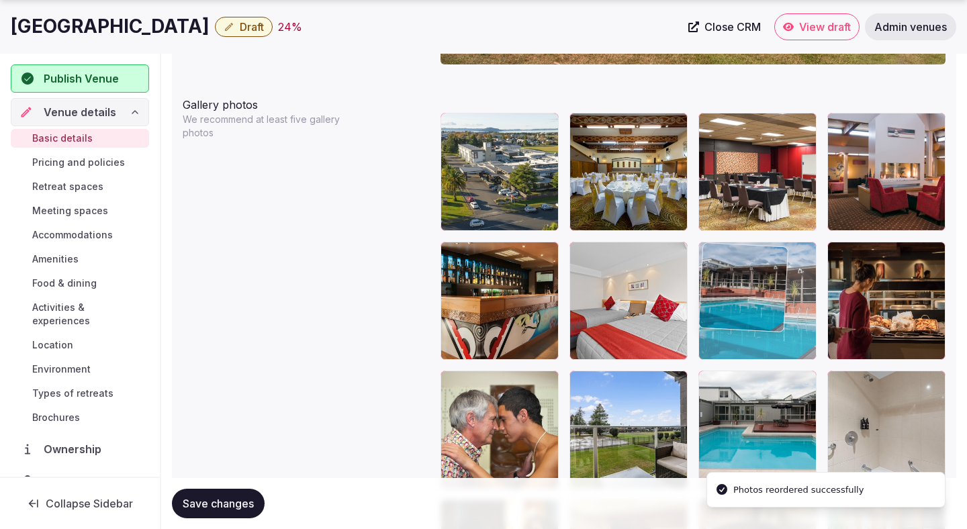
drag, startPoint x: 621, startPoint y: 308, endPoint x: 770, endPoint y: 312, distance: 149.1
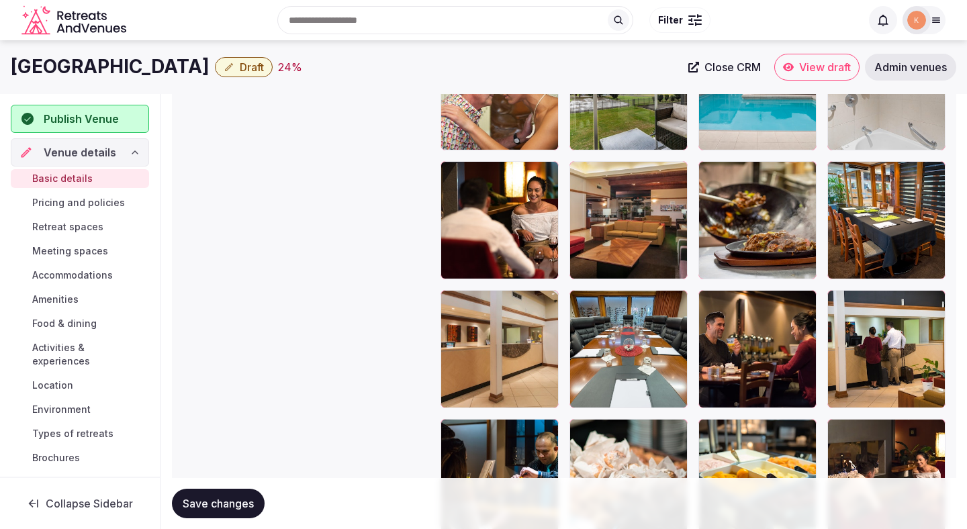
scroll to position [1851, 0]
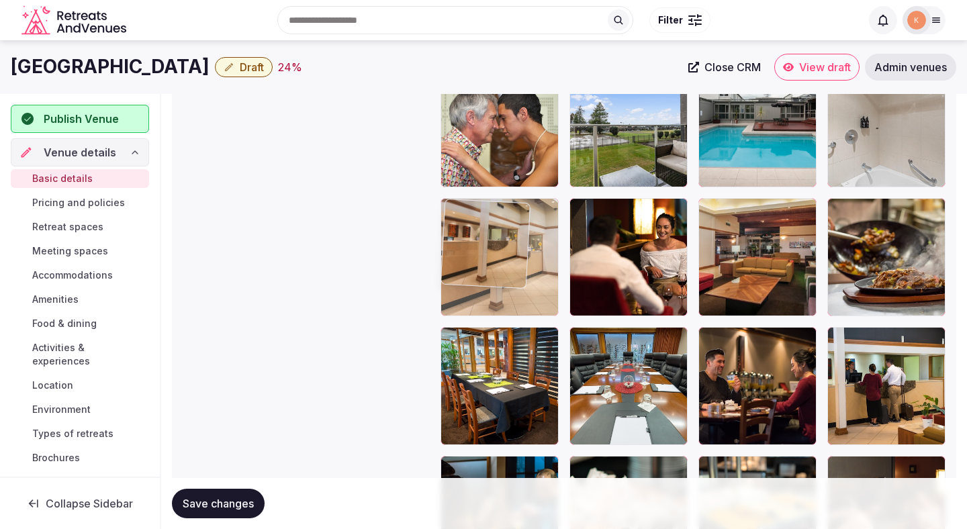
drag, startPoint x: 463, startPoint y: 395, endPoint x: 471, endPoint y: 277, distance: 118.5
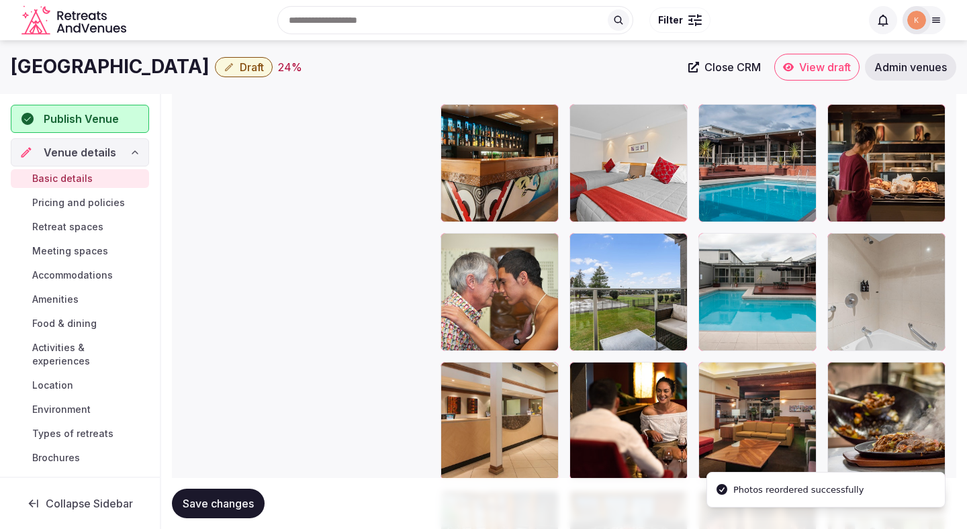
scroll to position [1683, 0]
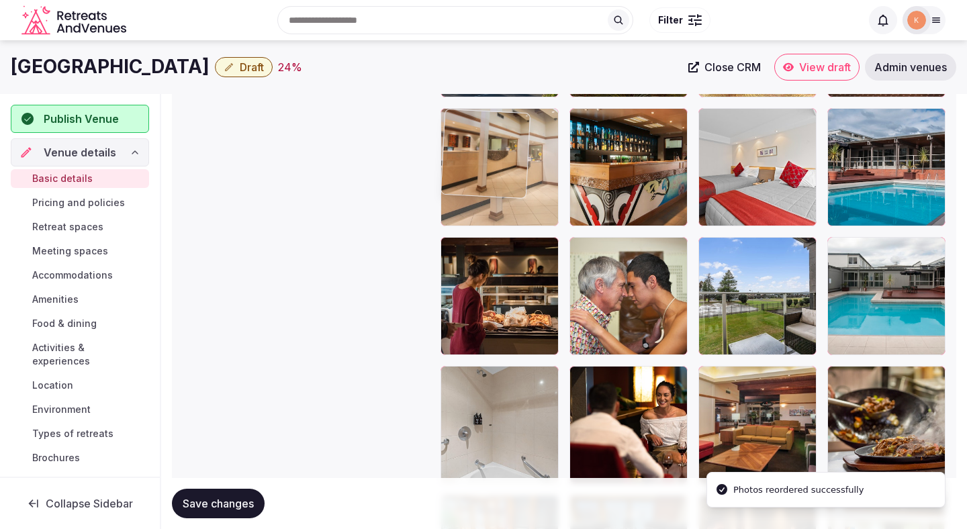
drag, startPoint x: 471, startPoint y: 401, endPoint x: 481, endPoint y: 188, distance: 213.1
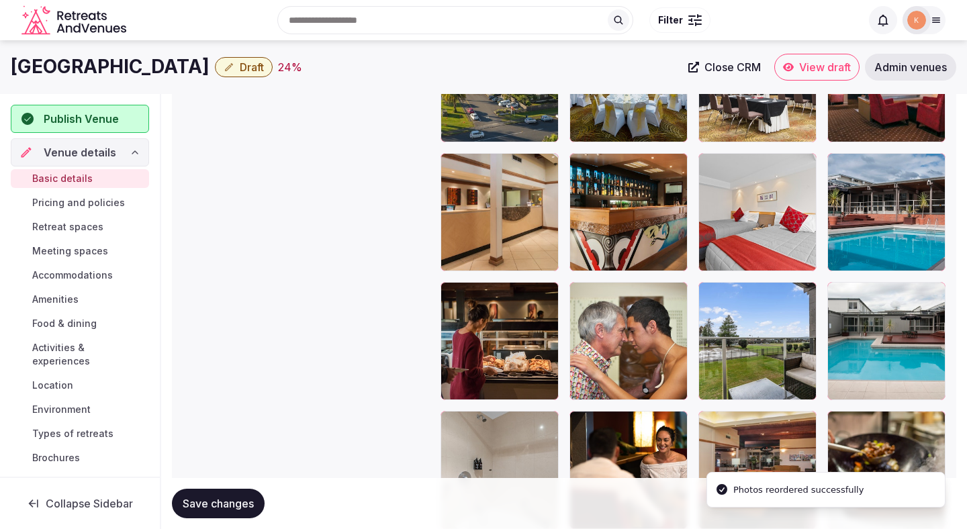
scroll to position [1609, 0]
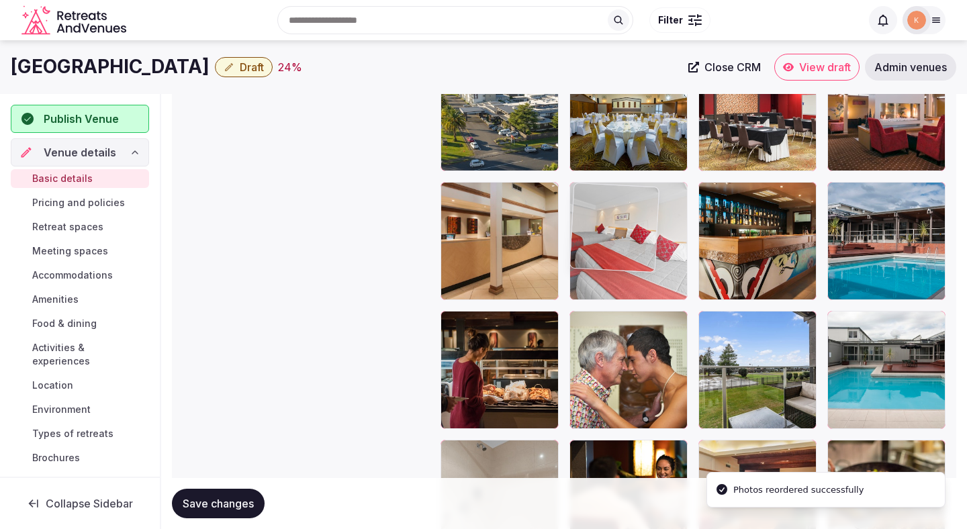
drag, startPoint x: 751, startPoint y: 236, endPoint x: 647, endPoint y: 242, distance: 103.6
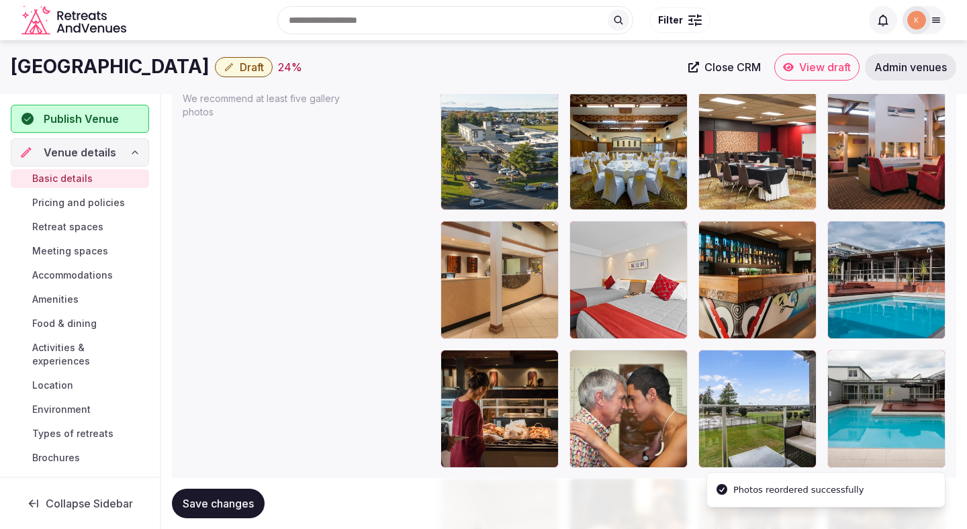
scroll to position [1566, 0]
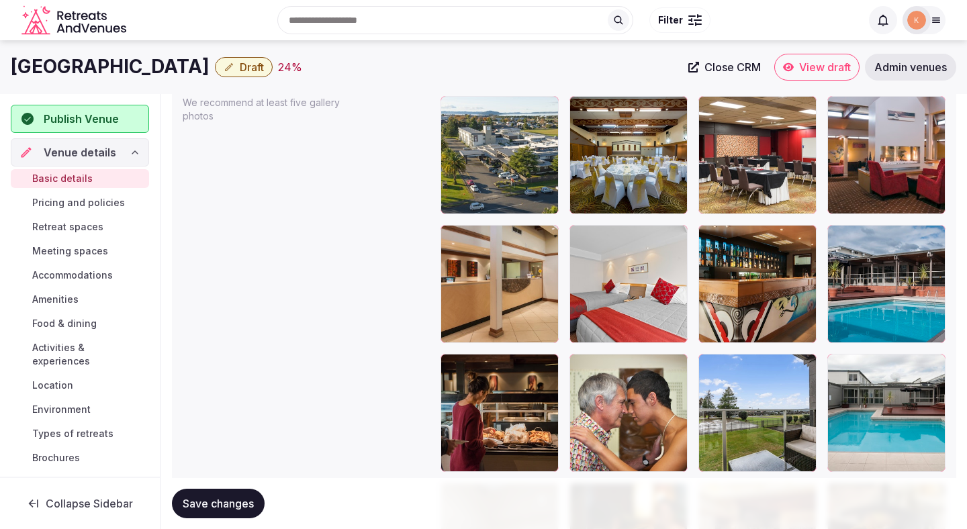
click at [222, 510] on span "Save changes" at bounding box center [218, 503] width 71 height 13
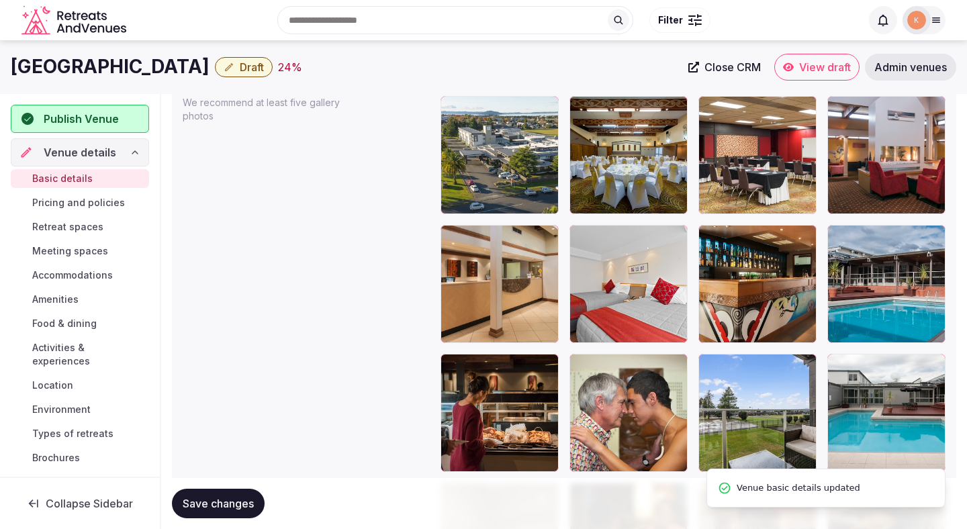
click at [229, 503] on span "Save changes" at bounding box center [218, 503] width 71 height 13
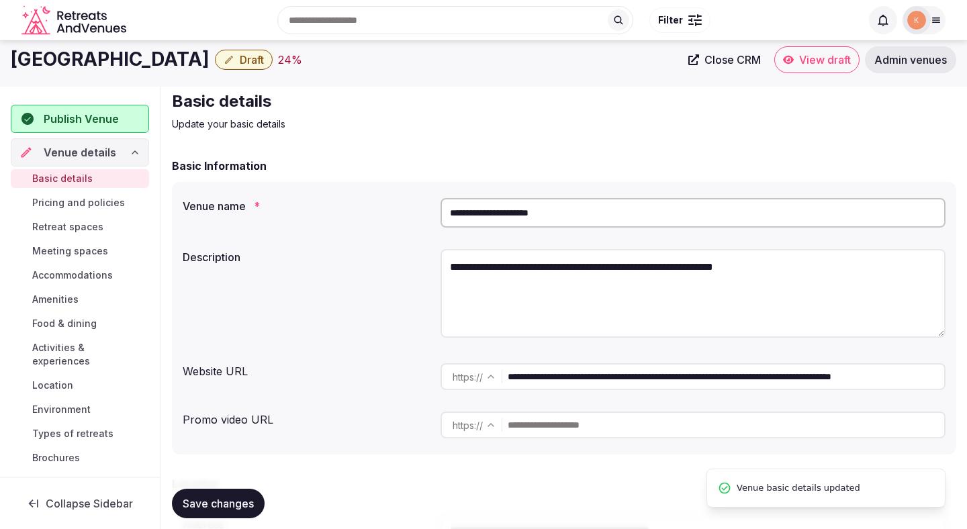
scroll to position [0, 0]
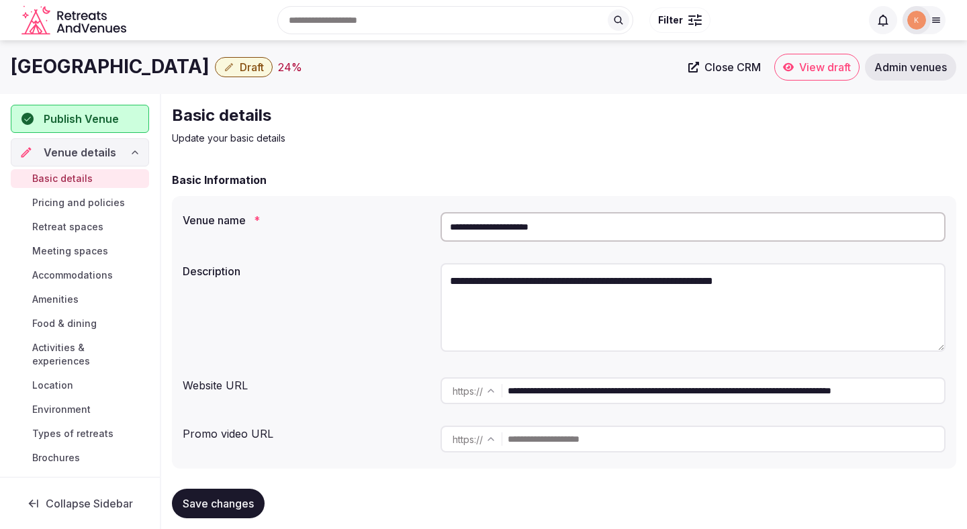
click at [542, 220] on input "**********" at bounding box center [692, 227] width 505 height 30
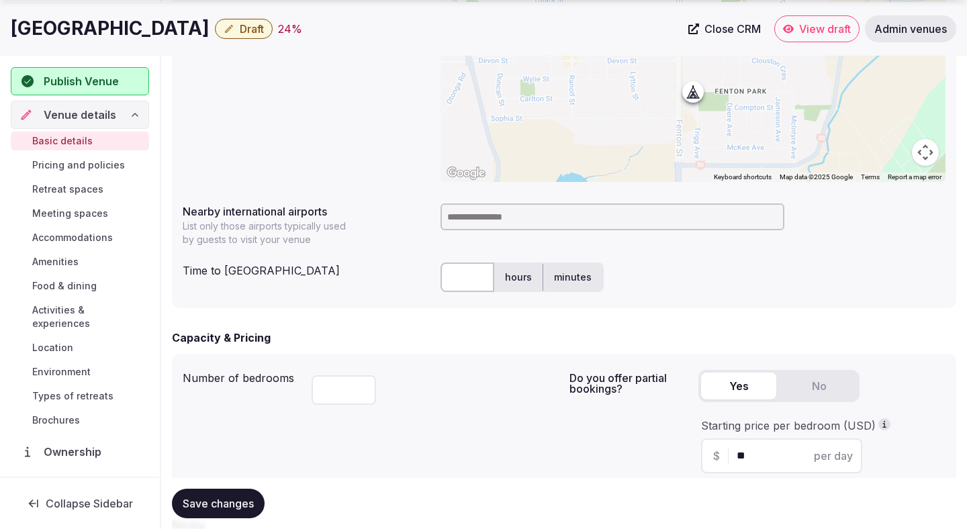
scroll to position [589, 0]
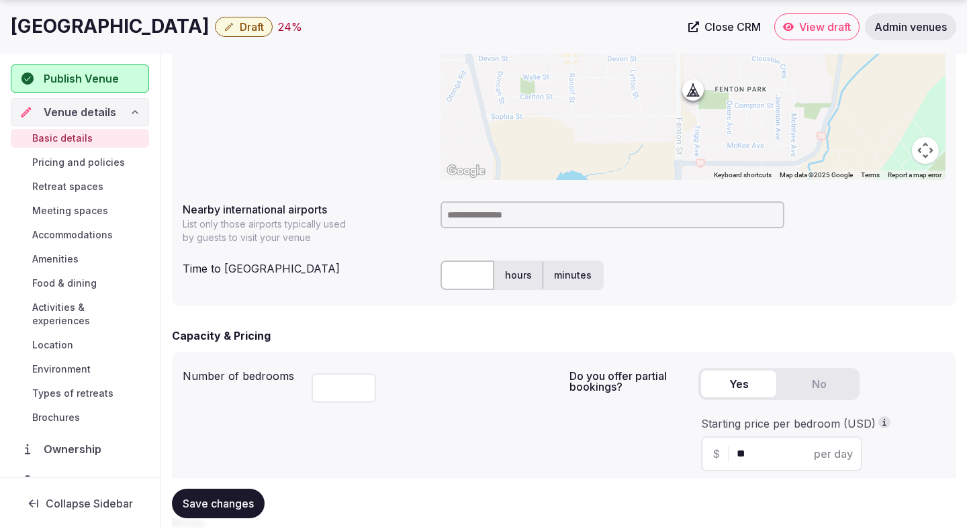
click at [471, 224] on input at bounding box center [612, 214] width 344 height 27
type input "****"
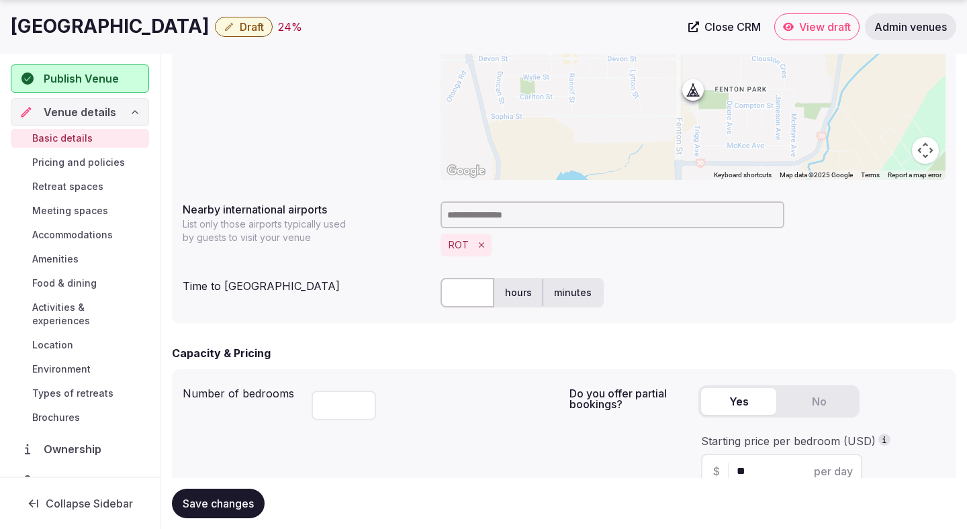
click at [459, 299] on input "text" at bounding box center [467, 293] width 54 height 30
type input "**"
click at [672, 258] on div "ROT" at bounding box center [692, 229] width 505 height 66
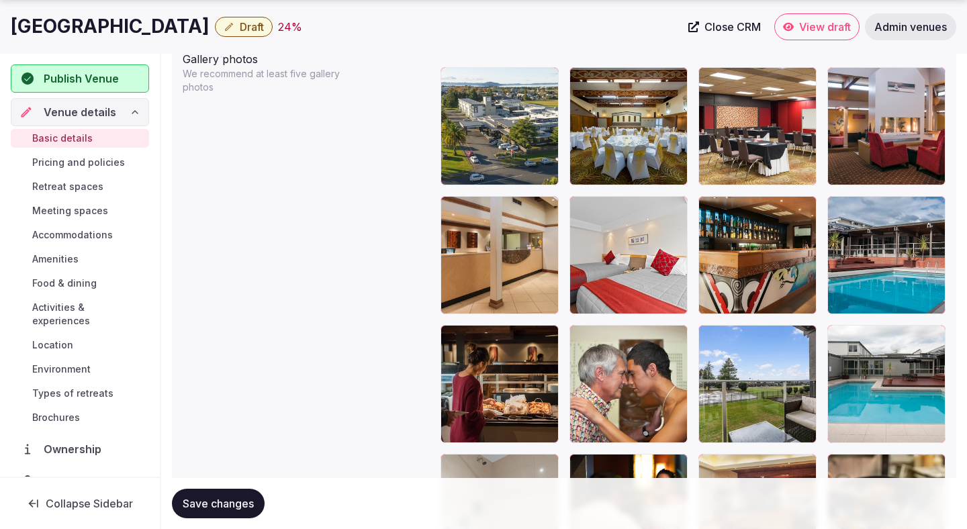
scroll to position [1632, 0]
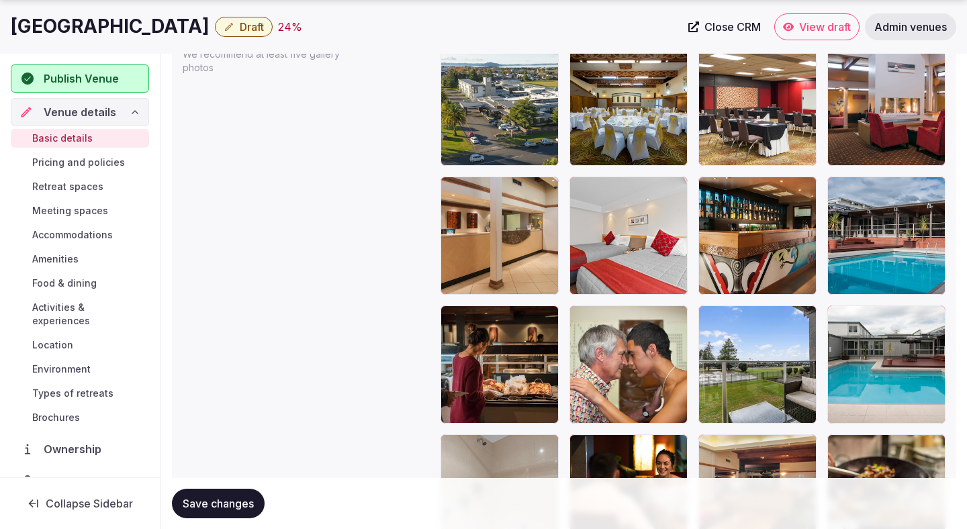
click at [224, 507] on span "Save changes" at bounding box center [218, 503] width 71 height 13
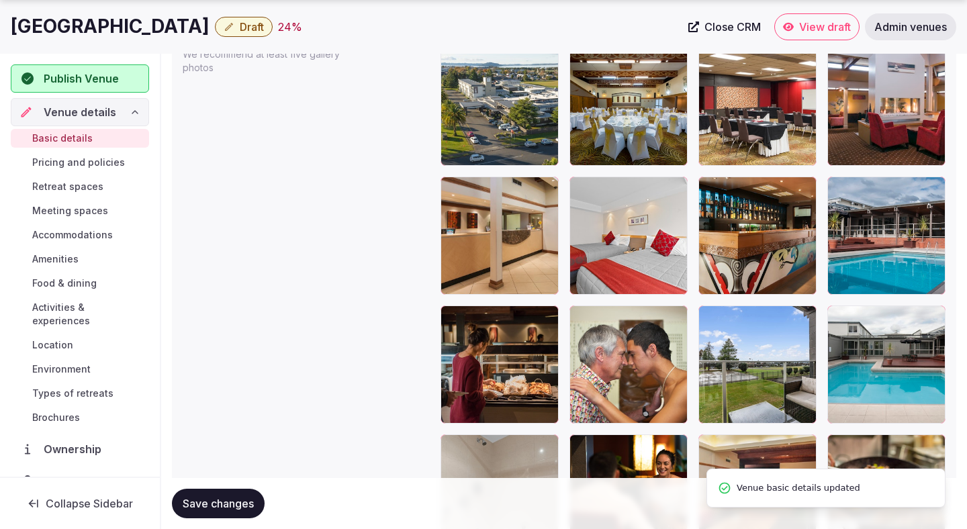
click at [223, 507] on span "Save changes" at bounding box center [218, 503] width 71 height 13
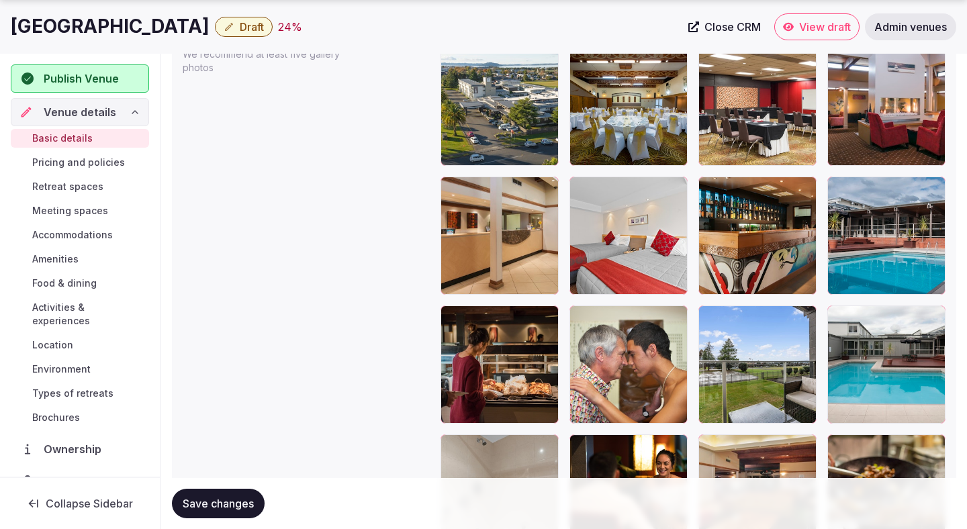
click at [223, 507] on span "Save changes" at bounding box center [218, 503] width 71 height 13
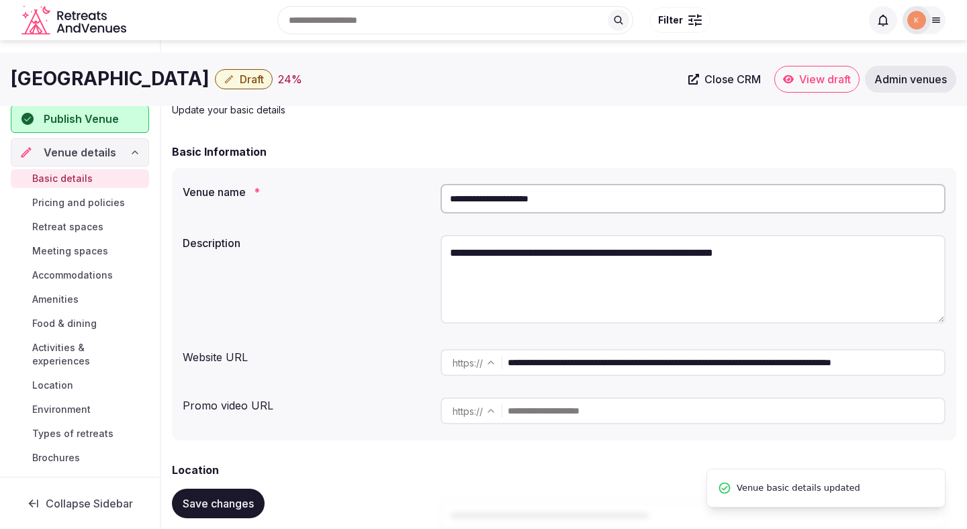
scroll to position [0, 0]
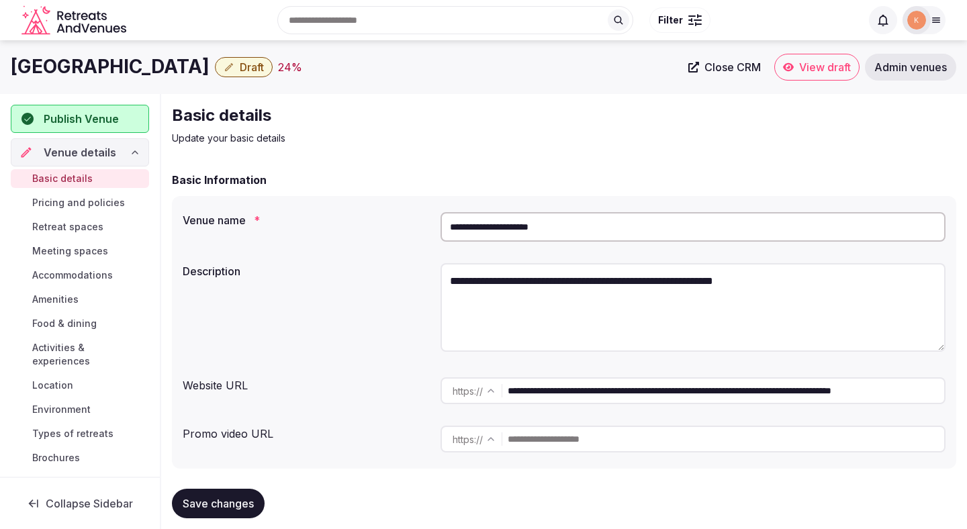
click at [264, 68] on span "Draft" at bounding box center [252, 66] width 24 height 13
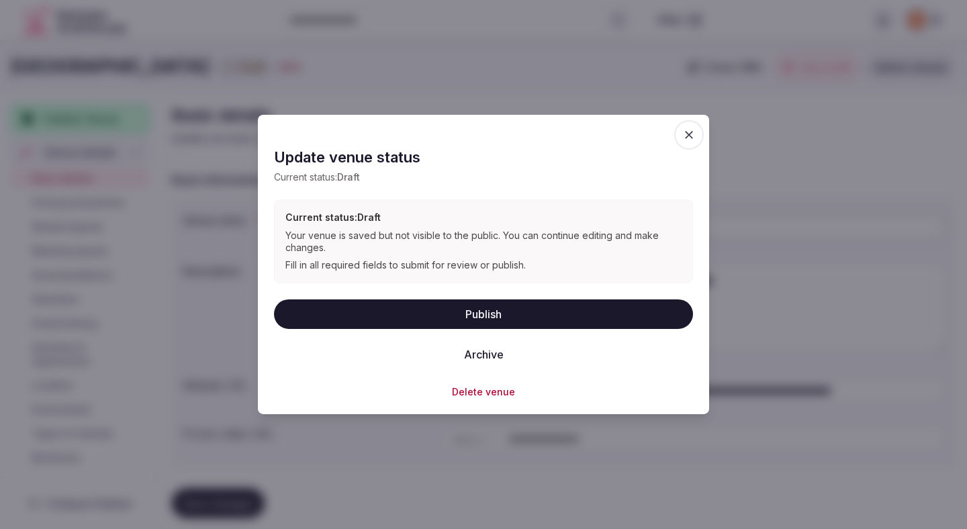
click at [316, 316] on button "Publish" at bounding box center [483, 314] width 419 height 30
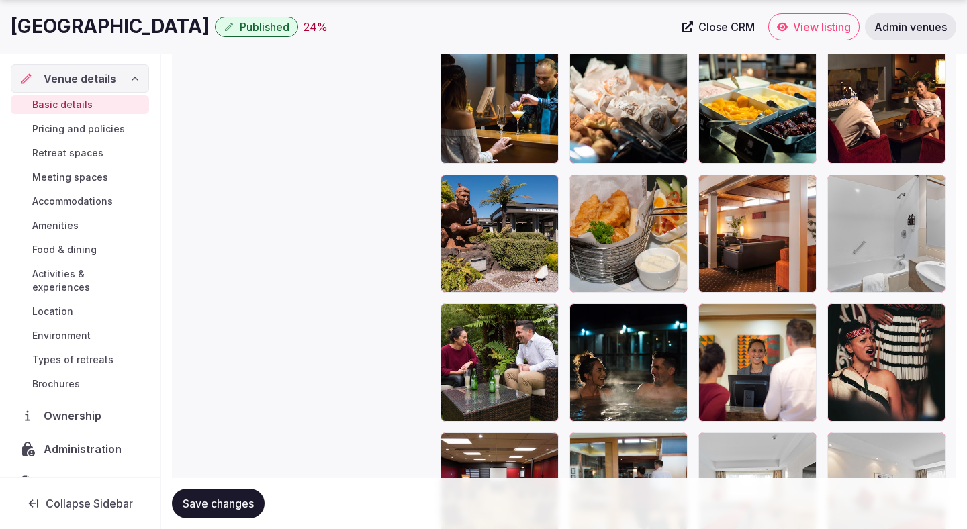
scroll to position [2529, 0]
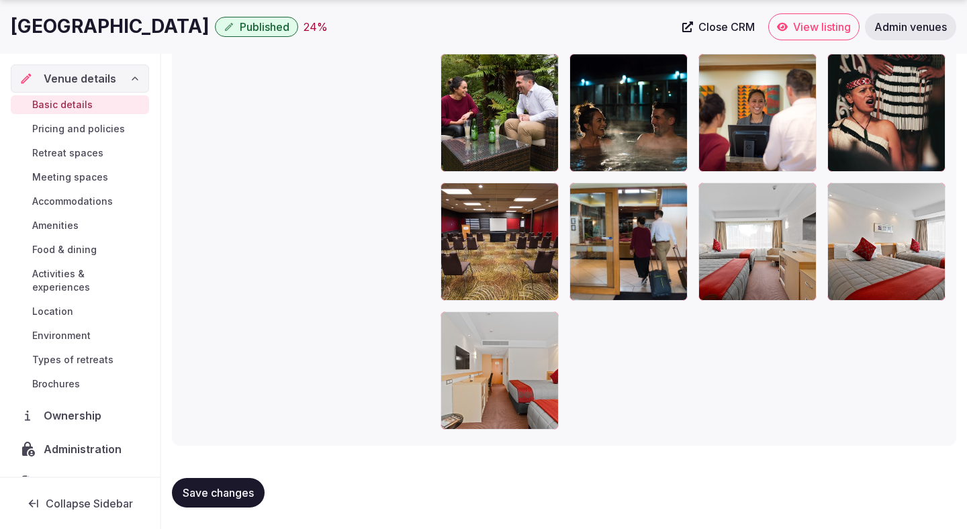
click at [231, 493] on span "Save changes" at bounding box center [218, 492] width 71 height 13
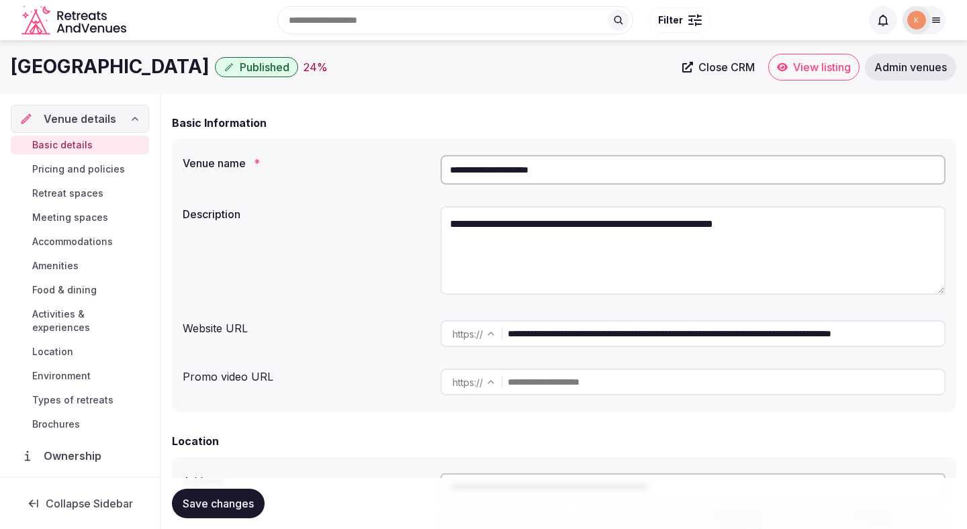
scroll to position [0, 0]
